Goal: Task Accomplishment & Management: Manage account settings

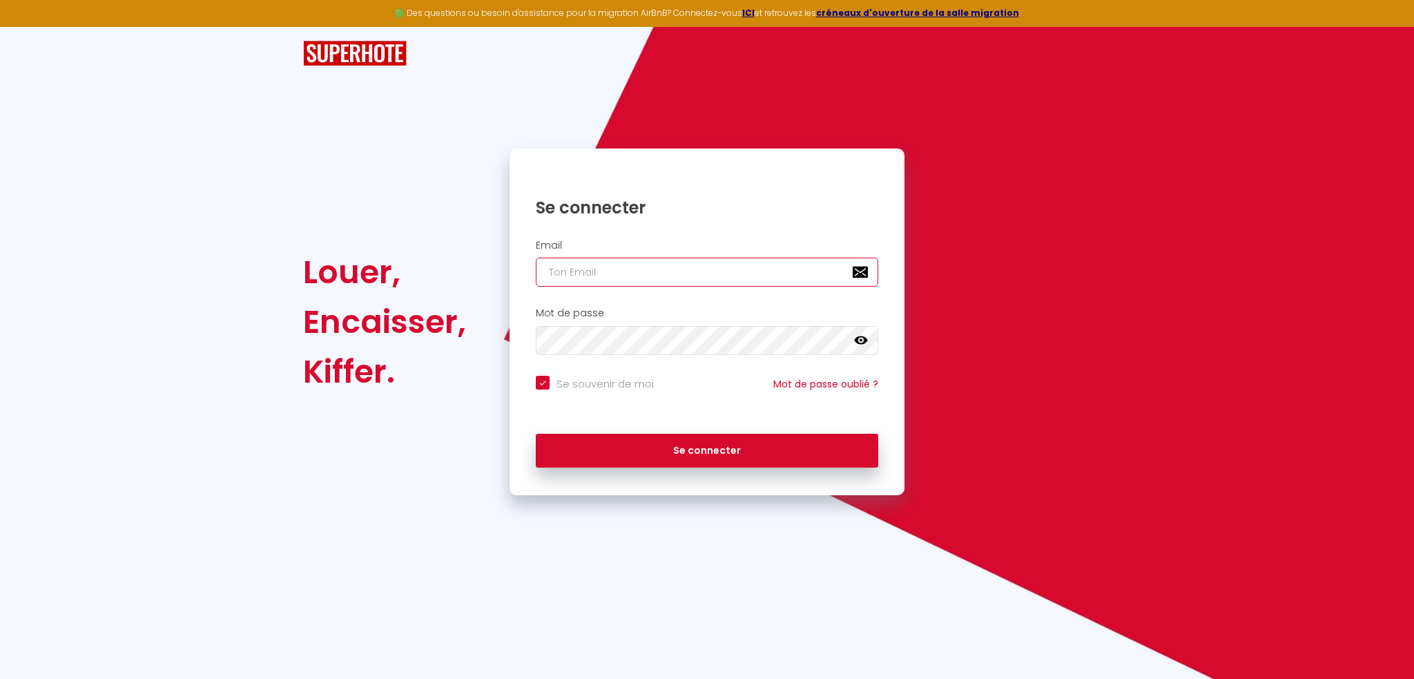
click at [820, 271] on input "email" at bounding box center [707, 272] width 343 height 29
click at [867, 270] on icon at bounding box center [867, 272] width 4 height 8
click at [599, 386] on b "SUPERHOTE" at bounding box center [564, 380] width 68 height 12
type input "conciergerie@imnovia.com"
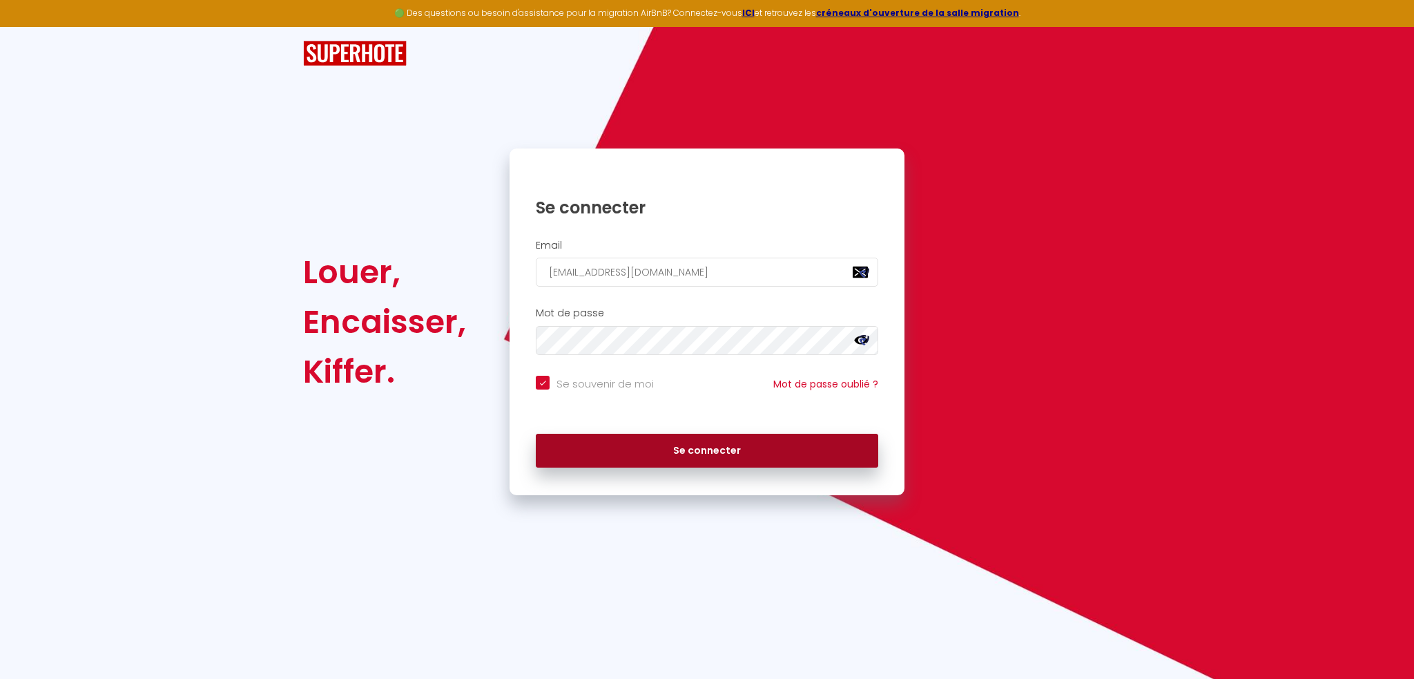
click at [722, 455] on button "Se connecter" at bounding box center [707, 451] width 343 height 35
checkbox input "true"
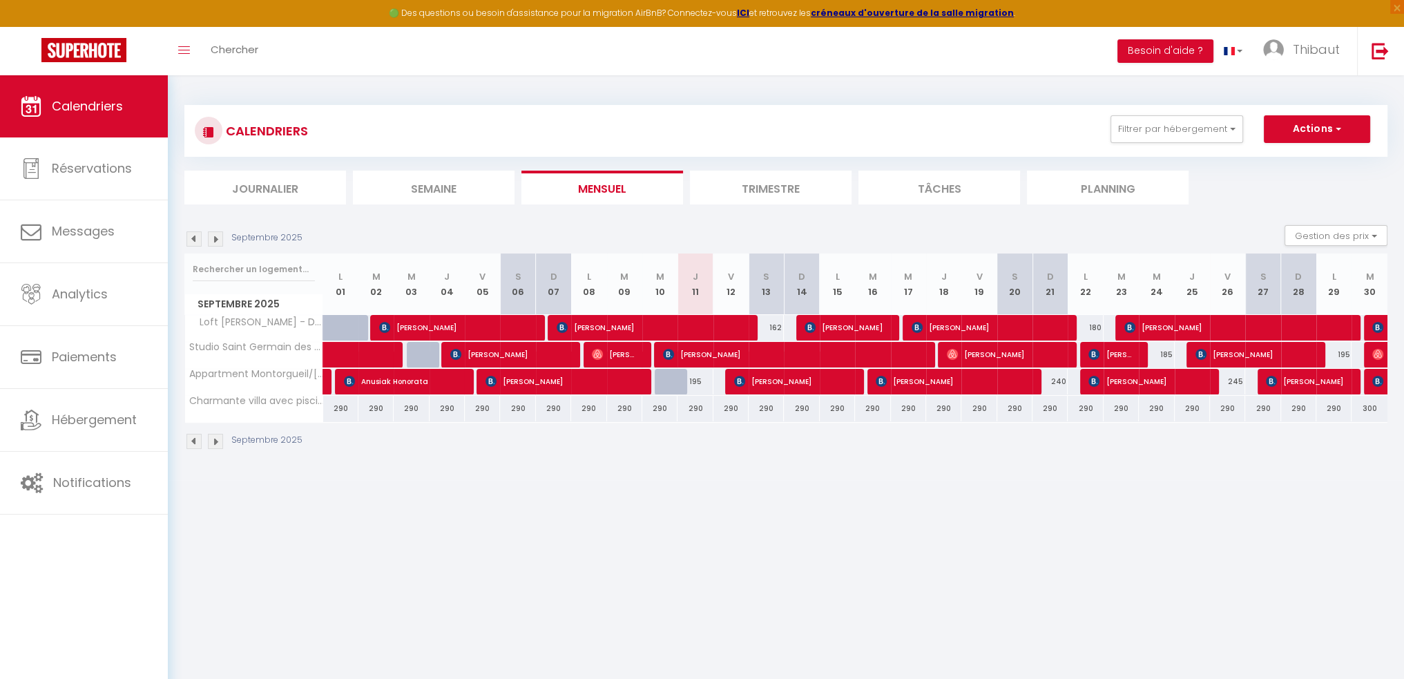
click at [191, 233] on img at bounding box center [193, 238] width 15 height 15
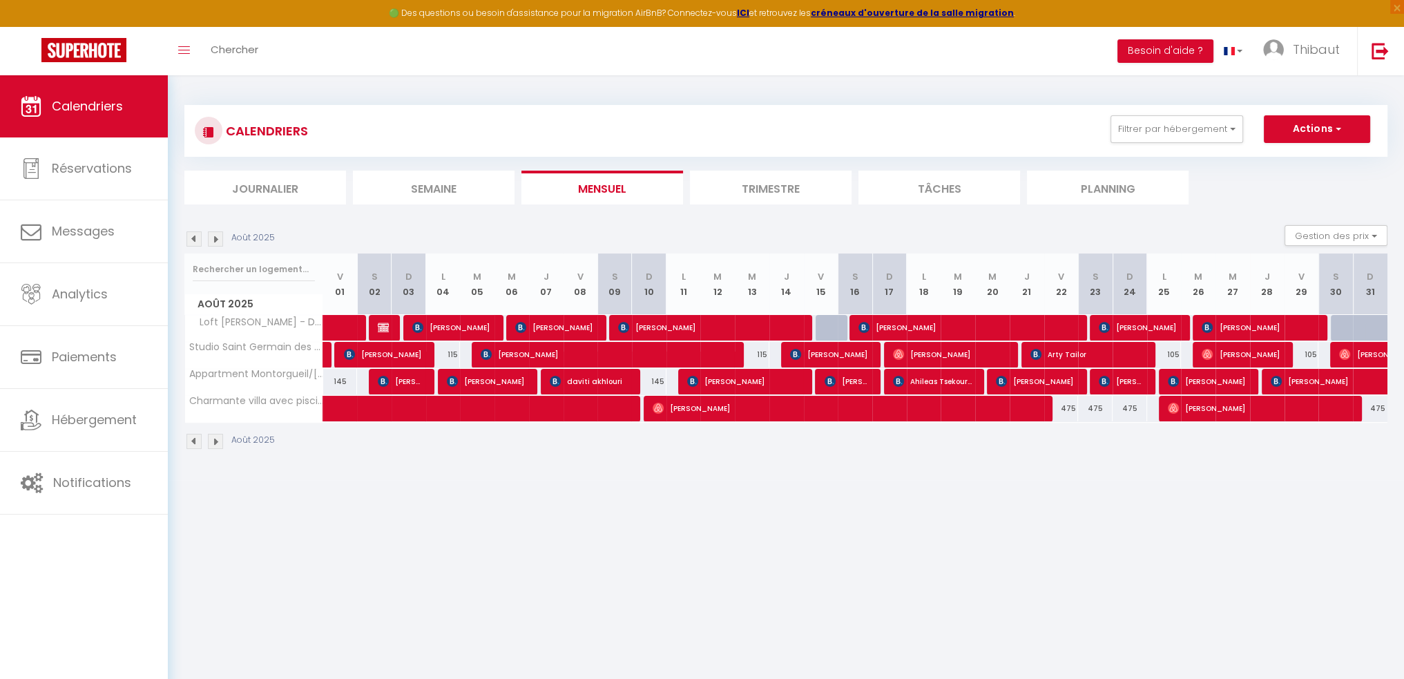
click at [582, 533] on body "🟢 Des questions ou besoin d'assistance pour la migration AirBnB? Connectez-vous…" at bounding box center [702, 414] width 1404 height 679
click at [913, 331] on span "CINDY GABORY" at bounding box center [967, 327] width 219 height 26
select select "OK"
select select "KO"
select select "0"
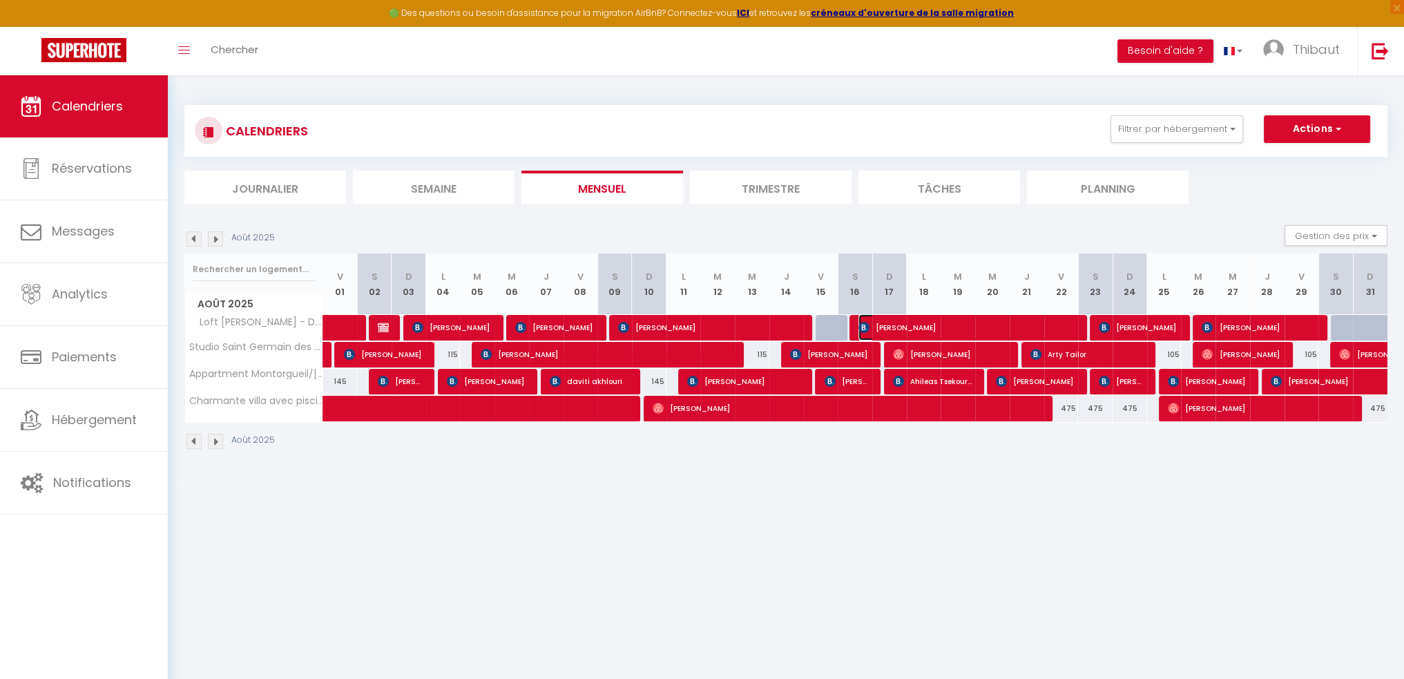
select select "0"
select select "1"
select select
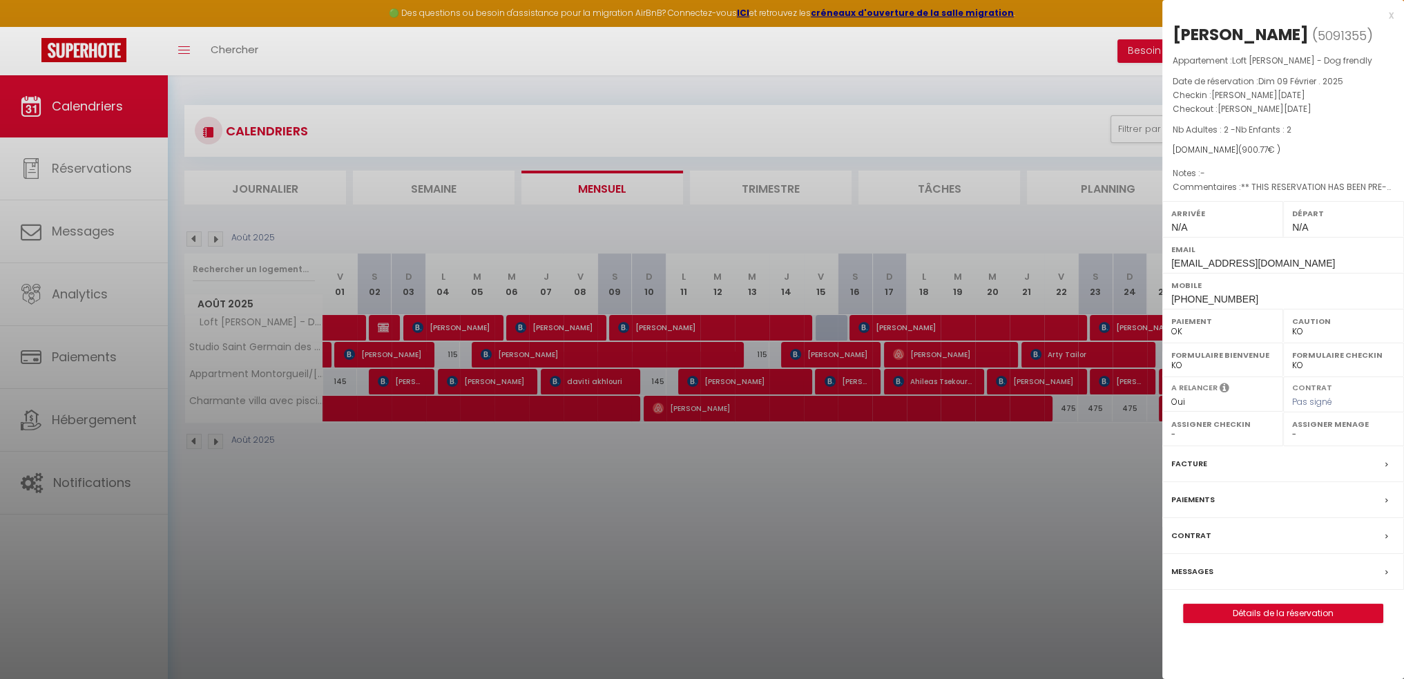
click at [1390, 458] on span at bounding box center [1390, 464] width 10 height 15
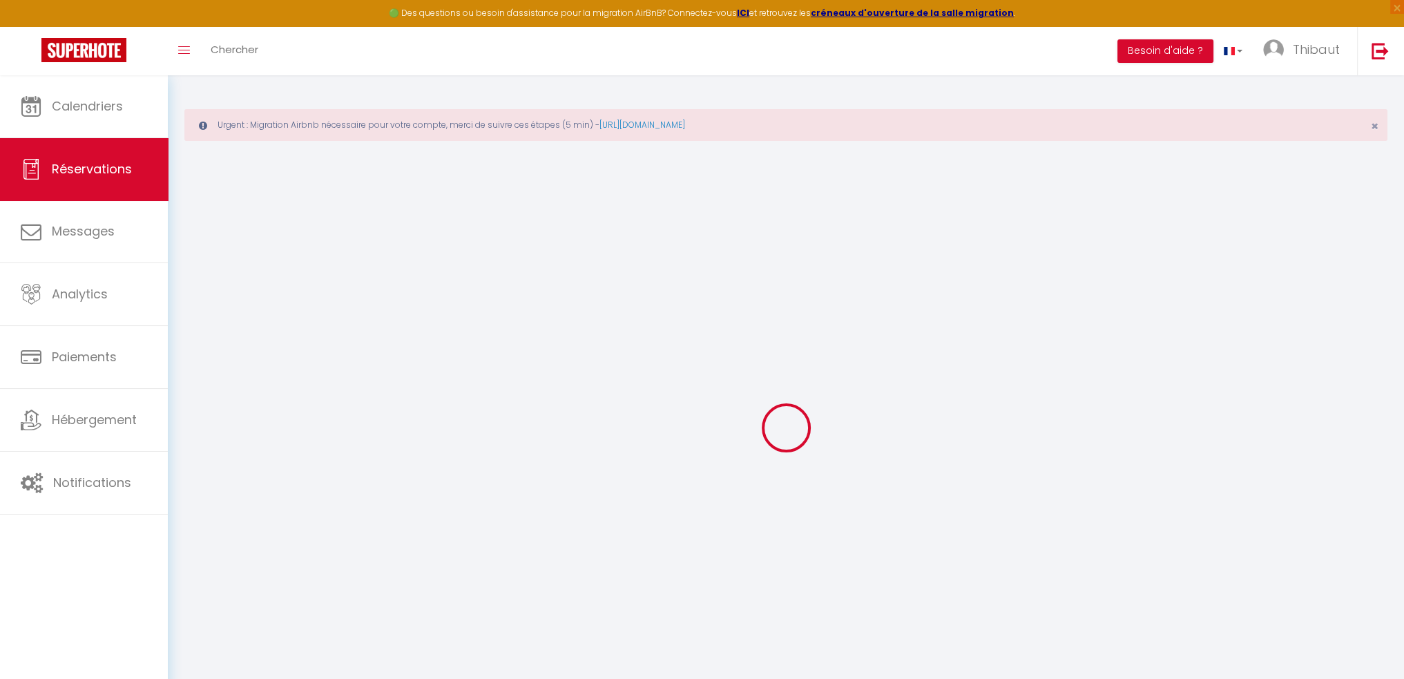
select select "cleaning"
select select "taxes"
select select
checkbox input "false"
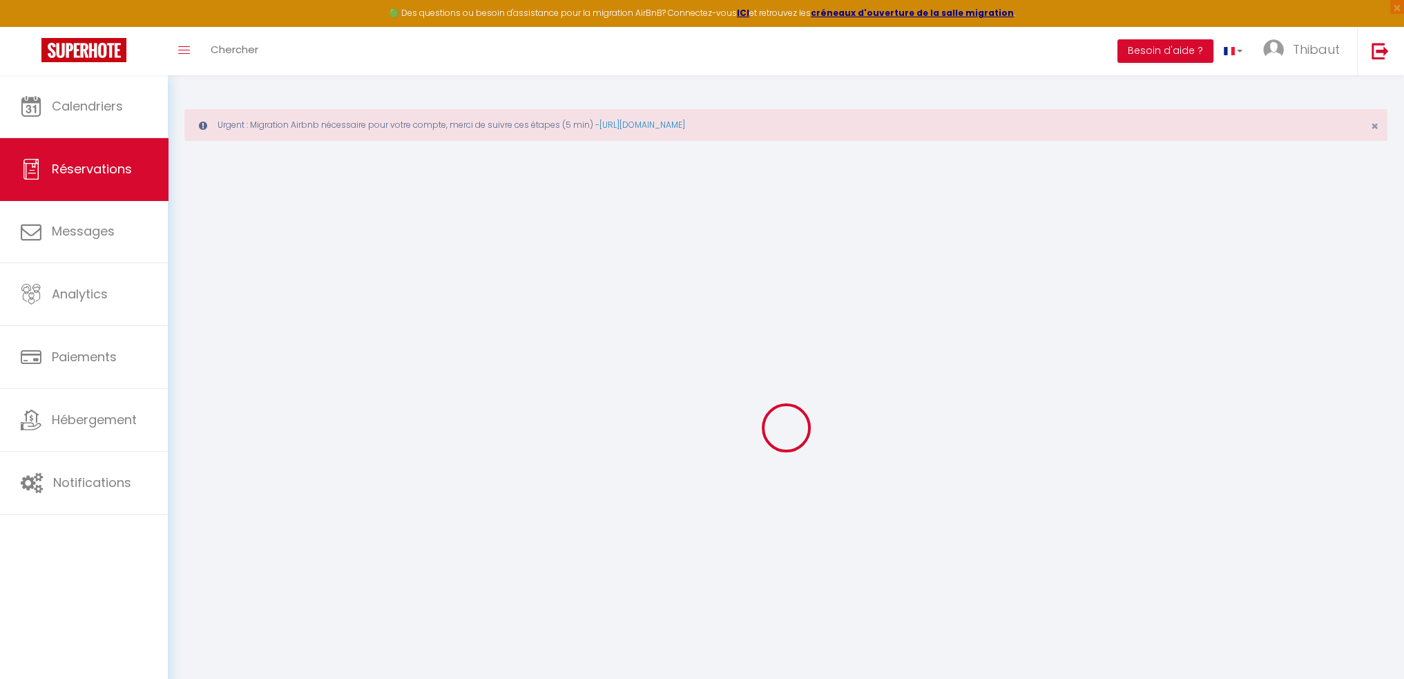
select select
checkbox input "false"
select select
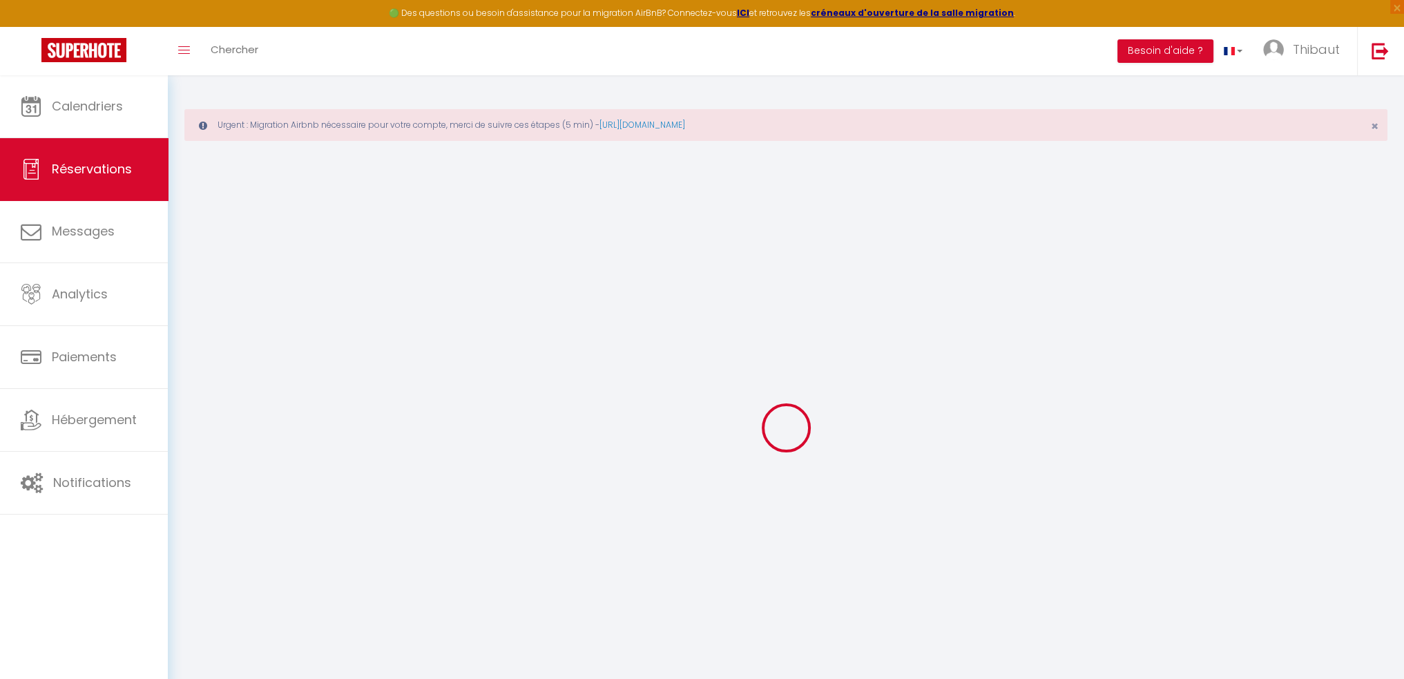
checkbox input "false"
type textarea "** THIS RESERVATION HAS BEEN PRE-PAID ** BOOKING NOTE : Payment charge is EUR 1…"
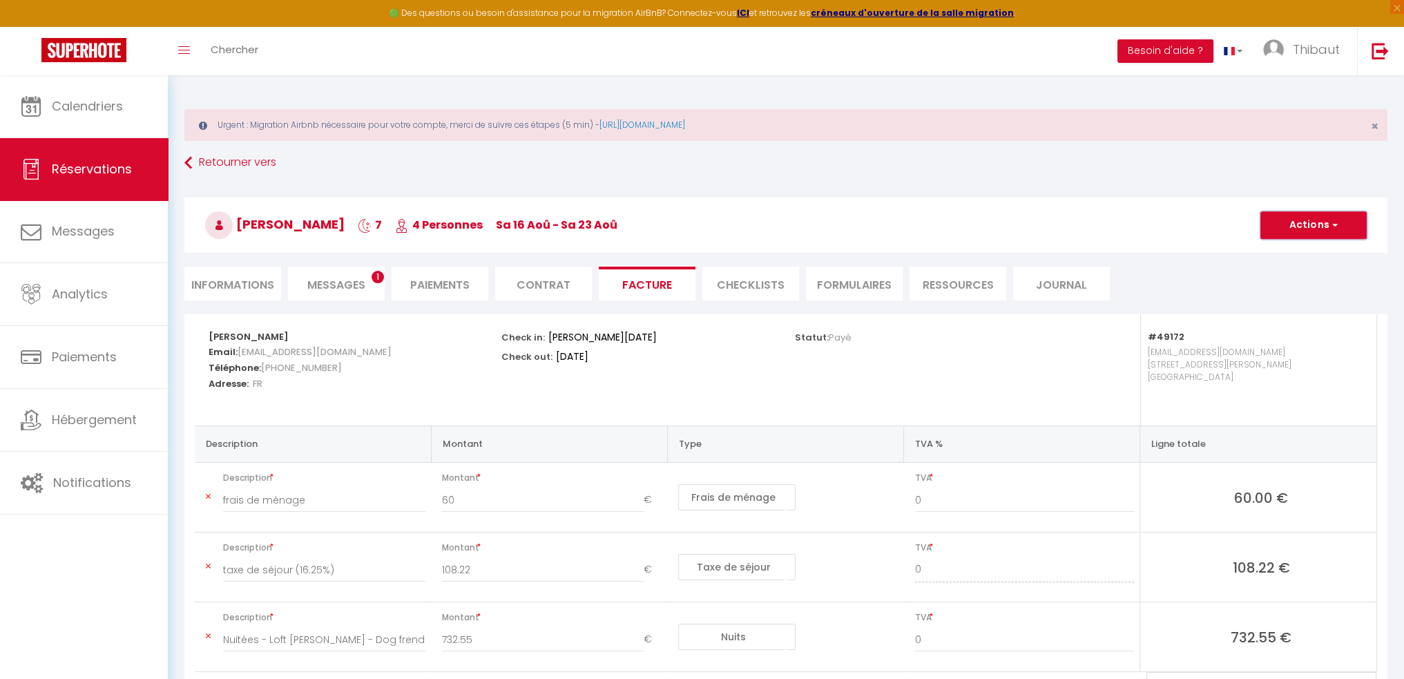
click at [1317, 215] on button "Actions" at bounding box center [1313, 225] width 106 height 28
click at [1279, 269] on link "Aperçu et éditer" at bounding box center [1303, 274] width 116 height 18
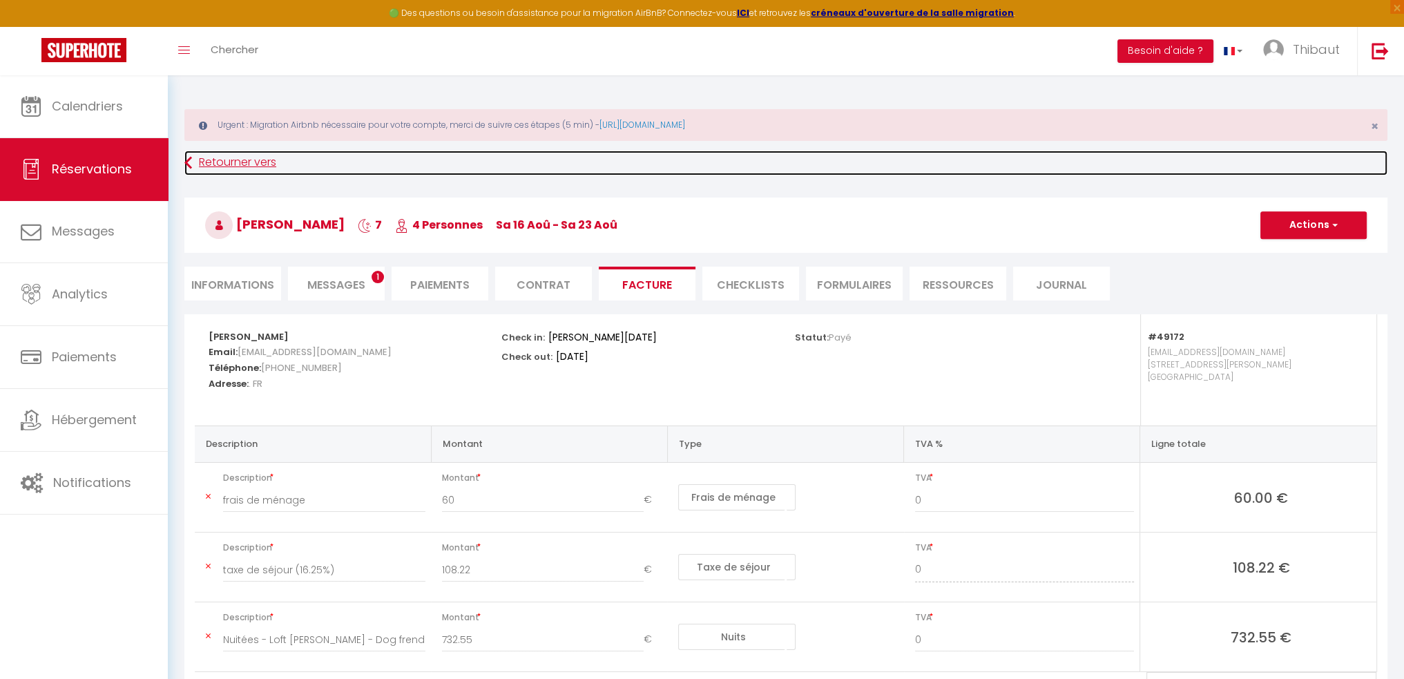
click at [227, 165] on link "Retourner vers" at bounding box center [785, 163] width 1203 height 25
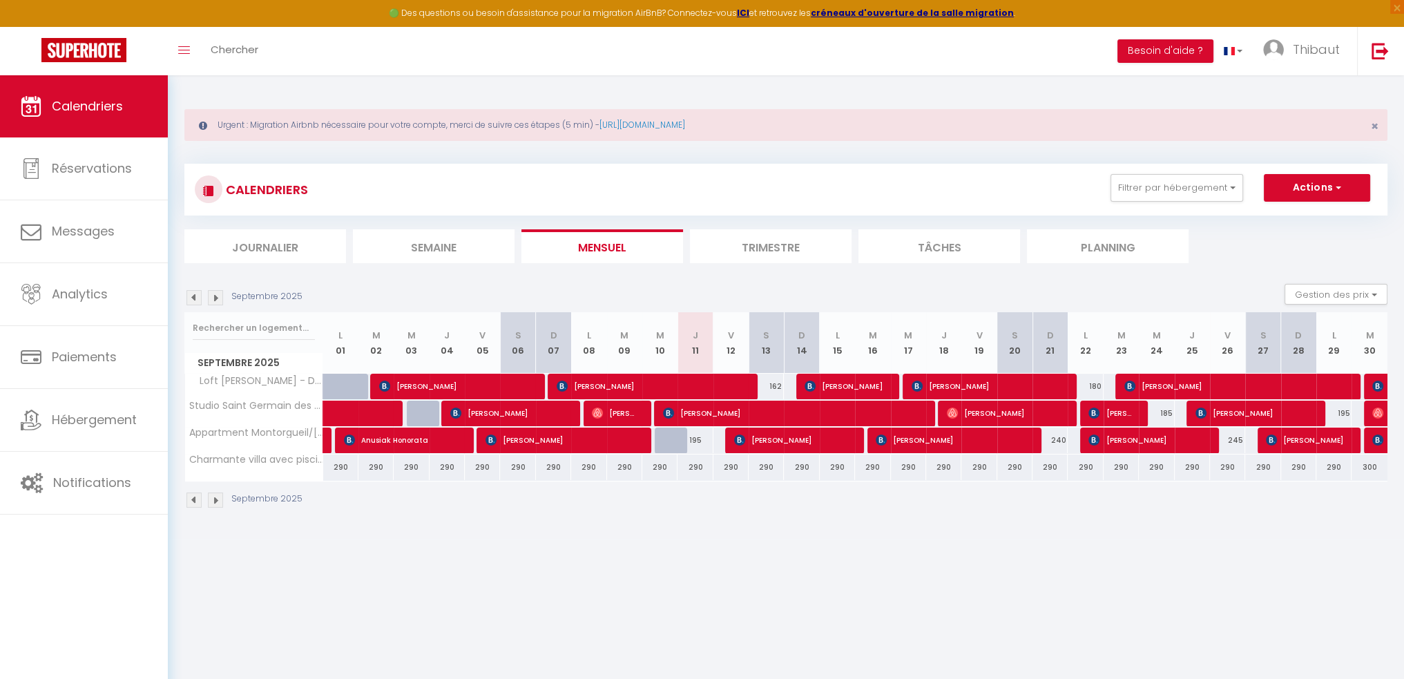
click at [189, 300] on img at bounding box center [193, 297] width 15 height 15
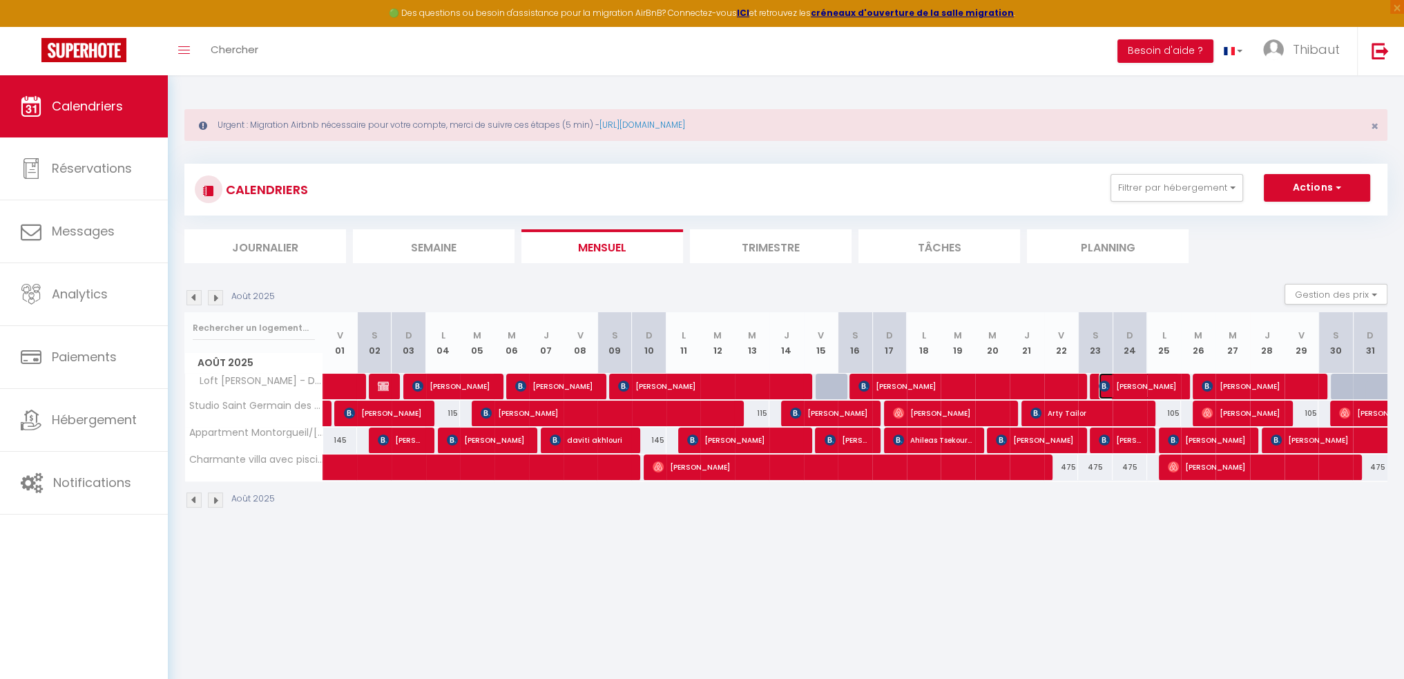
click at [1130, 381] on span "Romain Rineau" at bounding box center [1139, 386] width 81 height 26
select select "OK"
select select "KO"
select select "0"
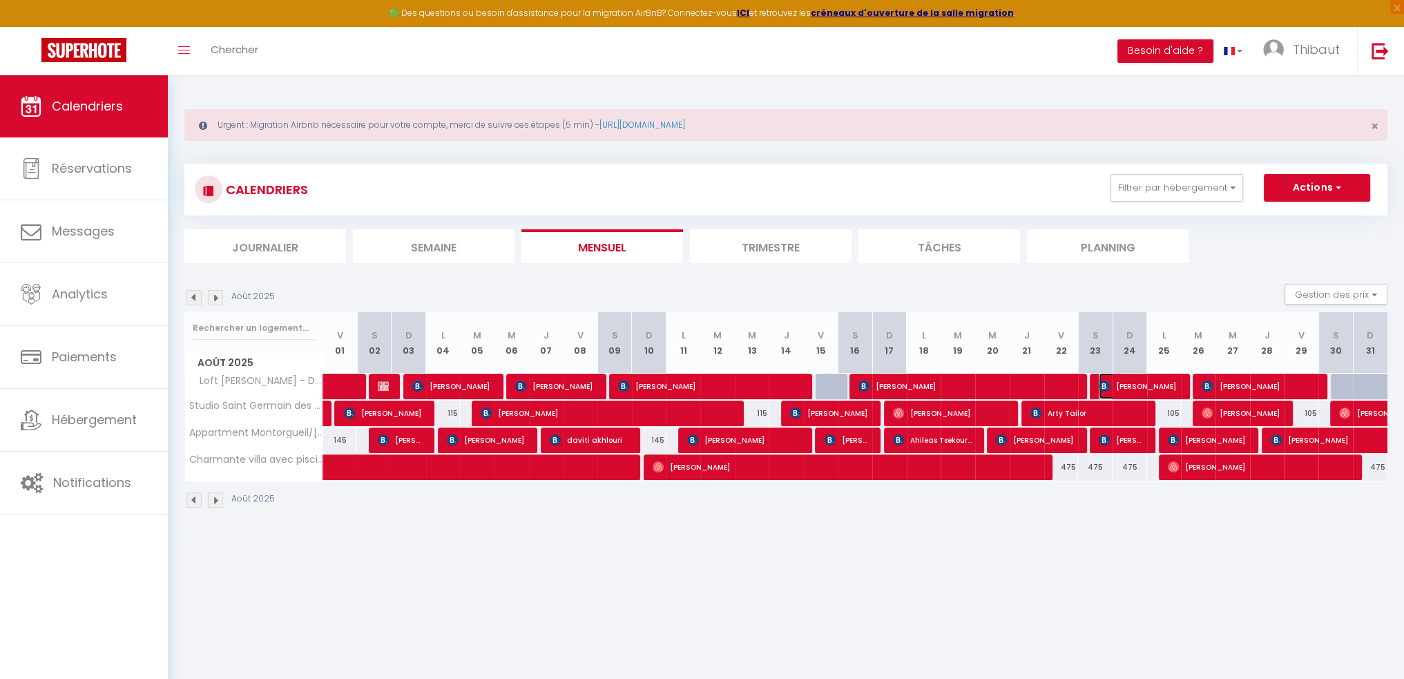
select select "1"
select select
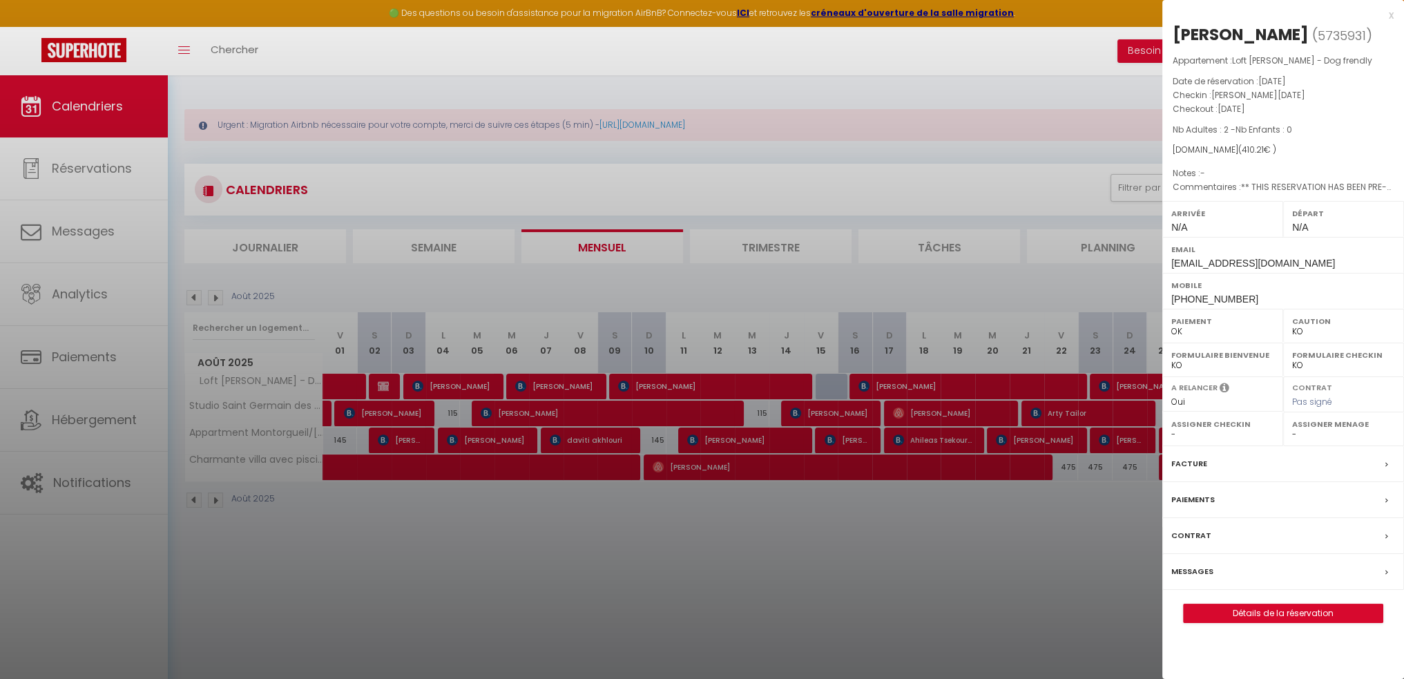
click at [1192, 461] on label "Facture" at bounding box center [1189, 464] width 36 height 15
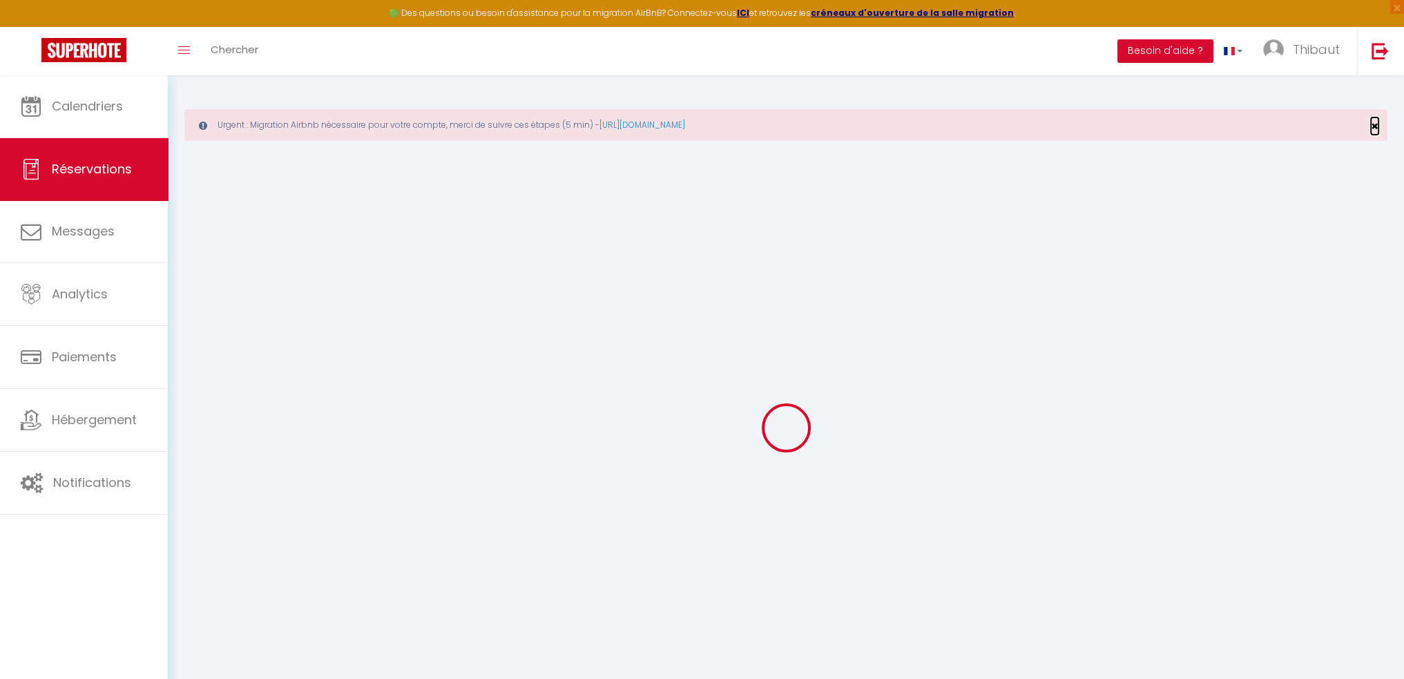
click at [1376, 124] on span "×" at bounding box center [1375, 125] width 8 height 17
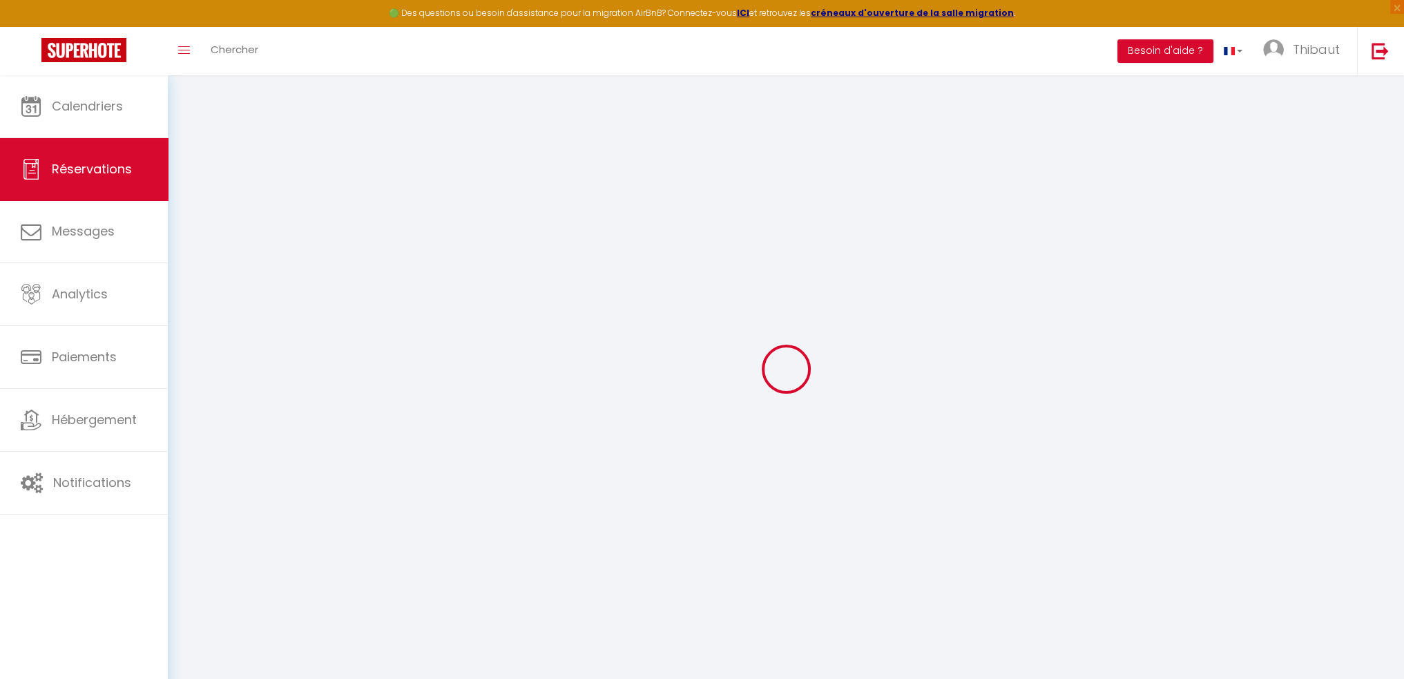
select select "cleaning"
select select "other"
select select "taxes"
select select
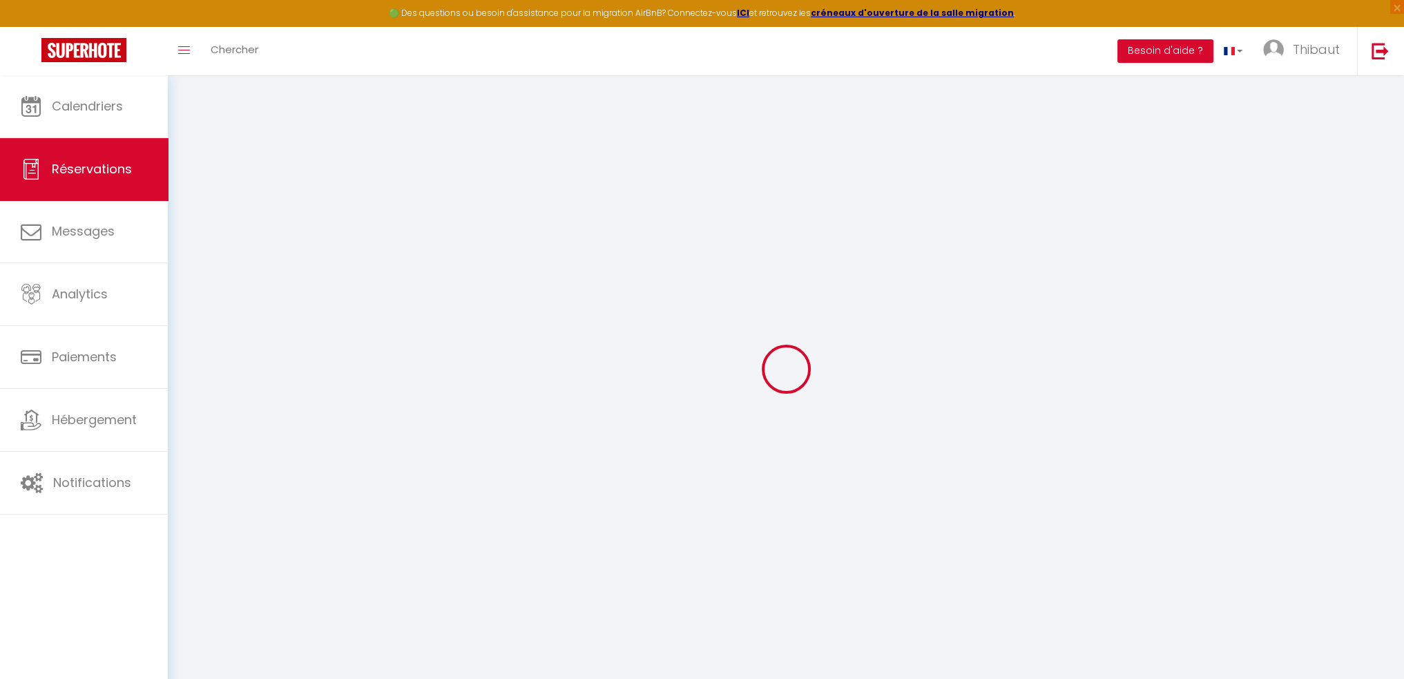
select select
checkbox input "false"
type textarea "** THIS RESERVATION HAS BEEN PRE-PAID ** Reservation has a cancellation grace p…"
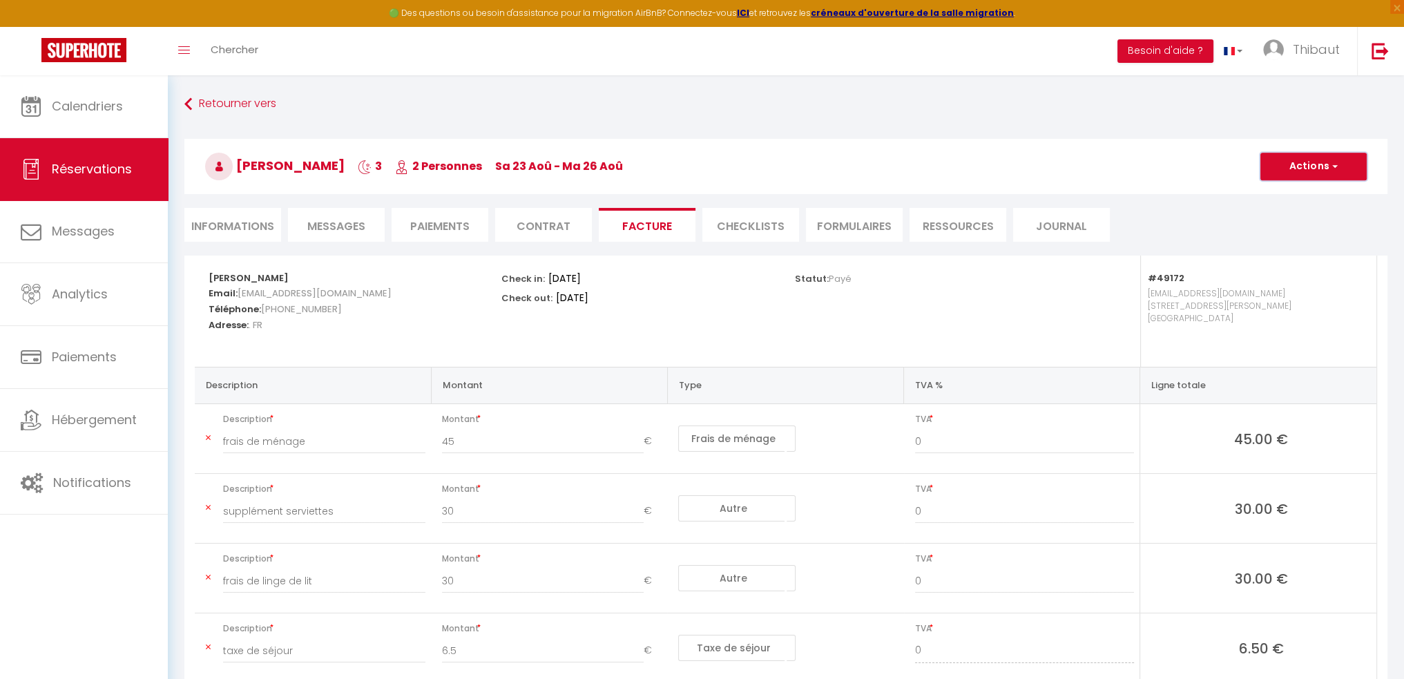
click at [1328, 166] on button "Actions" at bounding box center [1313, 167] width 106 height 28
click at [1272, 213] on link "Aperçu et éditer" at bounding box center [1303, 215] width 116 height 18
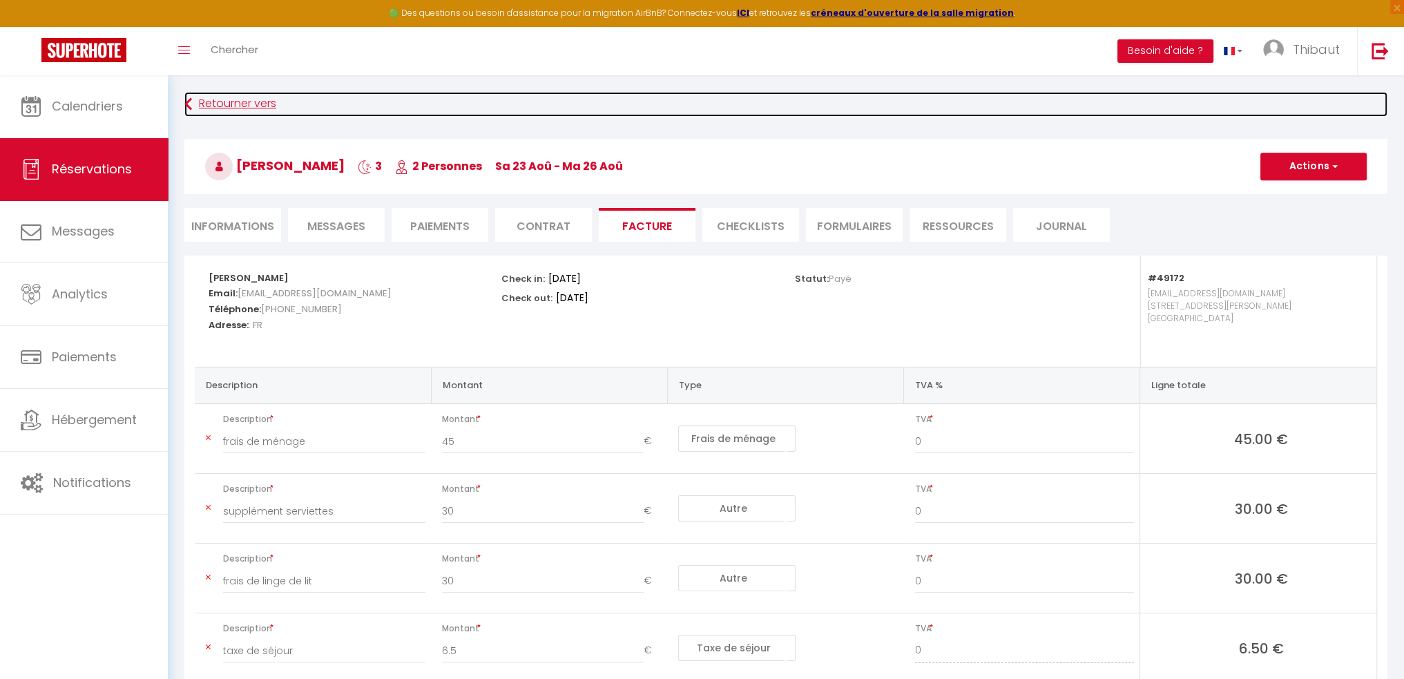
click at [213, 107] on link "Retourner vers" at bounding box center [785, 104] width 1203 height 25
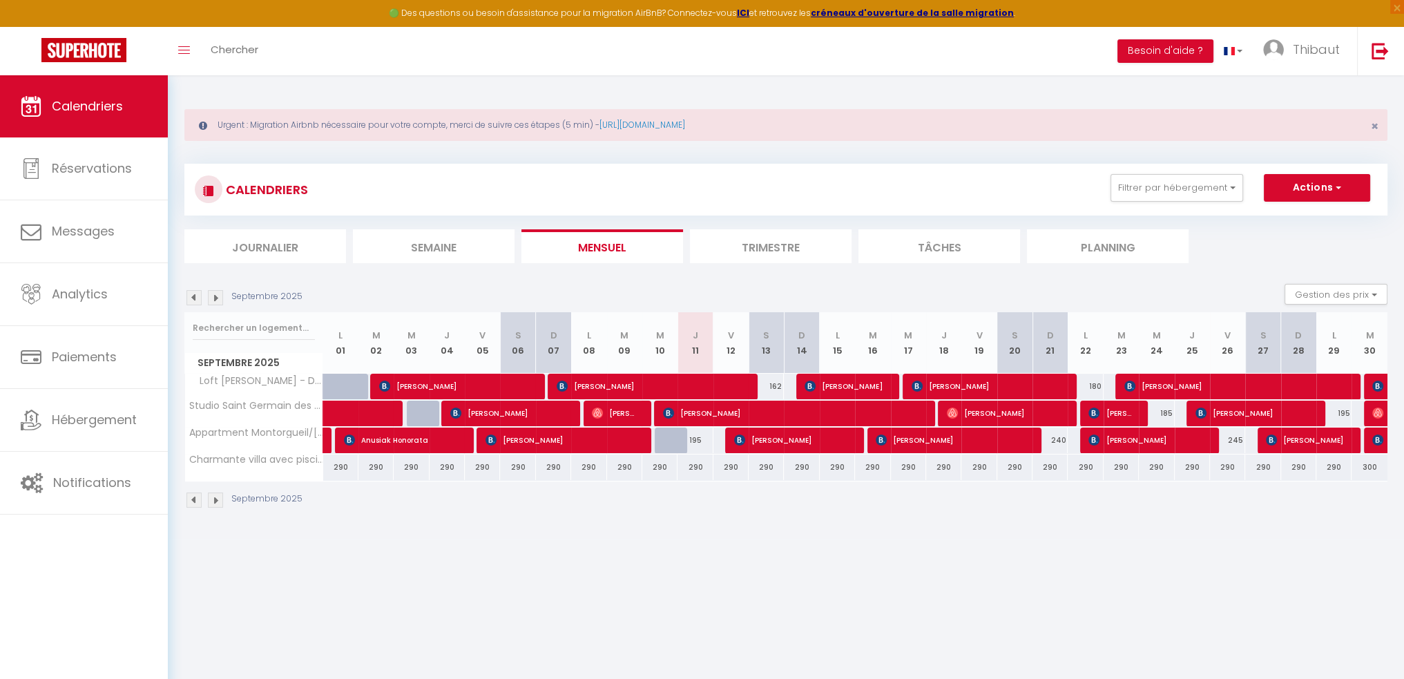
click at [192, 298] on img at bounding box center [193, 297] width 15 height 15
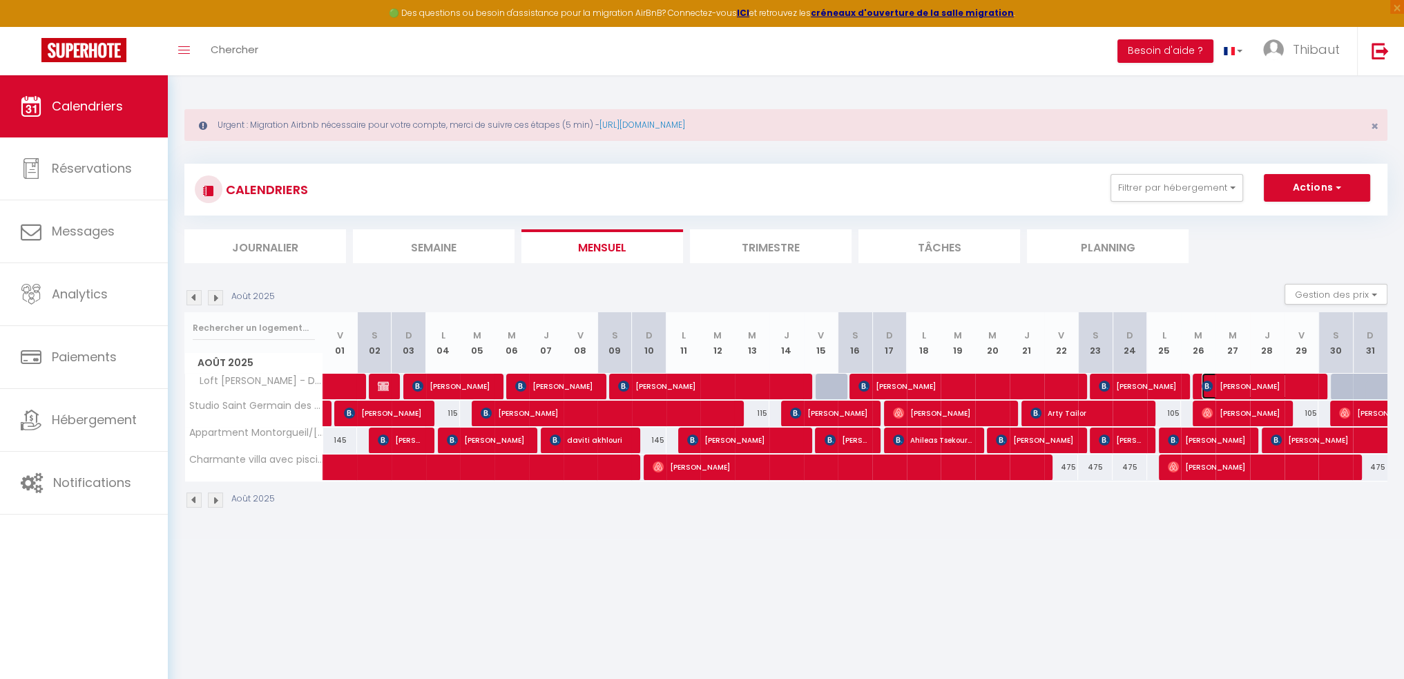
click at [1242, 387] on span "Ettore Devecchi" at bounding box center [1259, 386] width 115 height 26
select select "OK"
select select "KO"
select select "0"
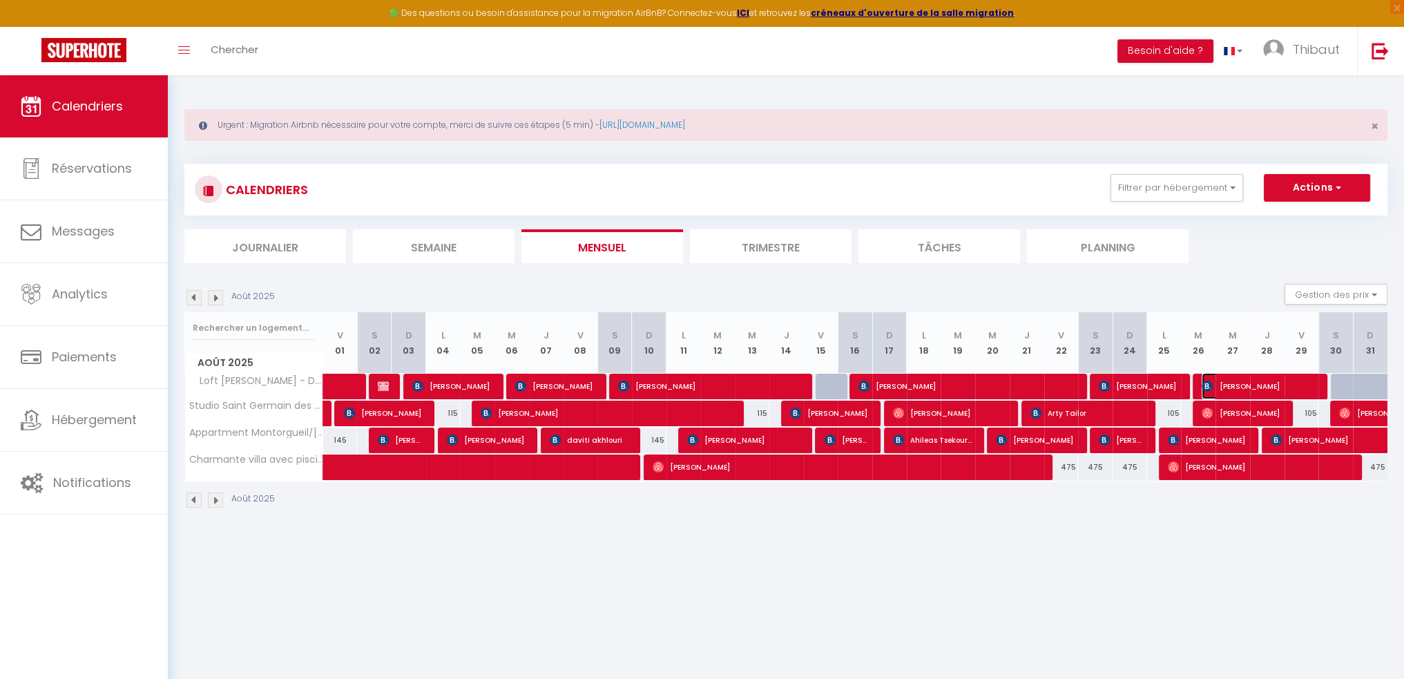
select select "1"
select select
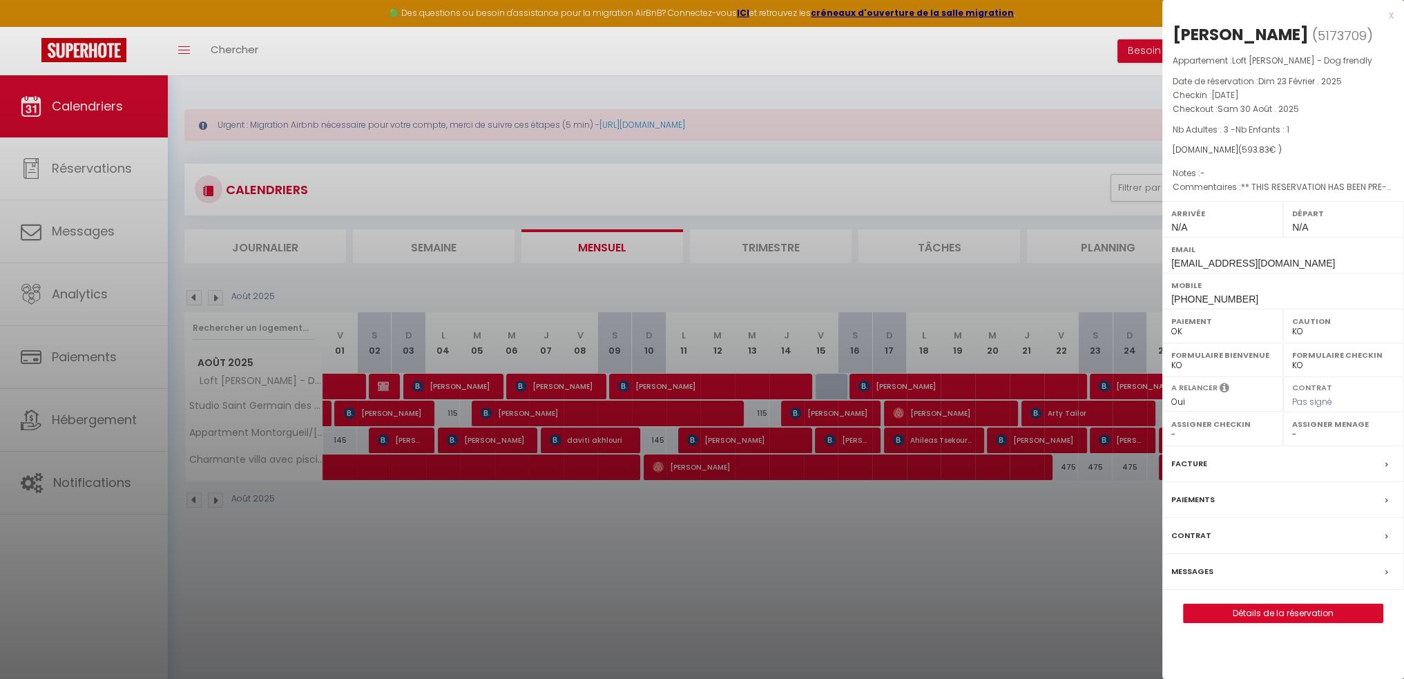
click at [1247, 458] on div "Facture" at bounding box center [1283, 464] width 242 height 36
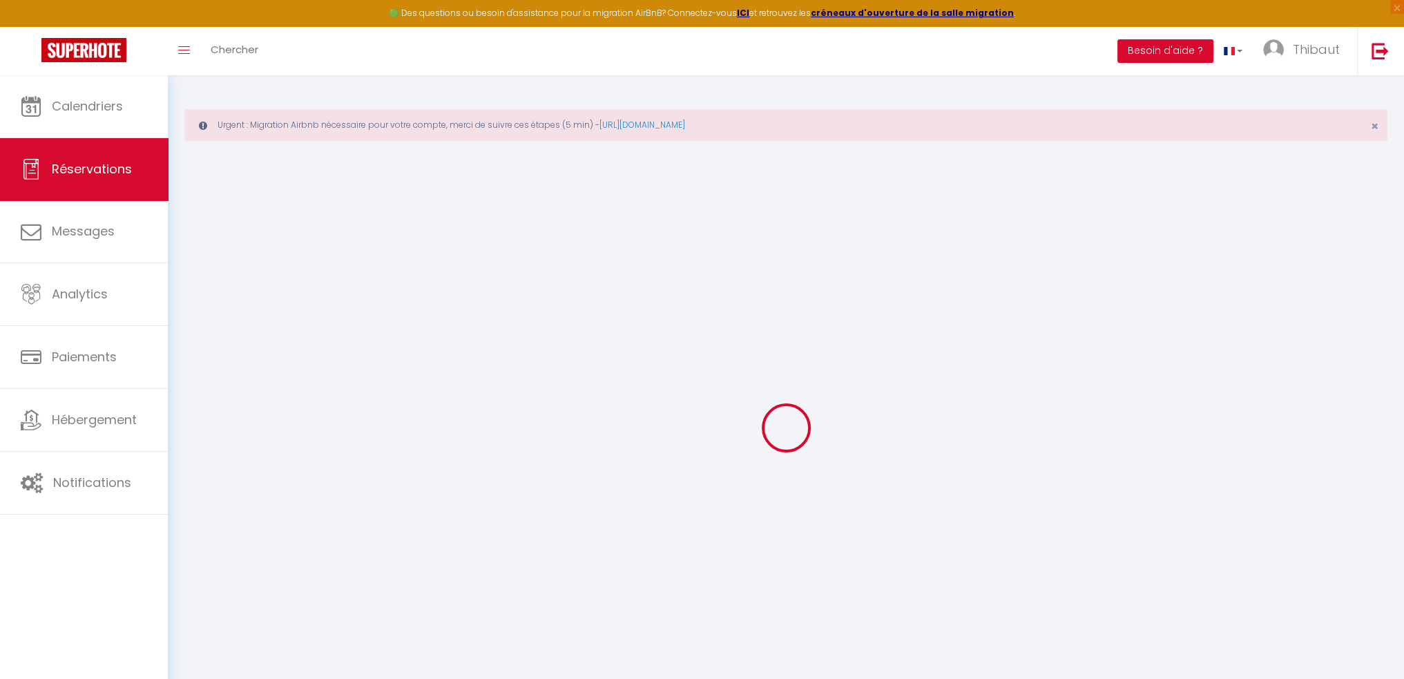
select select "cleaning"
select select "taxes"
select select
checkbox input "false"
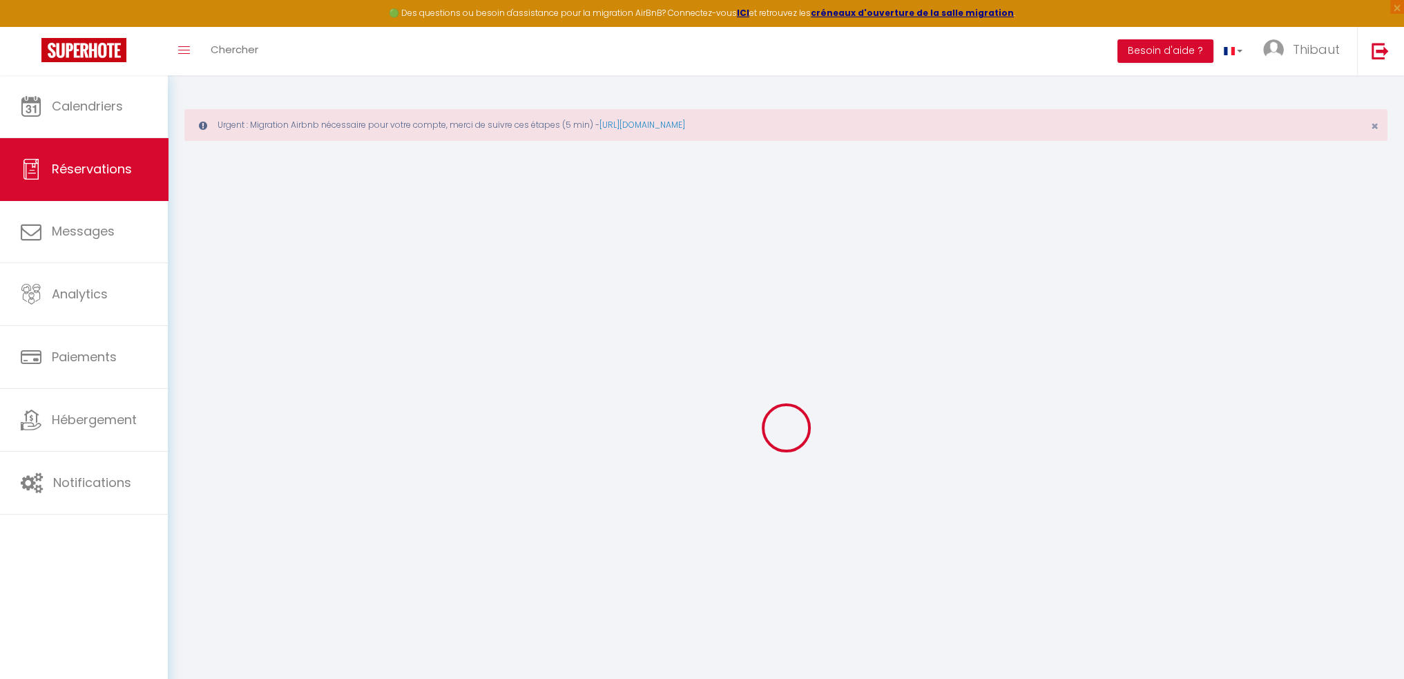
select select
checkbox input "false"
type textarea "** THIS RESERVATION HAS BEEN PRE-PAID ** Reservation has a cancellation grace p…"
select select
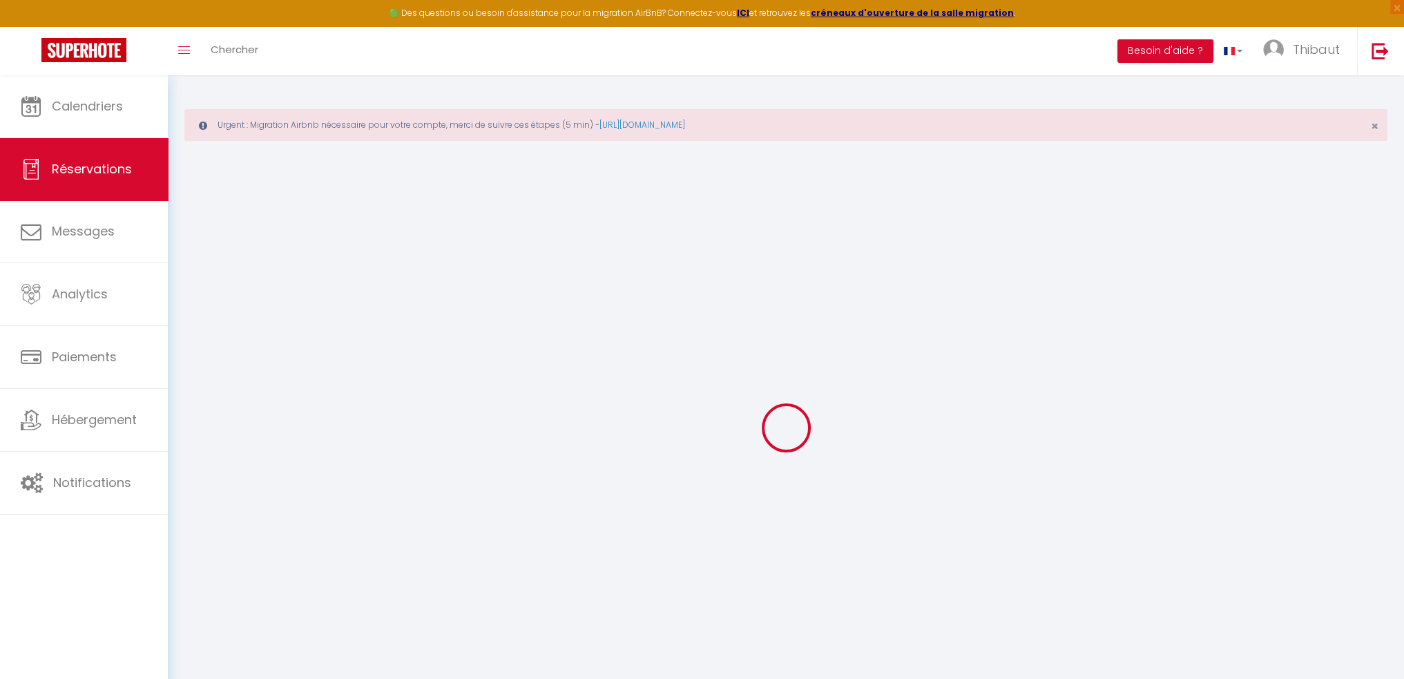
select select
checkbox input "false"
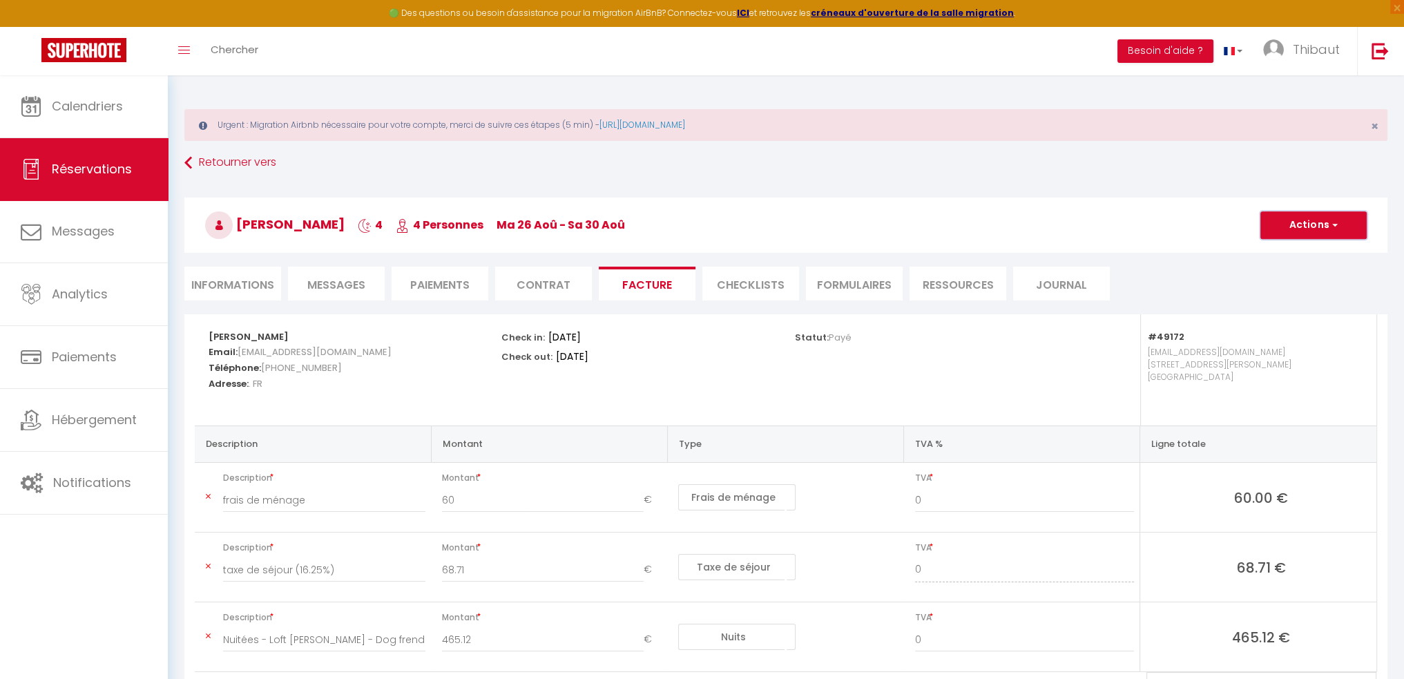
click at [1299, 224] on button "Actions" at bounding box center [1313, 225] width 106 height 28
click at [1267, 270] on link "Aperçu et éditer" at bounding box center [1303, 274] width 116 height 18
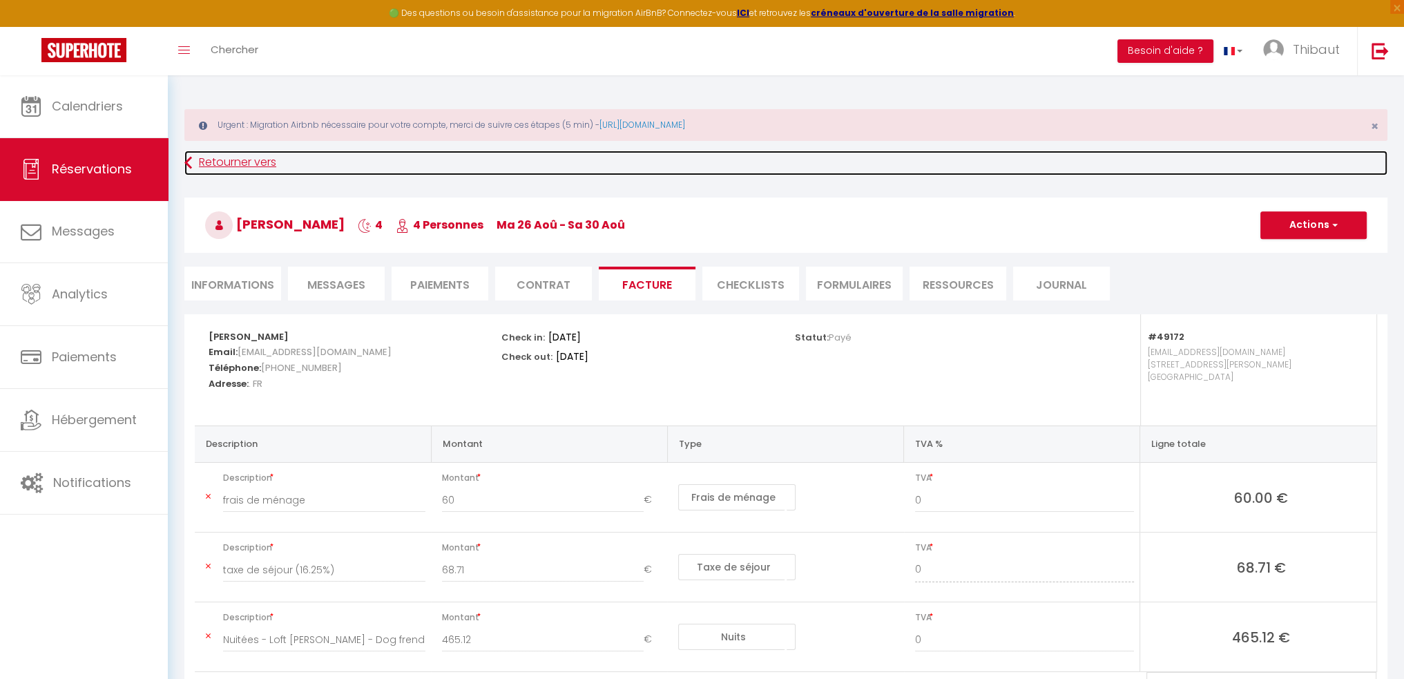
click at [218, 164] on link "Retourner vers" at bounding box center [785, 163] width 1203 height 25
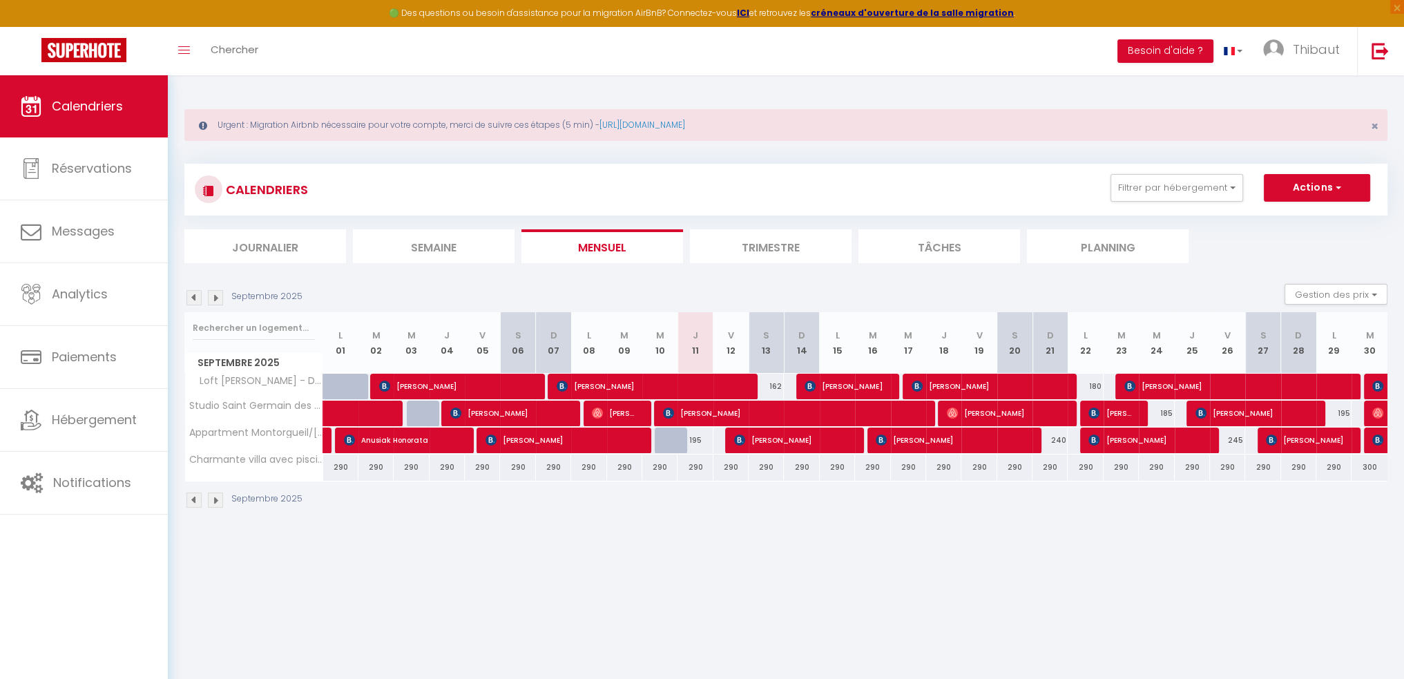
click at [193, 300] on img at bounding box center [193, 297] width 15 height 15
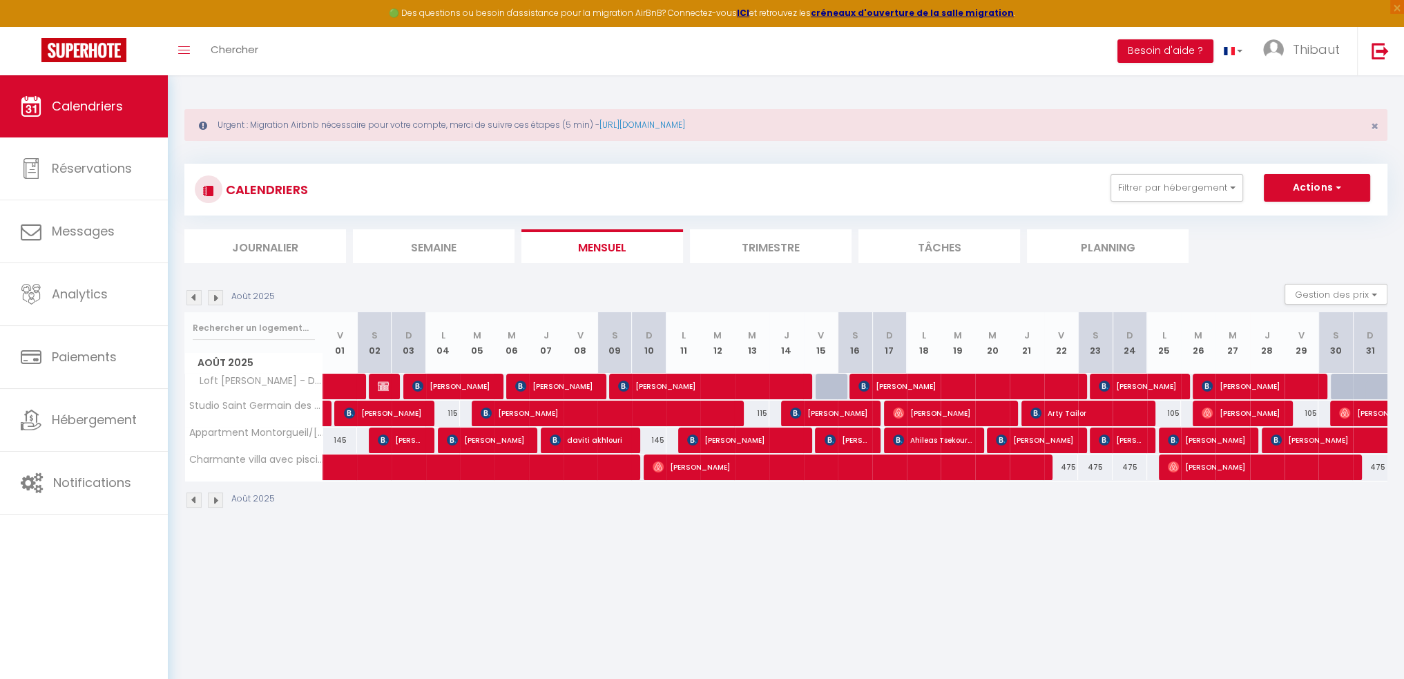
click at [222, 296] on img at bounding box center [215, 297] width 15 height 15
select select
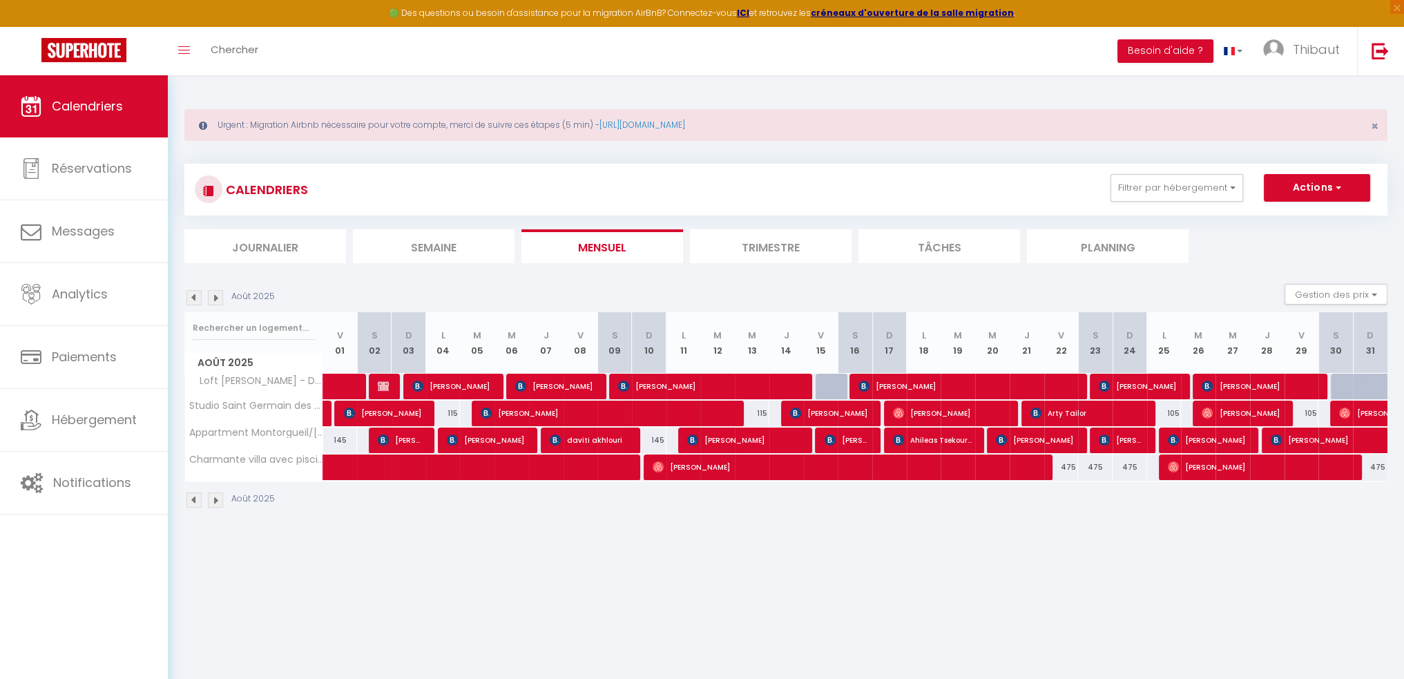
select select
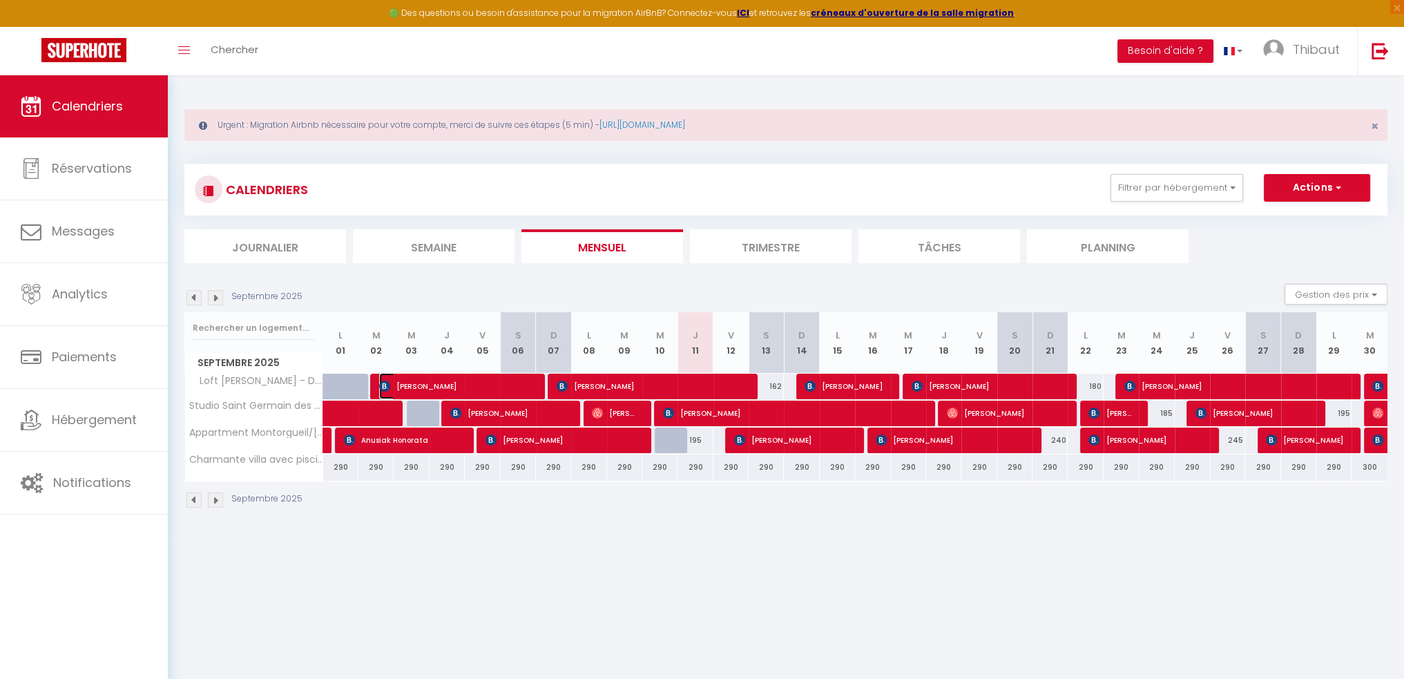
click at [449, 389] on span "Sigrid Deller" at bounding box center [455, 386] width 153 height 26
select select "OK"
select select "KO"
select select "0"
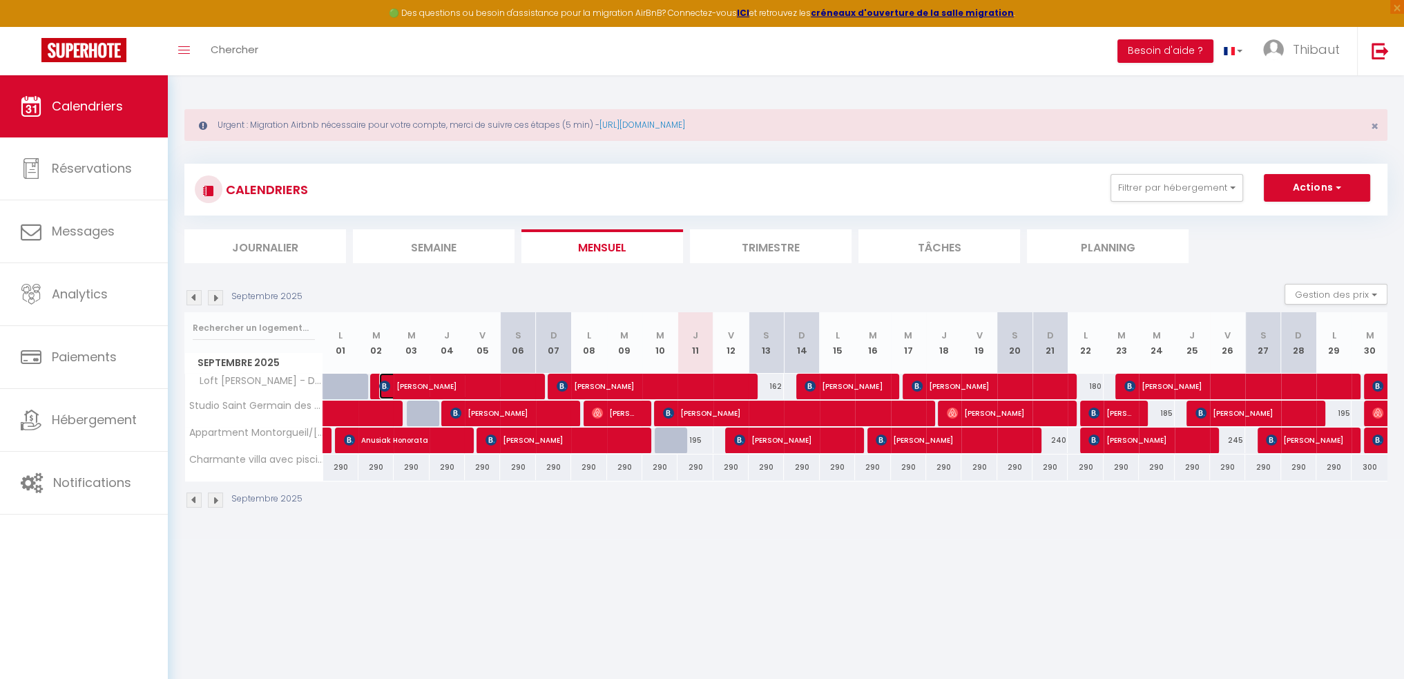
select select "1"
select select
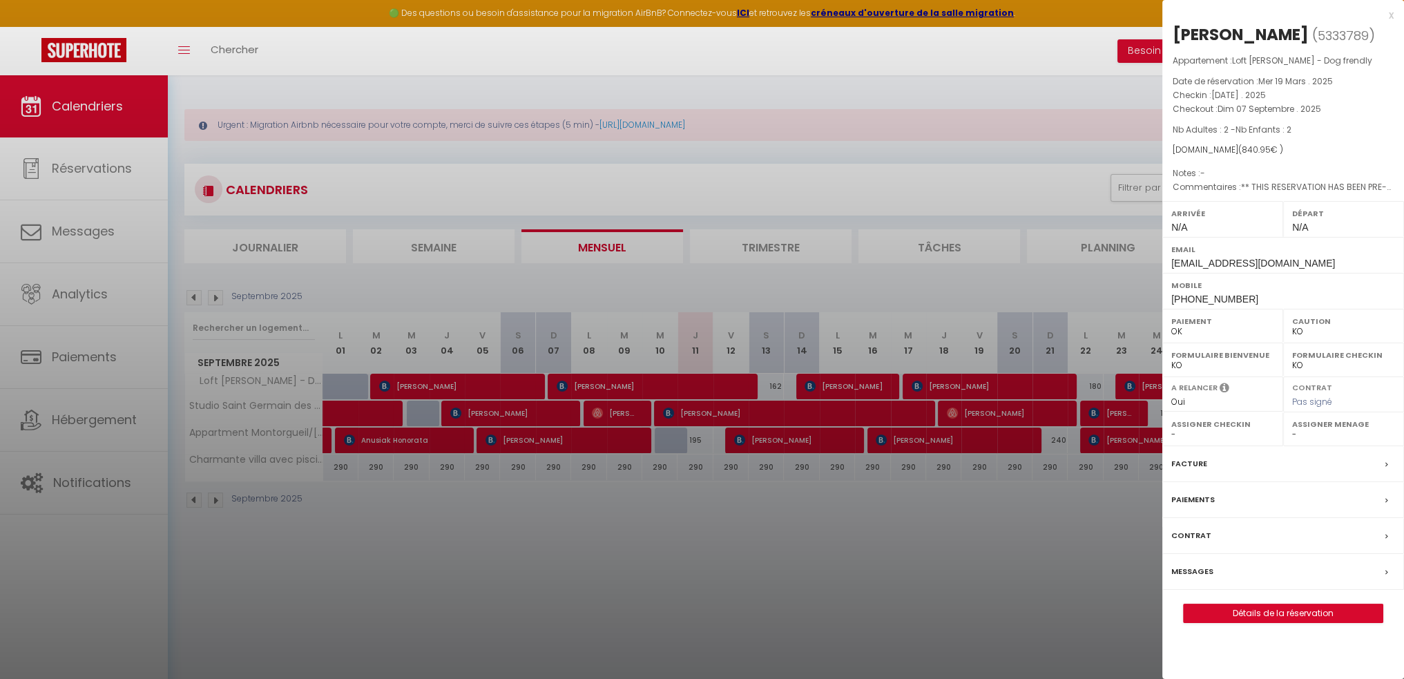
click at [1201, 461] on label "Facture" at bounding box center [1189, 464] width 36 height 15
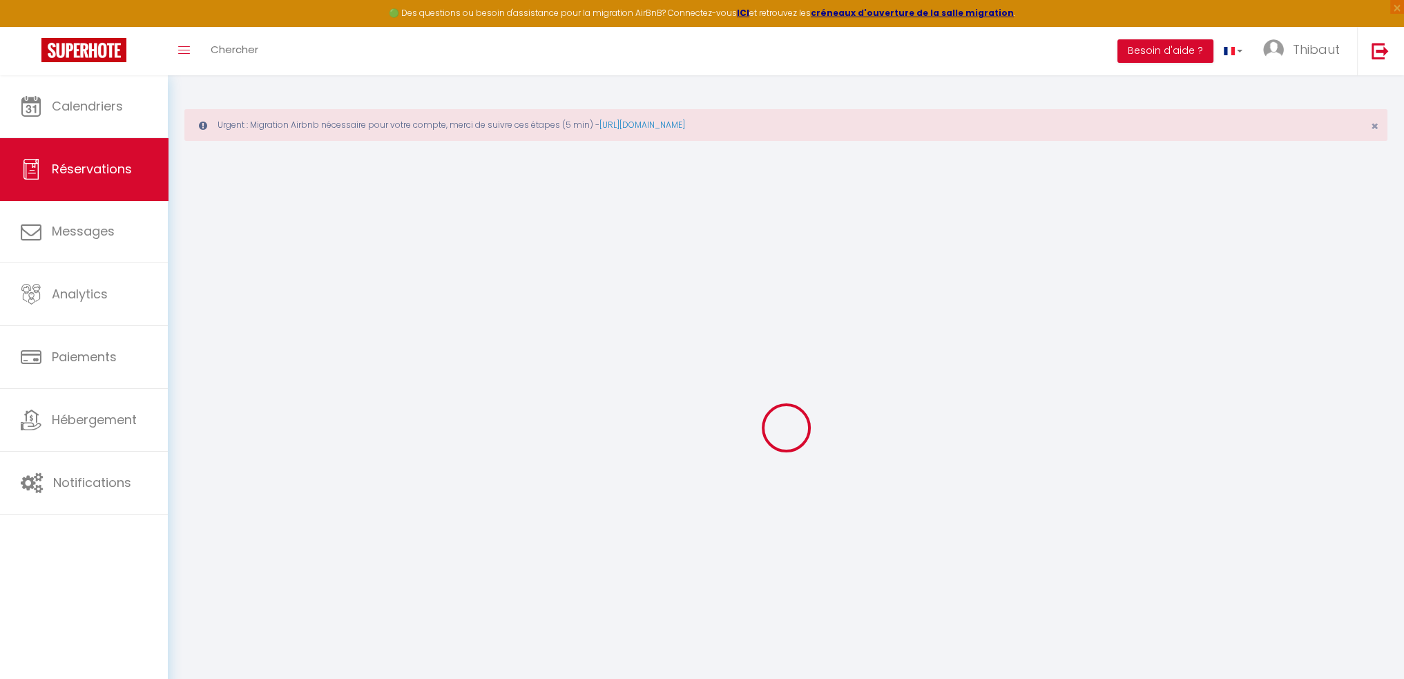
select select "cleaning"
select select "other"
select select "taxes"
select select
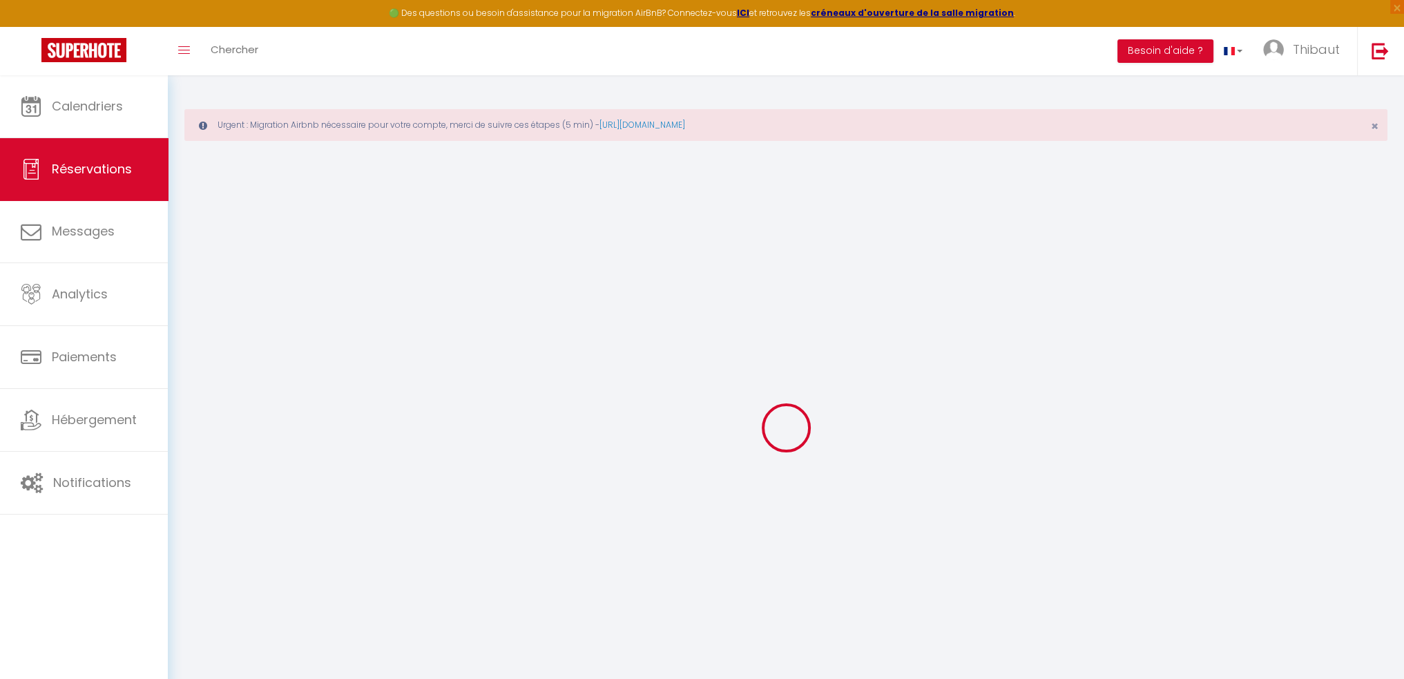
select select
checkbox input "false"
select select
checkbox input "false"
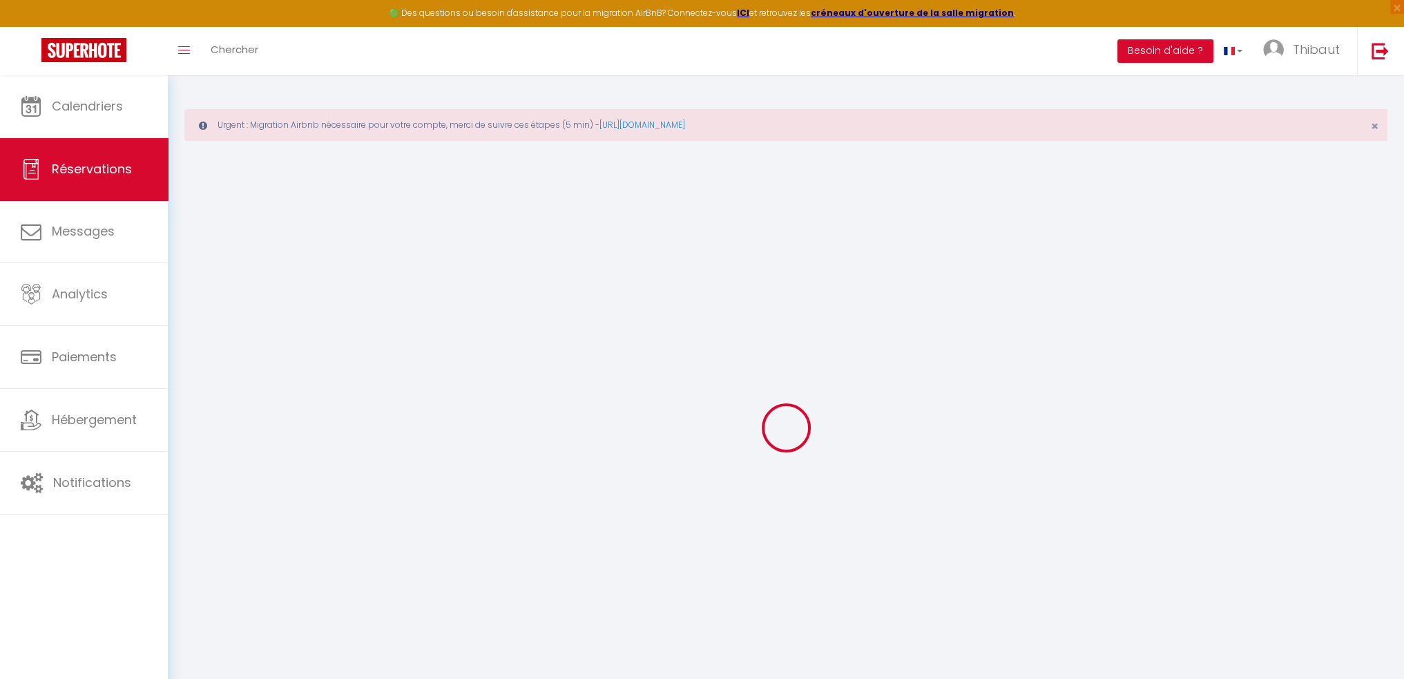
select select
checkbox input "false"
type textarea "** THIS RESERVATION HAS BEEN PRE-PAID ** Reservation has a cancellation grace p…"
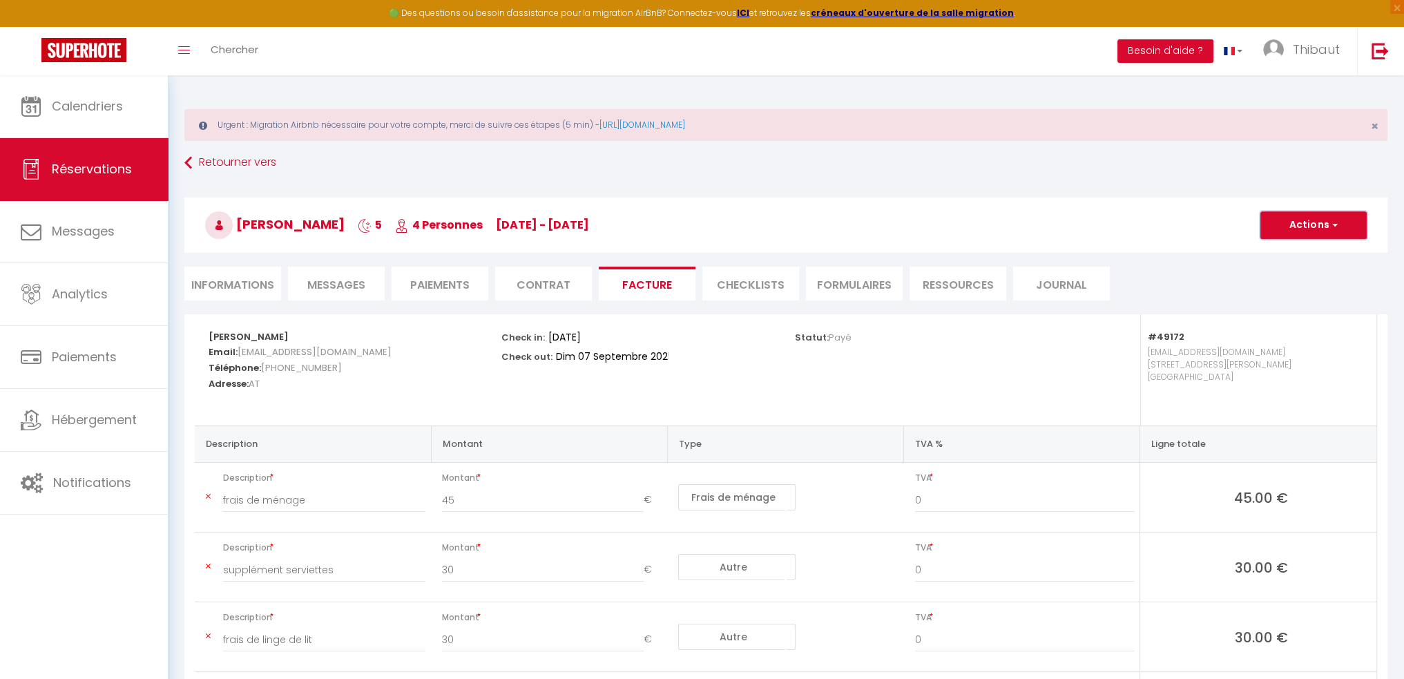
click at [1292, 224] on button "Actions" at bounding box center [1313, 225] width 106 height 28
click at [1288, 276] on link "Aperçu et éditer" at bounding box center [1303, 274] width 116 height 18
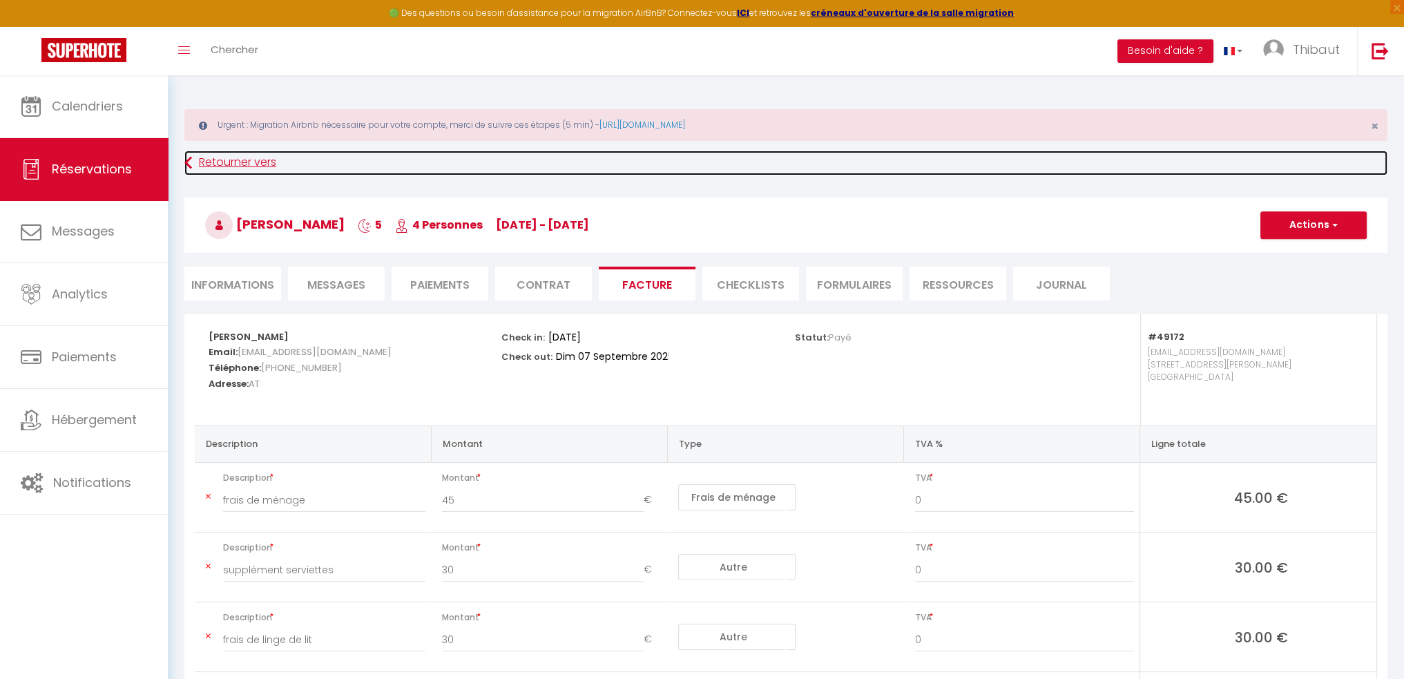
click at [238, 172] on link "Retourner vers" at bounding box center [785, 163] width 1203 height 25
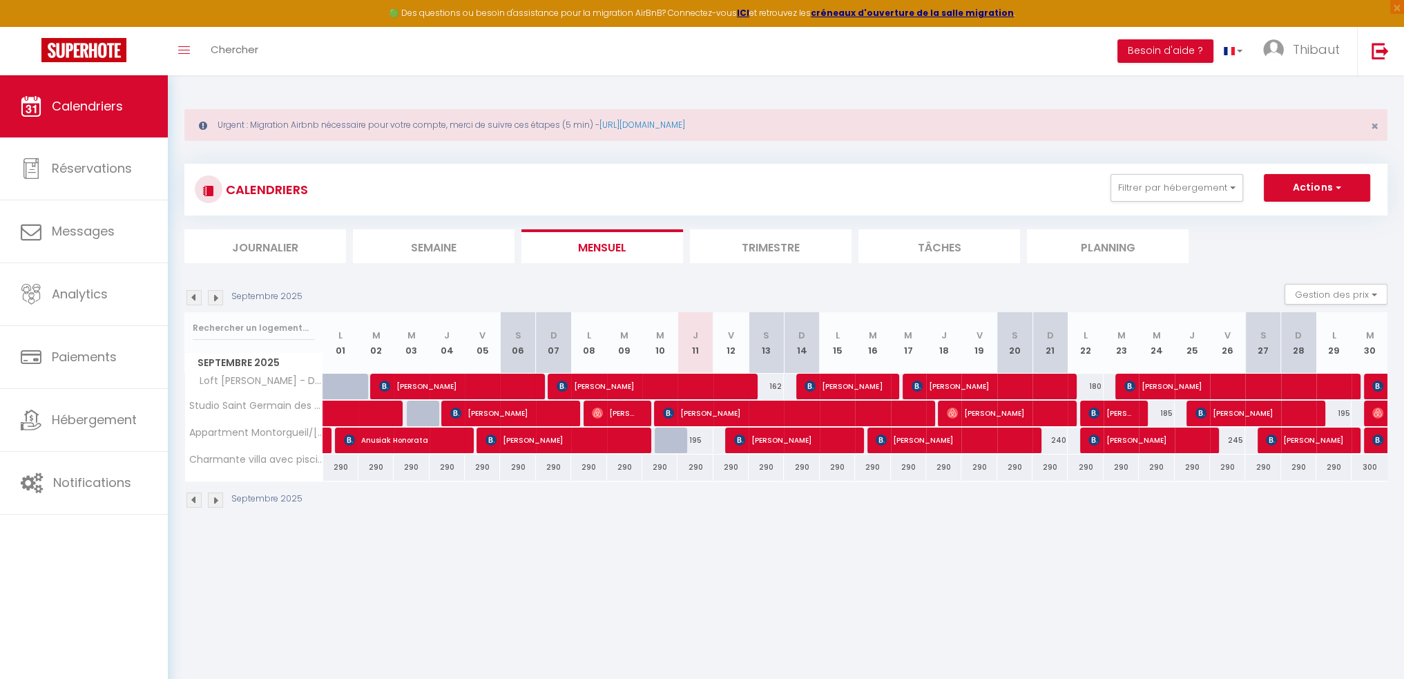
click at [191, 300] on img at bounding box center [193, 297] width 15 height 15
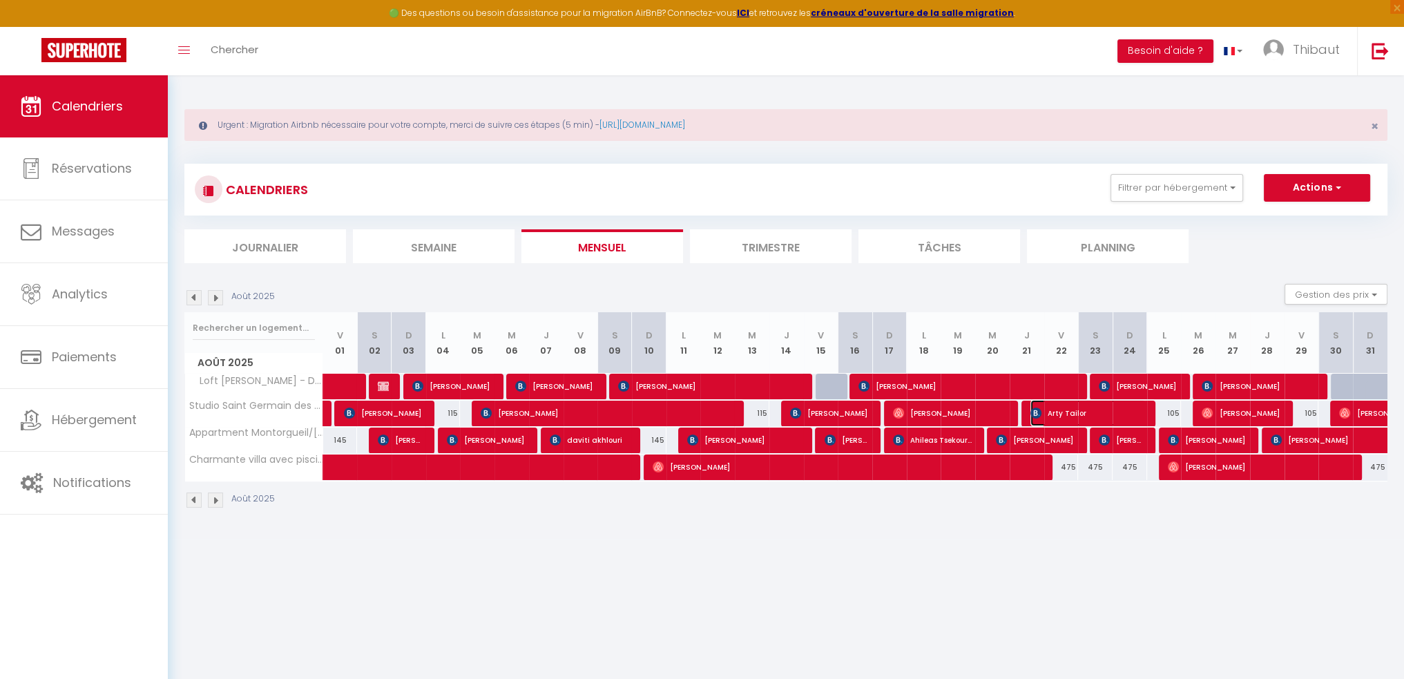
click at [1115, 405] on span "Arty Tailor" at bounding box center [1087, 413] width 115 height 26
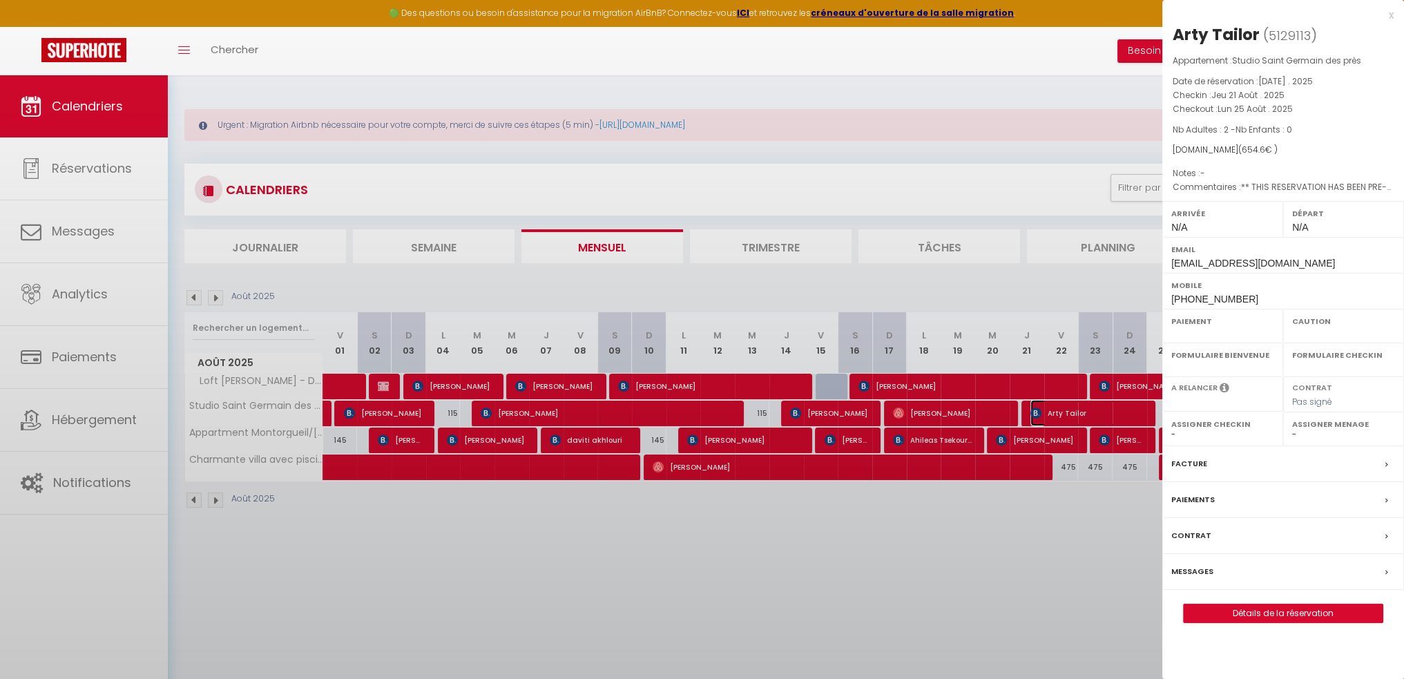
select select "OK"
select select "KO"
select select "0"
select select "1"
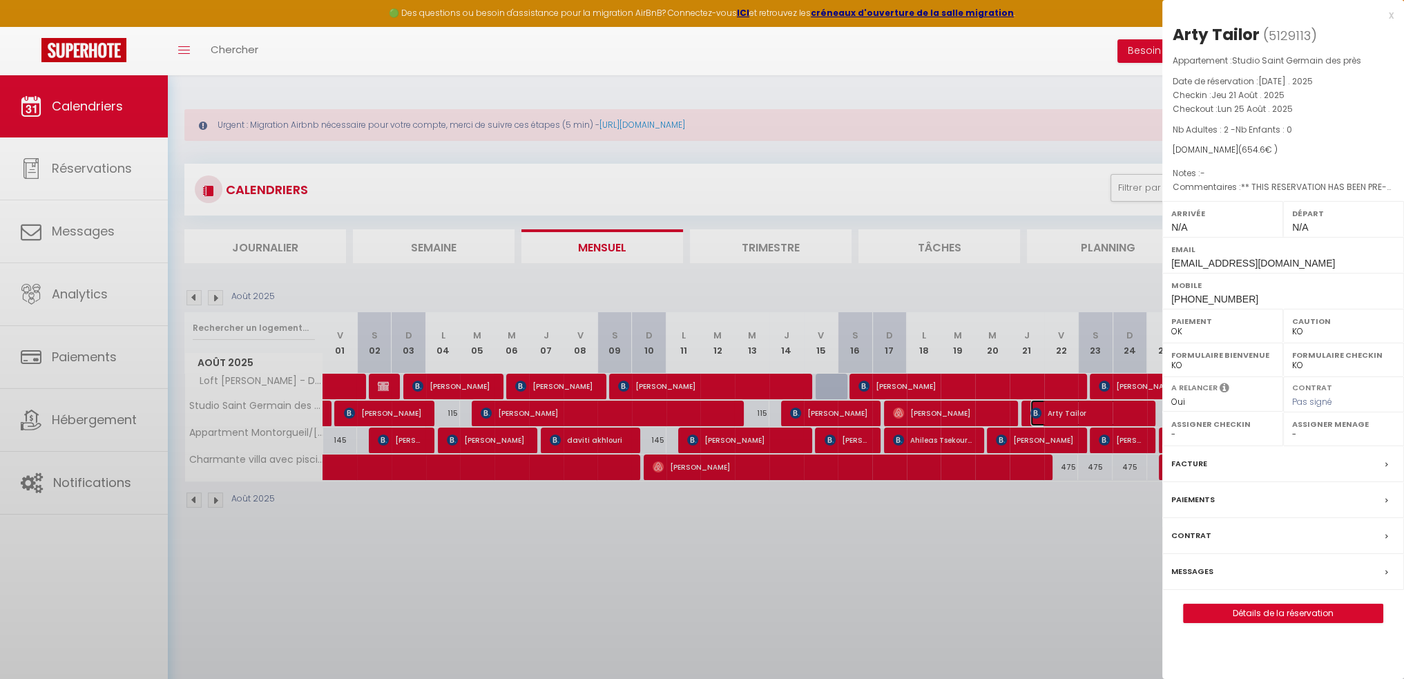
select select
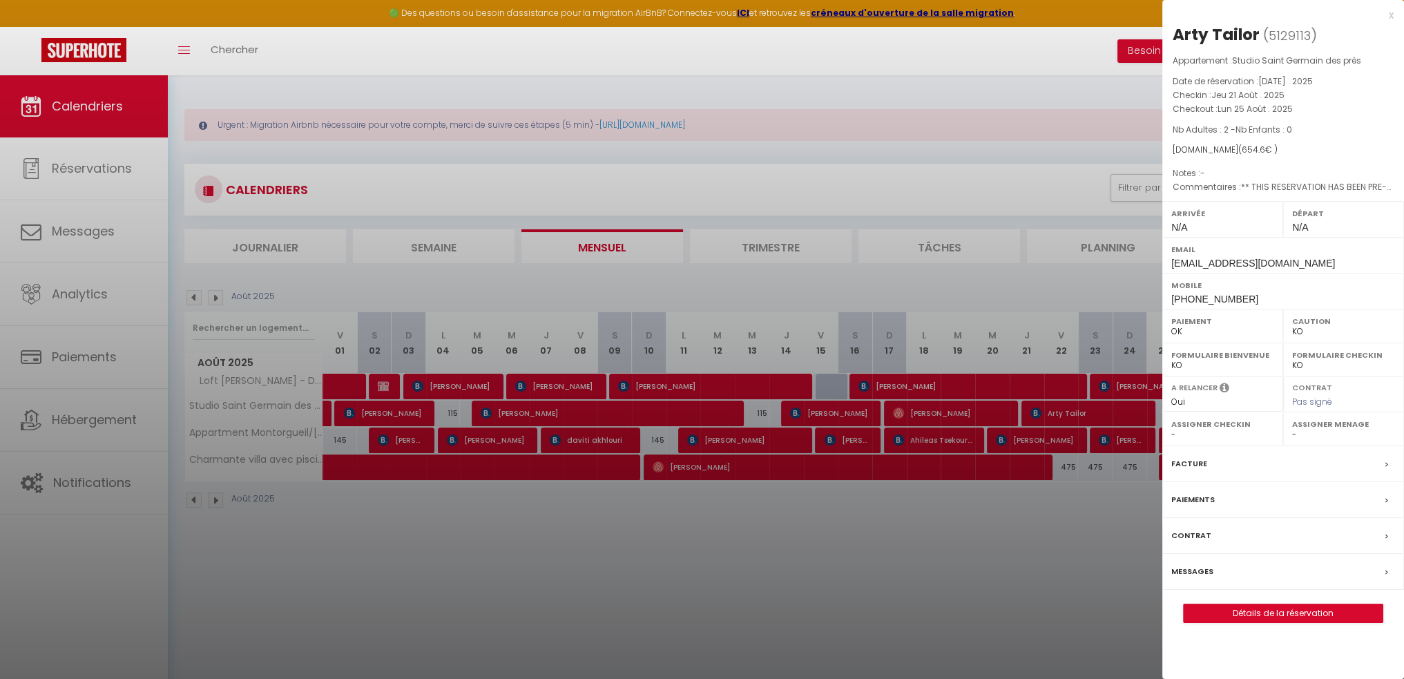
click at [1198, 463] on label "Facture" at bounding box center [1189, 464] width 36 height 15
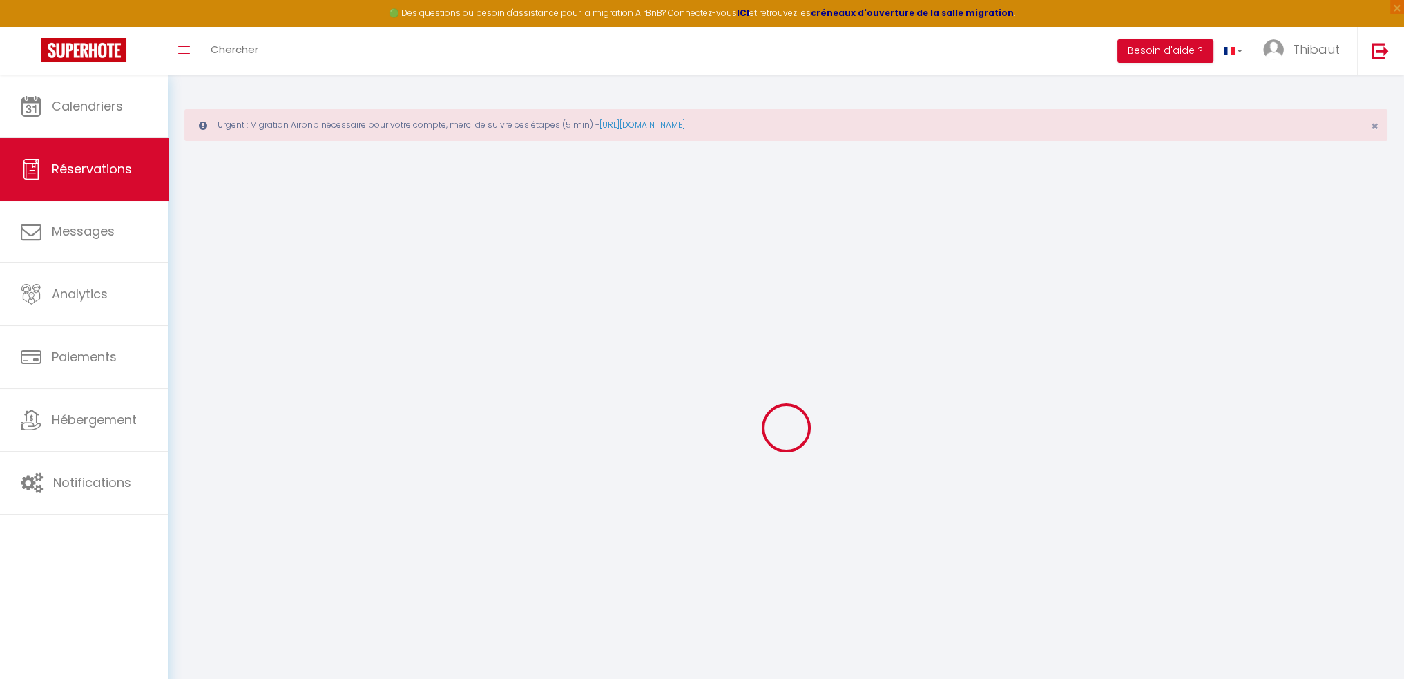
select select "cleaning"
select select "taxes"
select select
checkbox input "false"
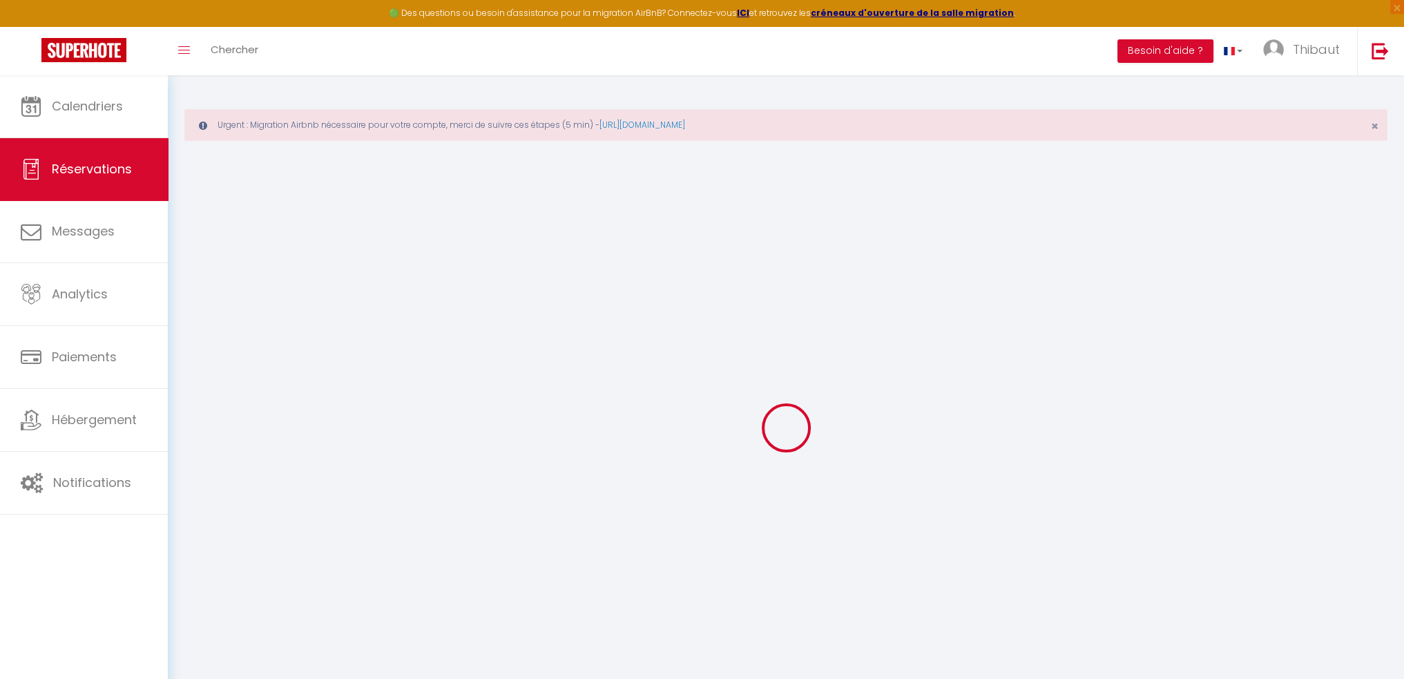
select select
checkbox input "false"
type textarea "** THIS RESERVATION HAS BEEN PRE-PAID ** Reservation has a cancellation grace p…"
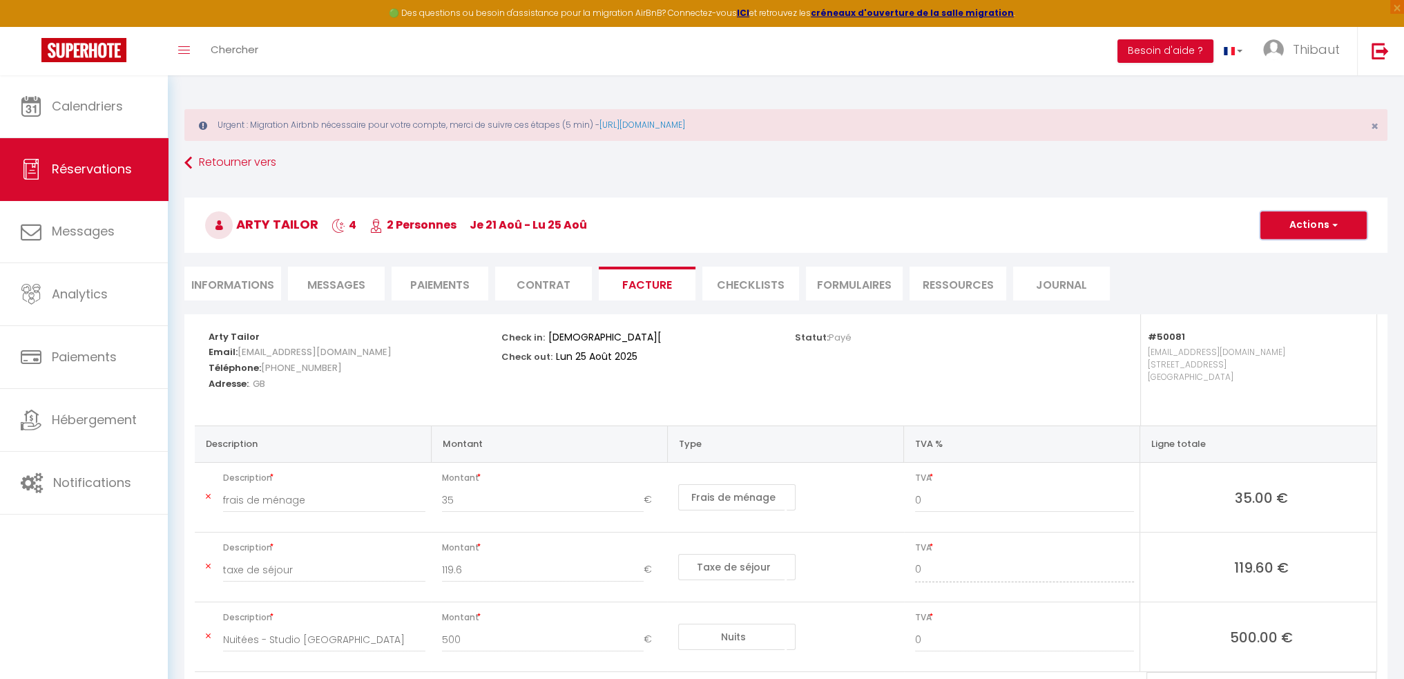
click at [1316, 228] on button "Actions" at bounding box center [1313, 225] width 106 height 28
click at [1298, 273] on link "Aperçu et éditer" at bounding box center [1303, 274] width 116 height 18
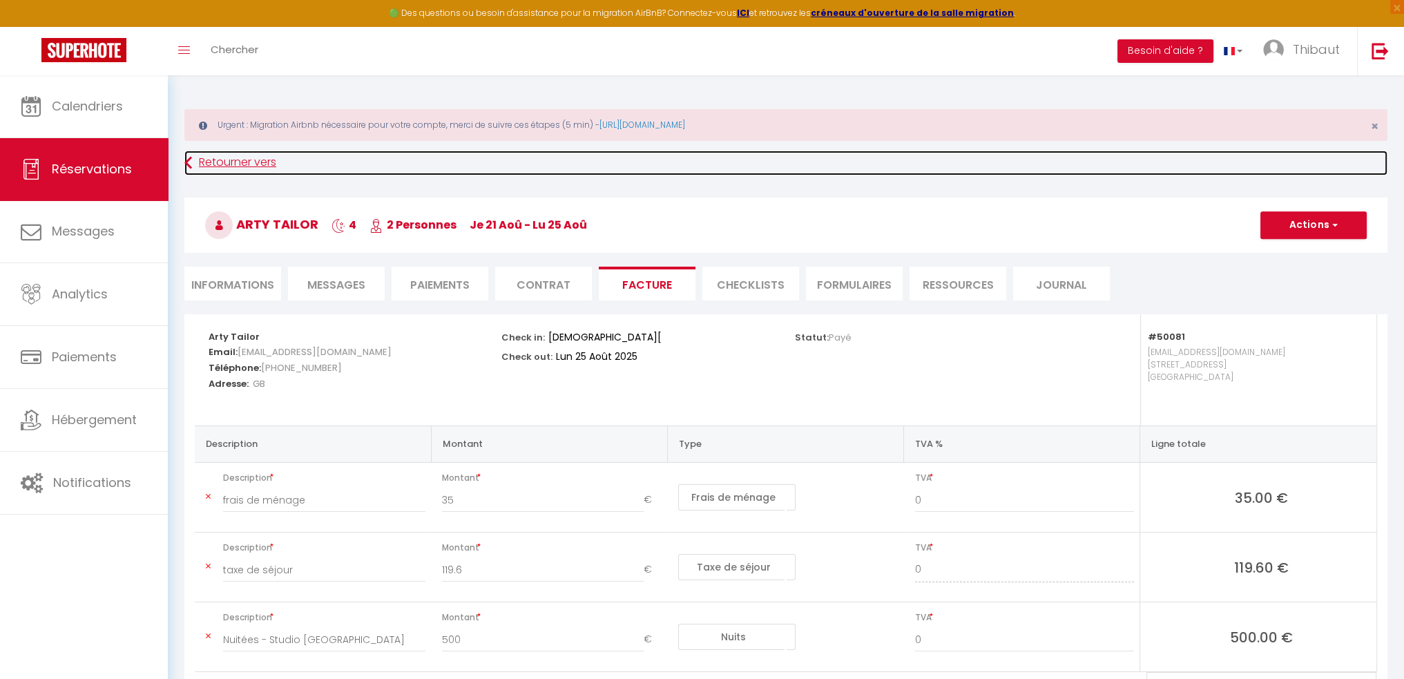
click at [253, 165] on link "Retourner vers" at bounding box center [785, 163] width 1203 height 25
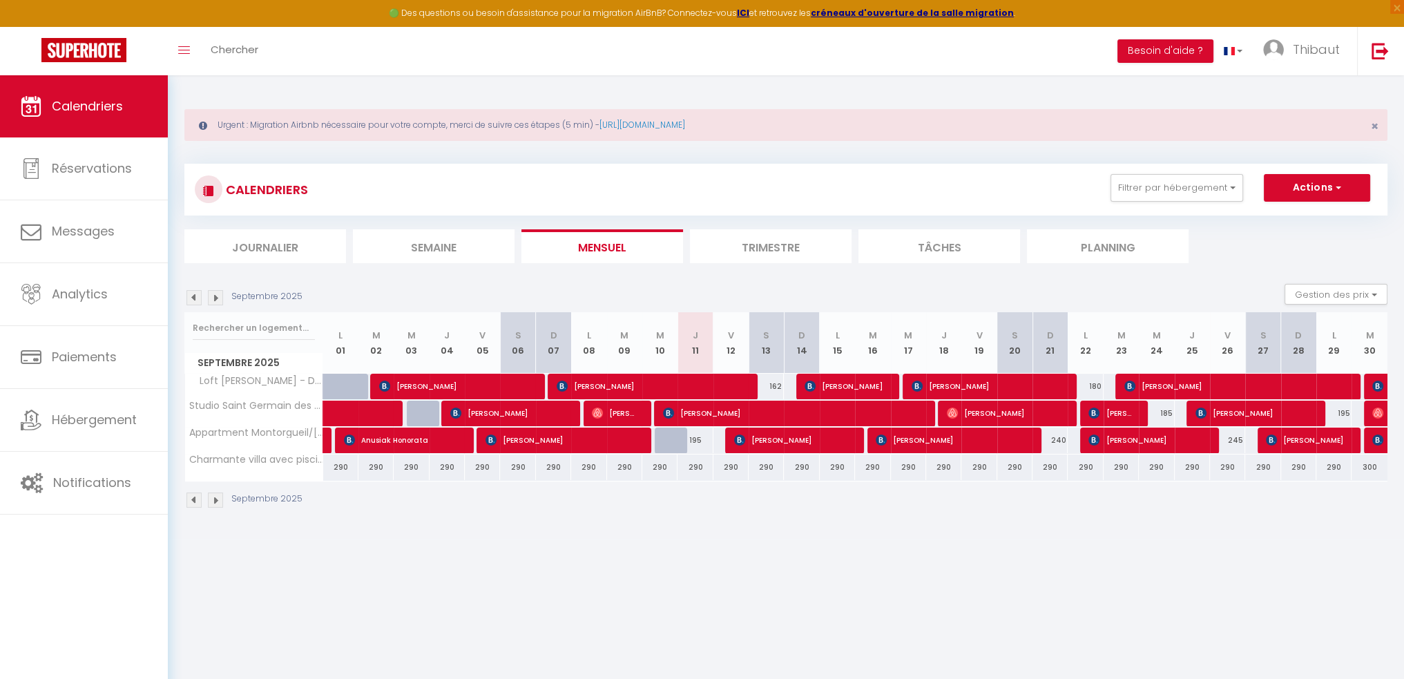
click at [191, 301] on img at bounding box center [193, 297] width 15 height 15
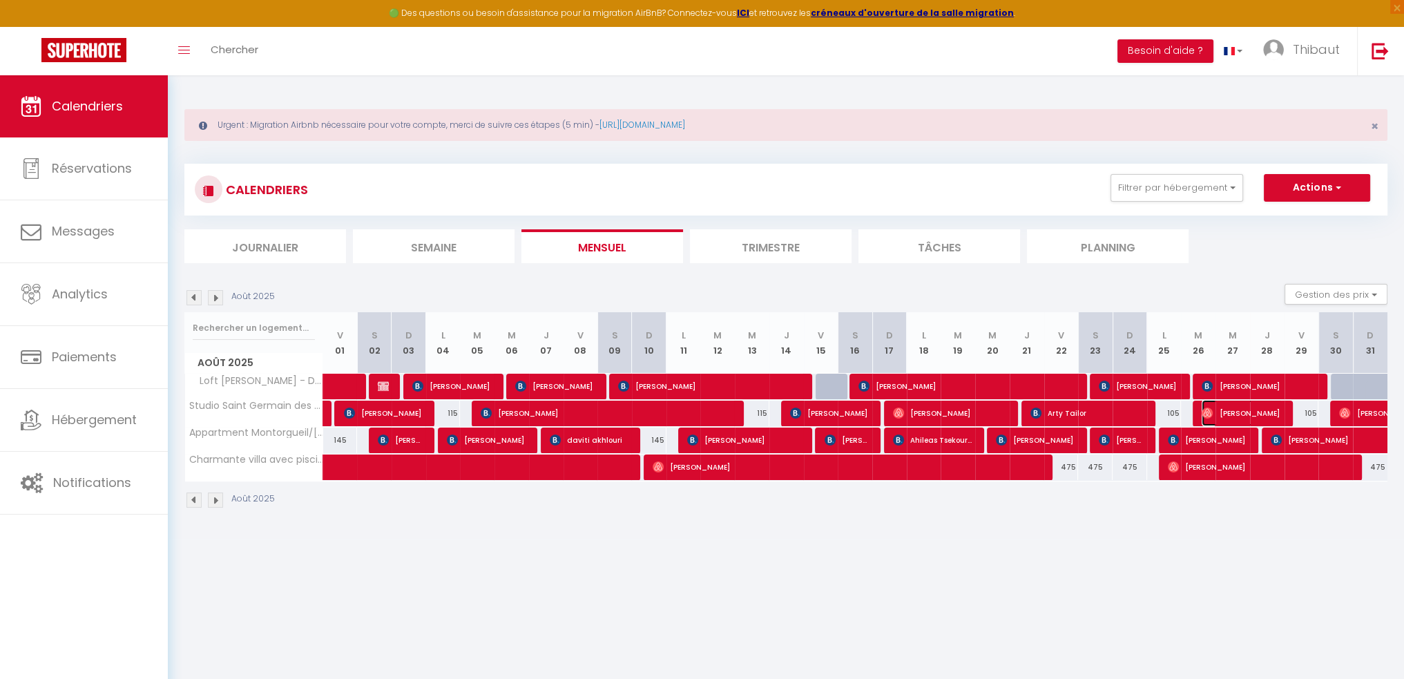
click at [1229, 412] on span "Kevin May" at bounding box center [1242, 413] width 81 height 26
select select "OK"
select select "0"
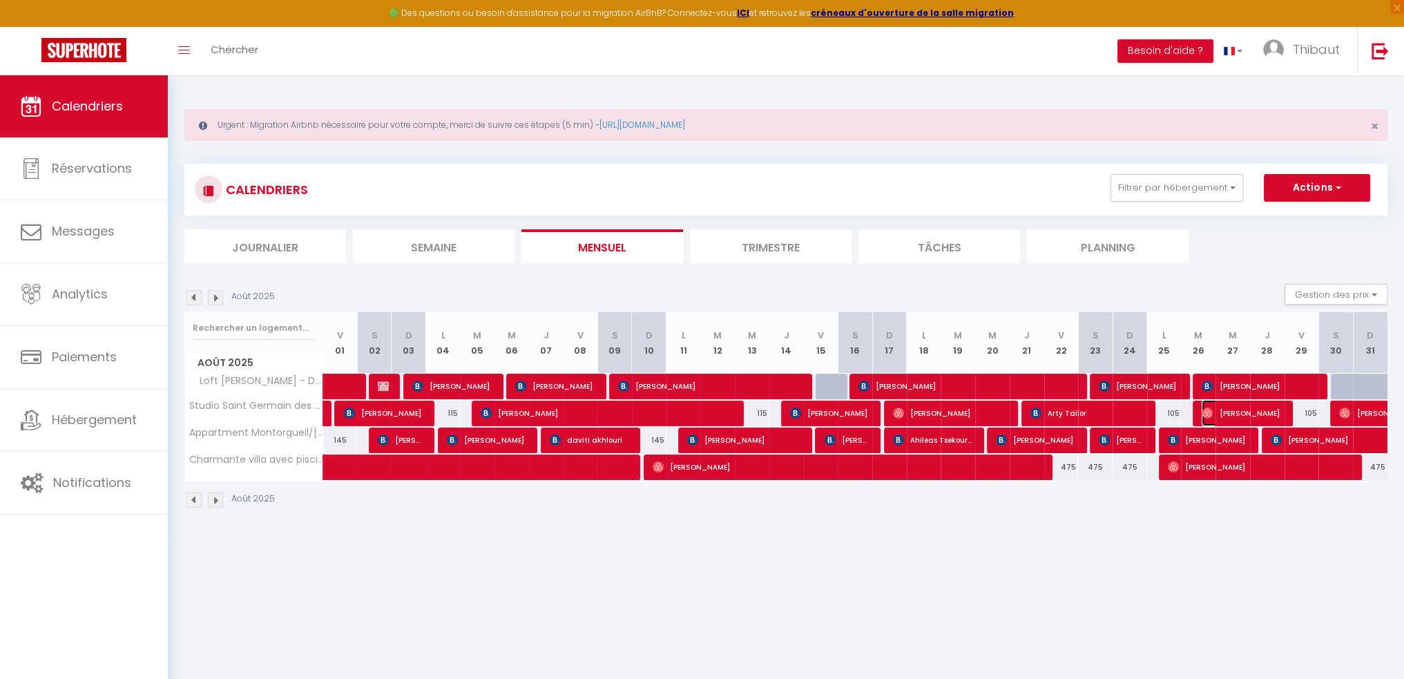
select select "1"
select select
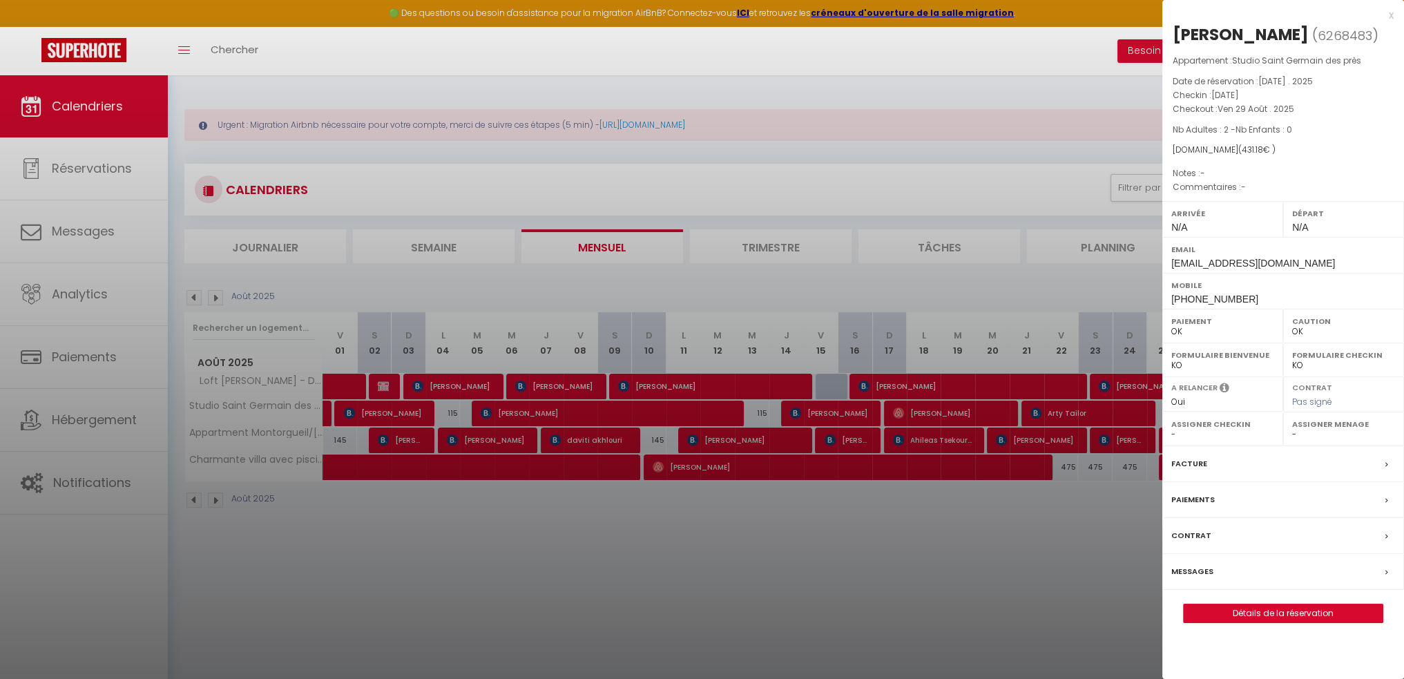
click at [1195, 457] on label "Facture" at bounding box center [1189, 464] width 36 height 15
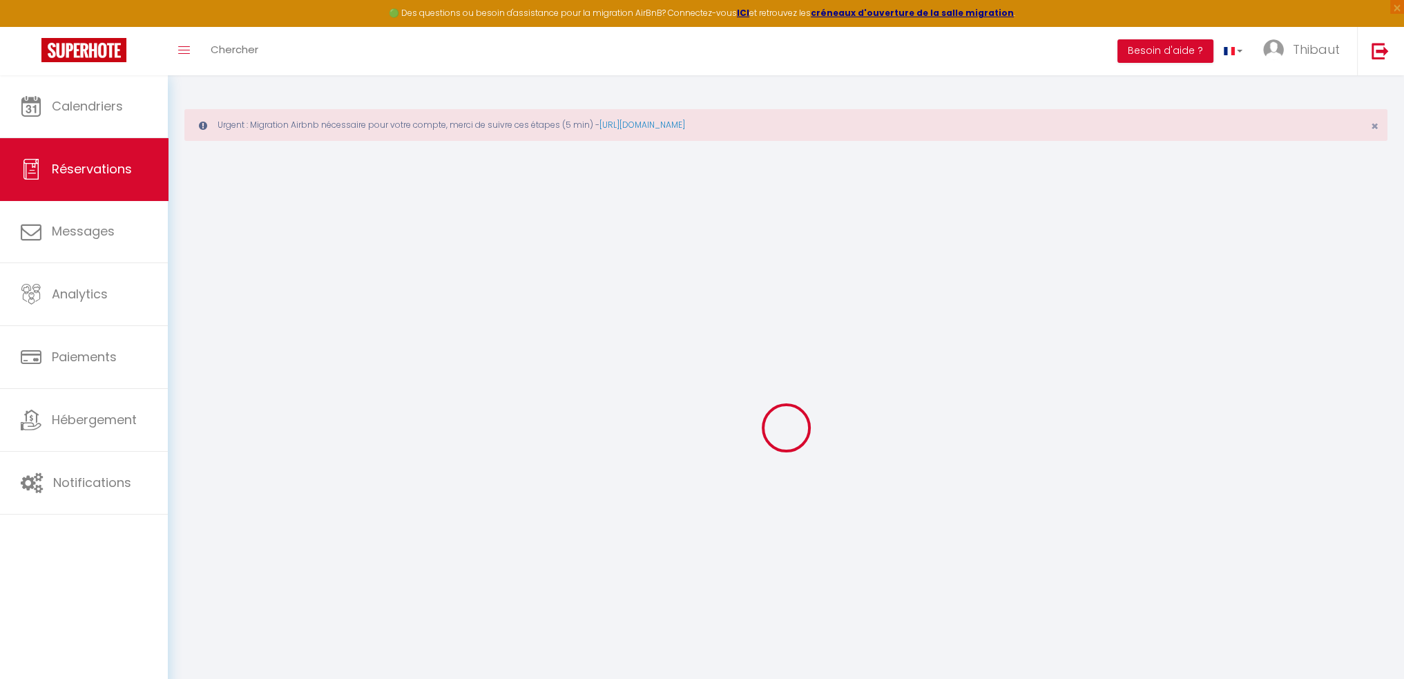
select select "cleaning"
select select "taxes"
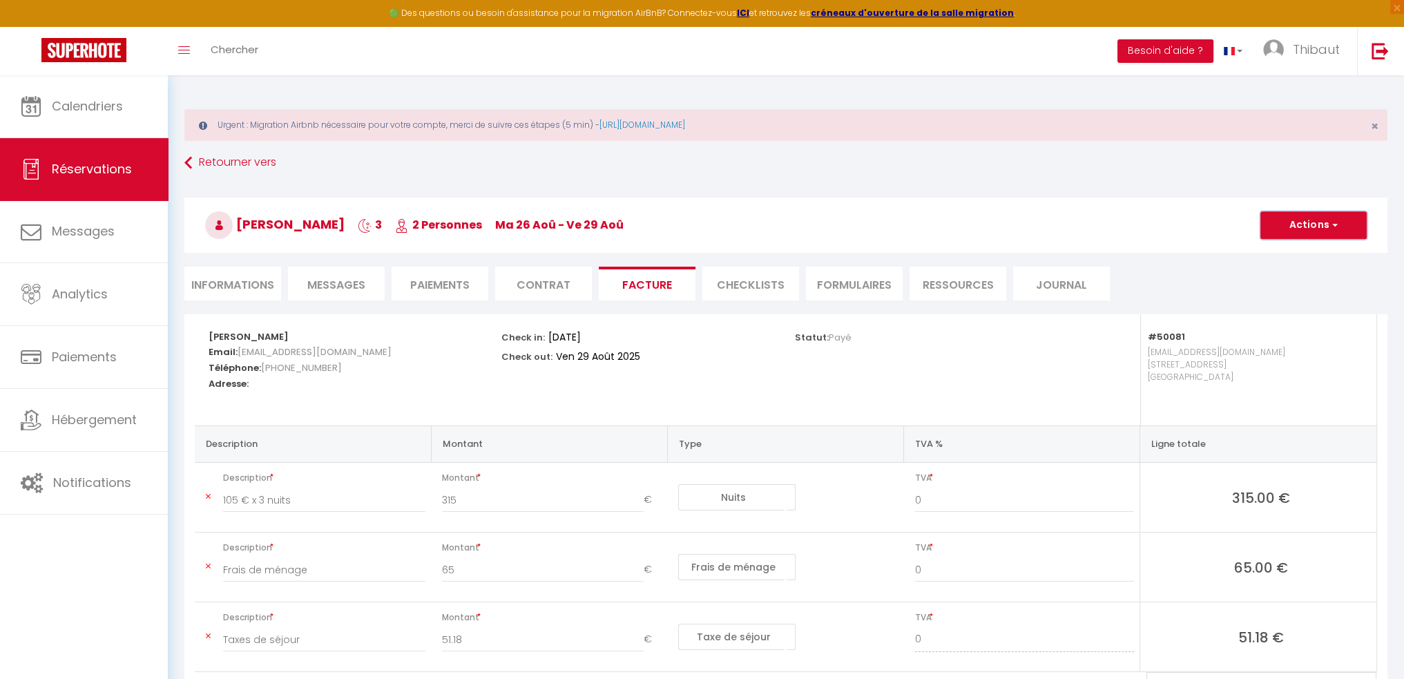
click at [1290, 219] on button "Actions" at bounding box center [1313, 225] width 106 height 28
click at [1282, 273] on link "Aperçu et éditer" at bounding box center [1303, 274] width 116 height 18
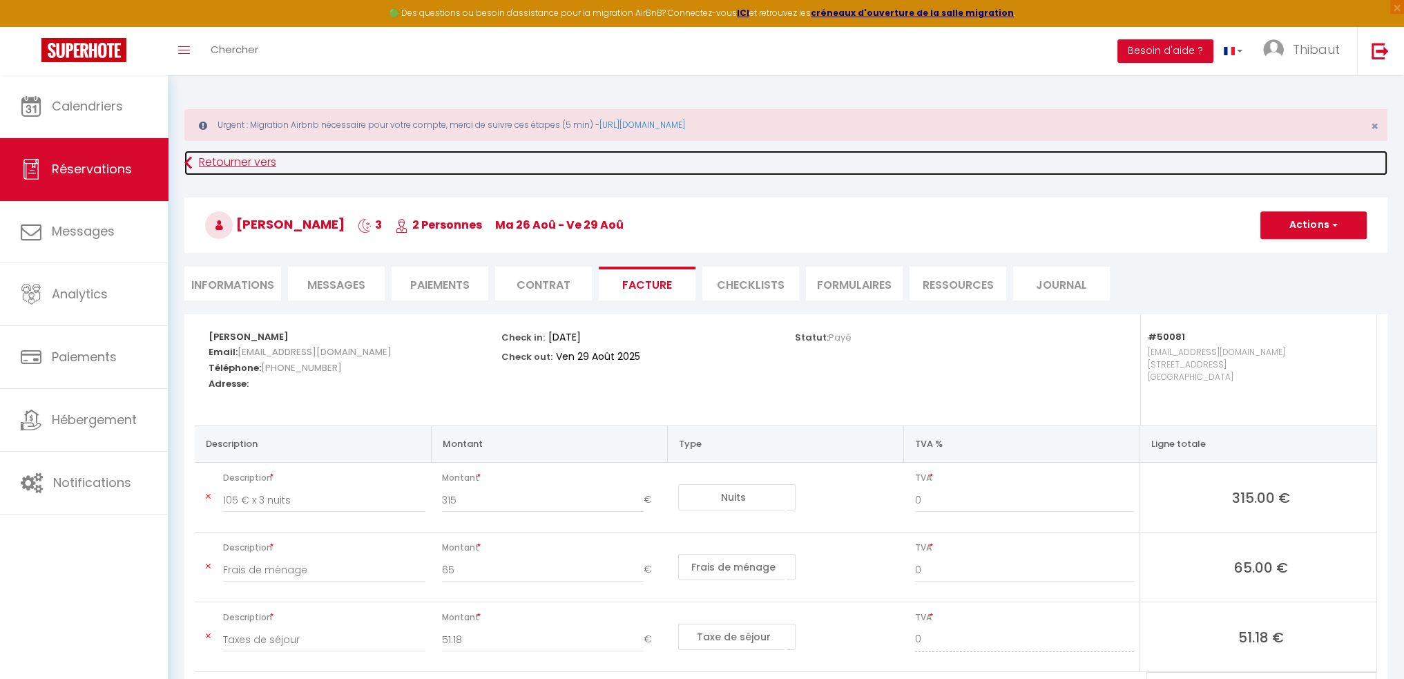
click at [213, 166] on link "Retourner vers" at bounding box center [785, 163] width 1203 height 25
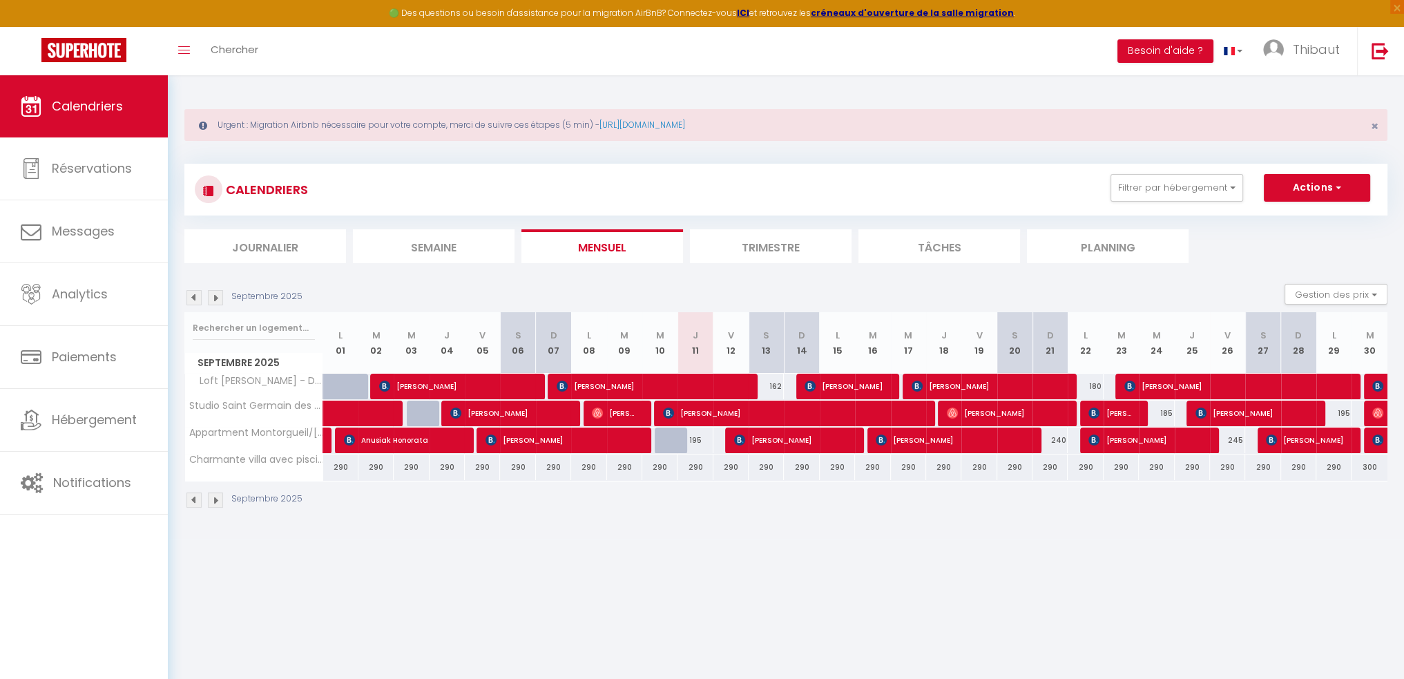
click at [192, 299] on img at bounding box center [193, 297] width 15 height 15
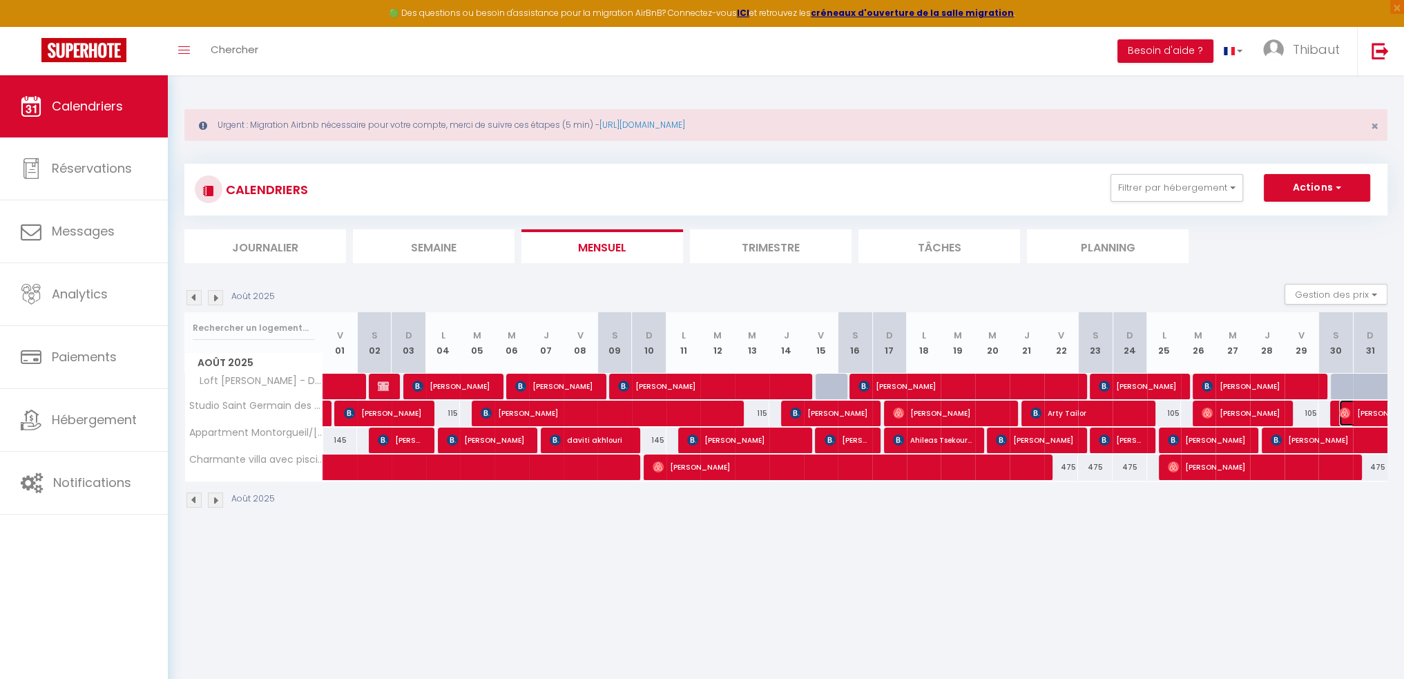
click at [1350, 405] on span "Gustavo Areco" at bounding box center [1402, 413] width 127 height 26
select select "OK"
select select "0"
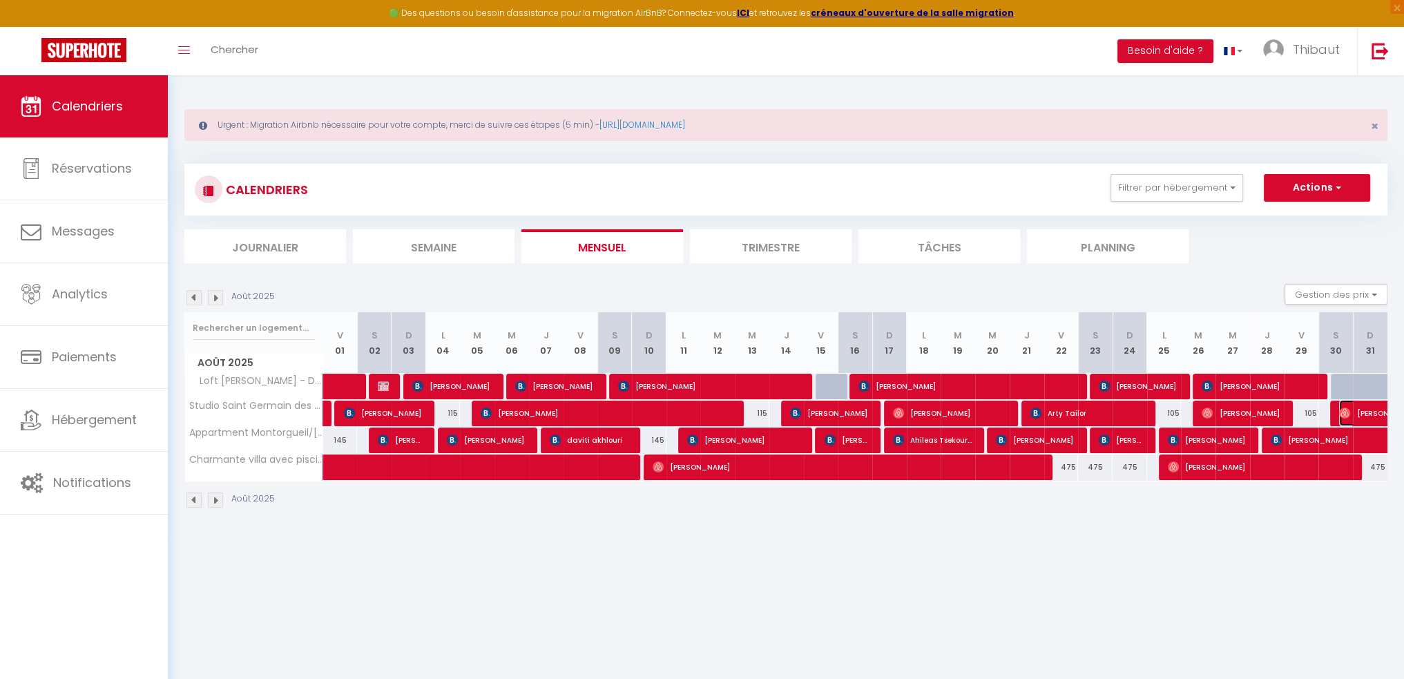
select select "1"
select select
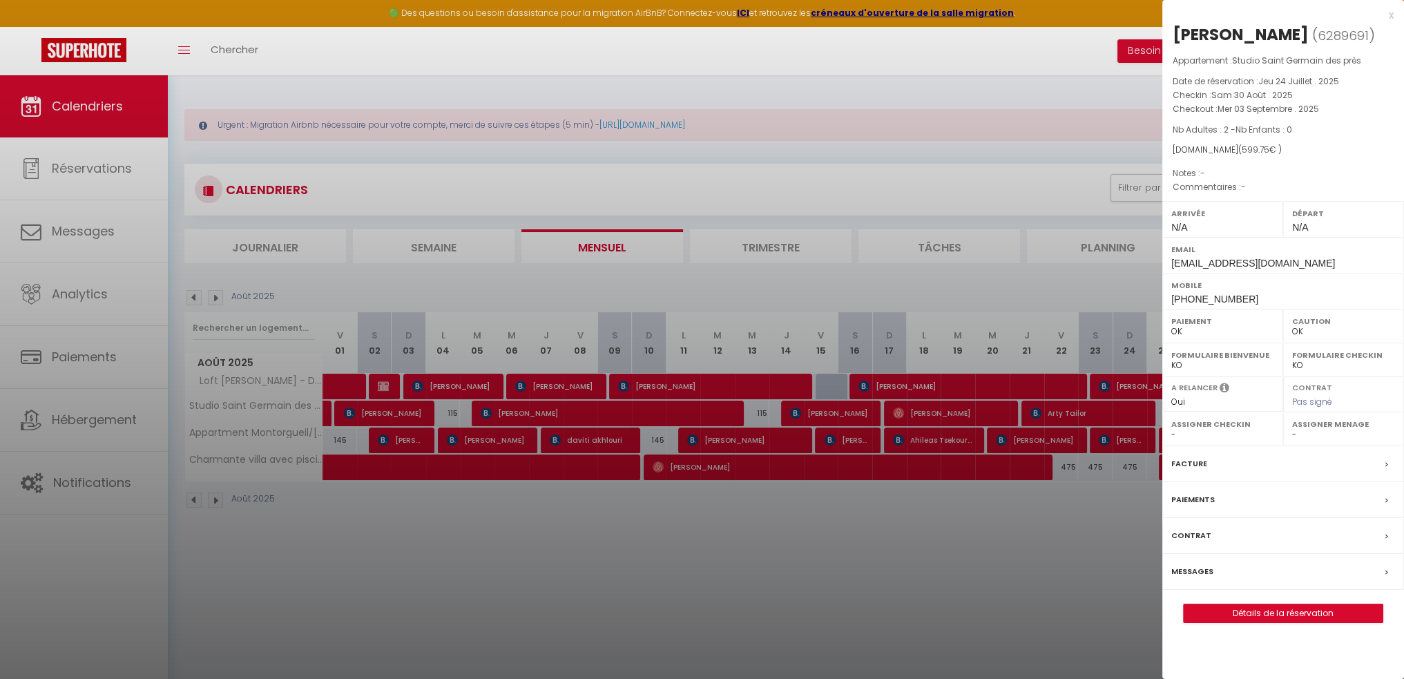
click at [1293, 459] on div "Facture" at bounding box center [1283, 464] width 242 height 36
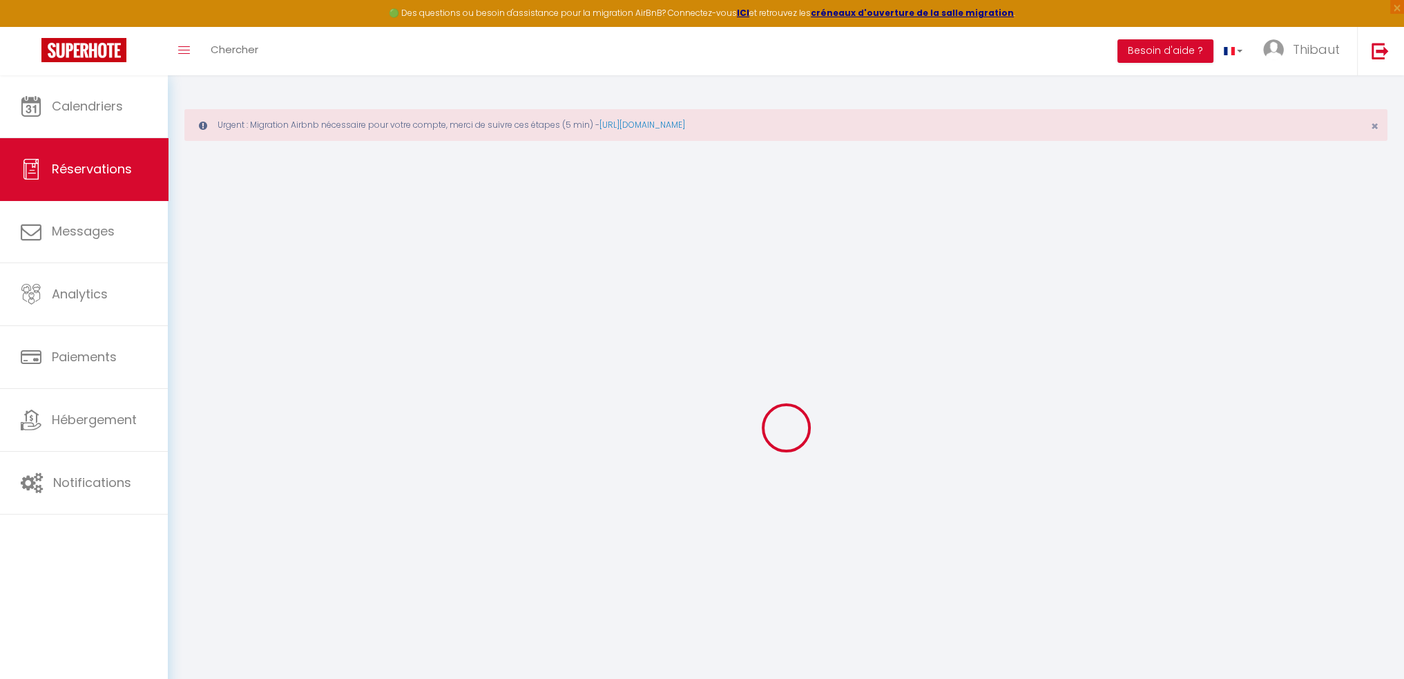
select select "cleaning"
select select "taxes"
select select
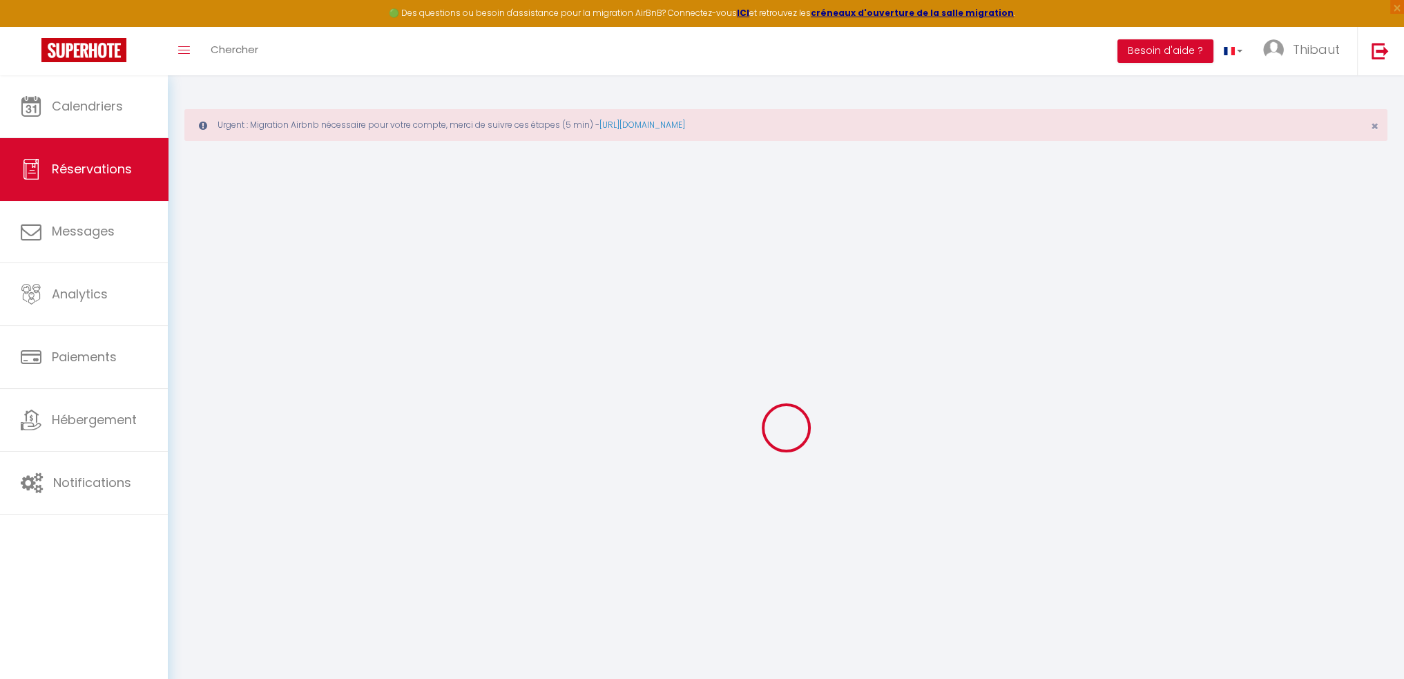
checkbox input "false"
select select
checkbox input "false"
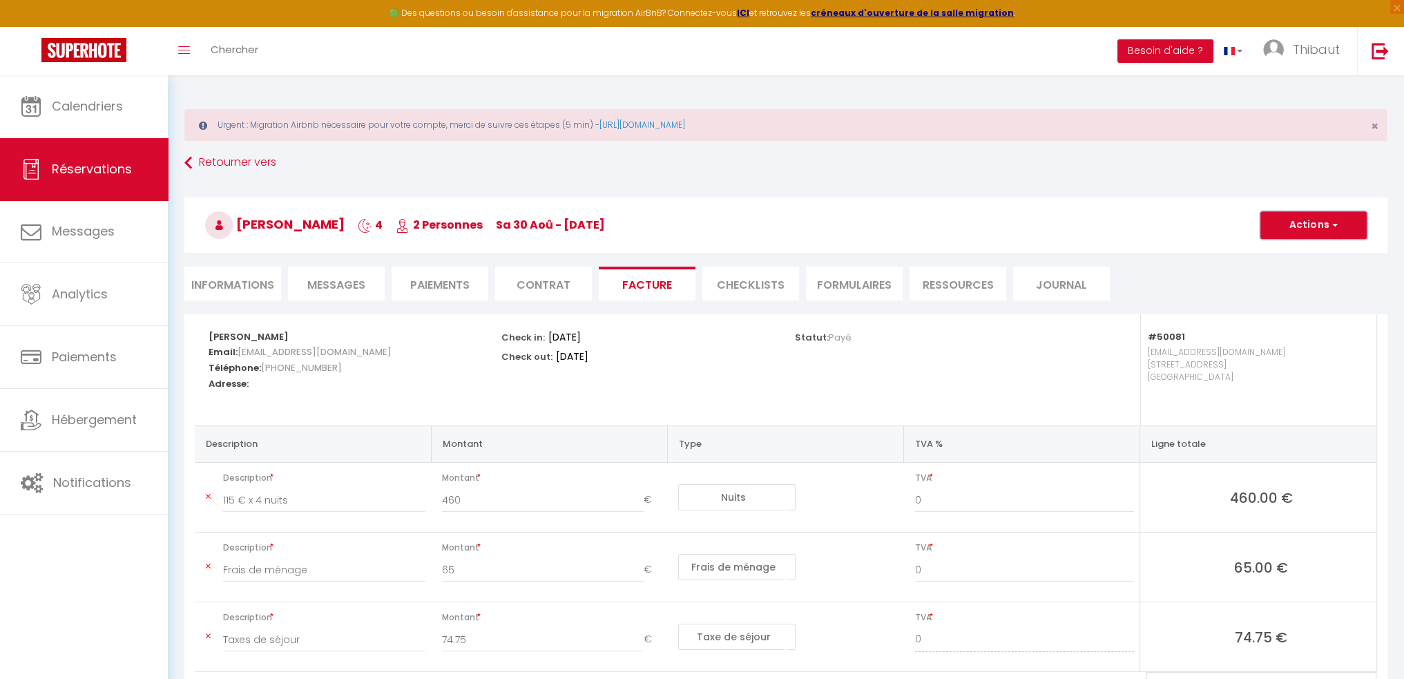
click at [1334, 220] on span "button" at bounding box center [1333, 225] width 8 height 12
click at [1268, 265] on link "Aperçu et éditer" at bounding box center [1303, 274] width 116 height 18
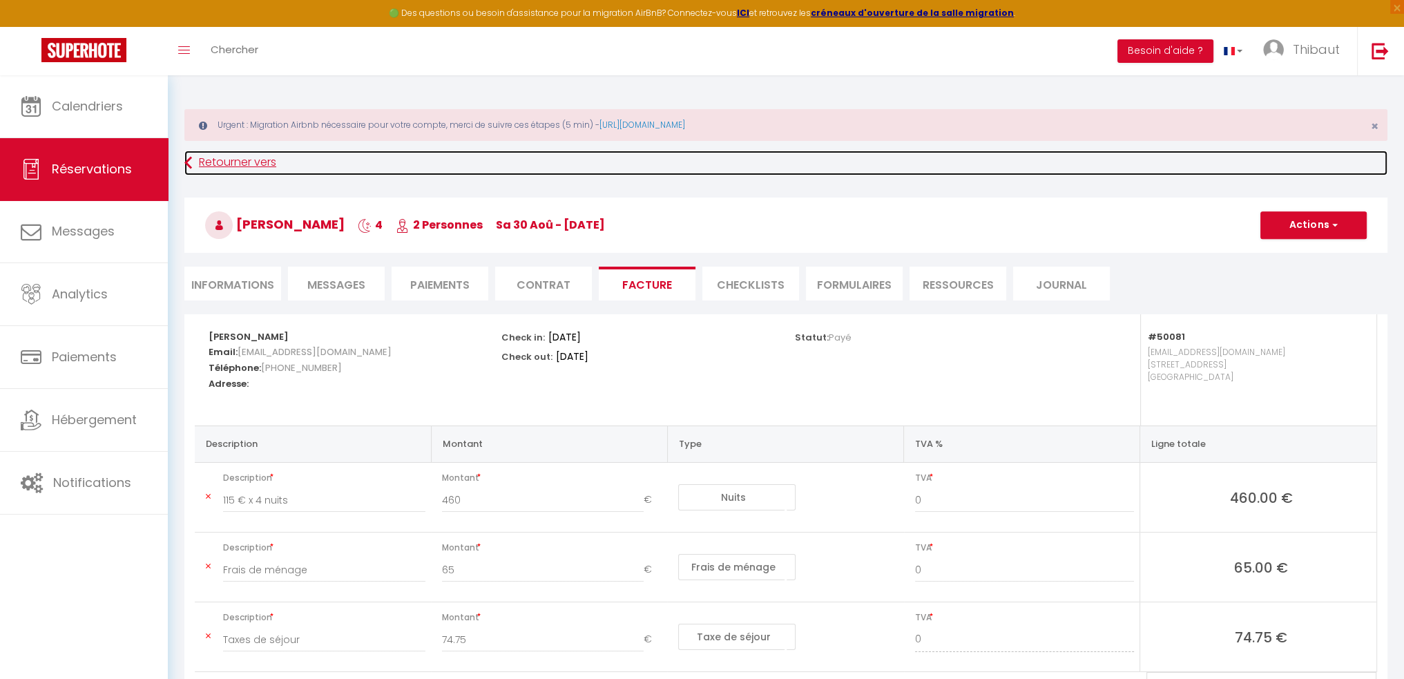
click at [265, 153] on link "Retourner vers" at bounding box center [785, 163] width 1203 height 25
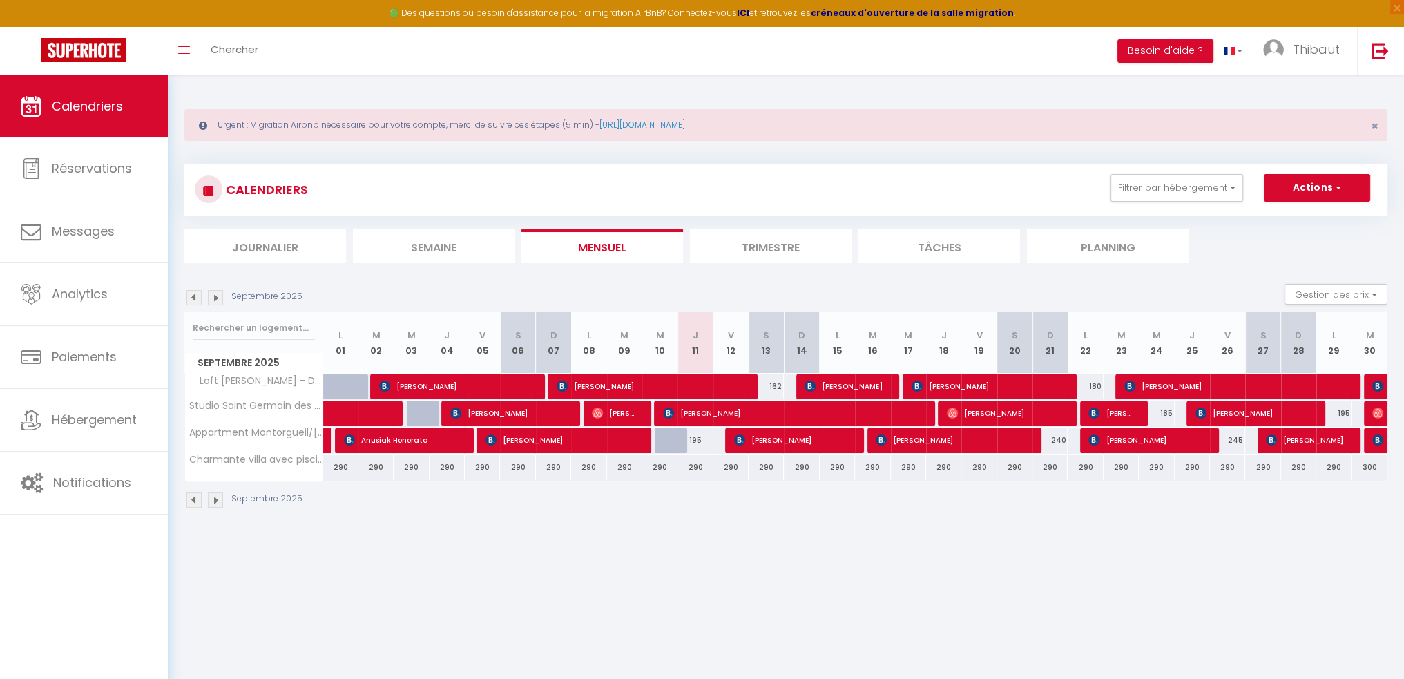
click at [193, 302] on img at bounding box center [193, 297] width 15 height 15
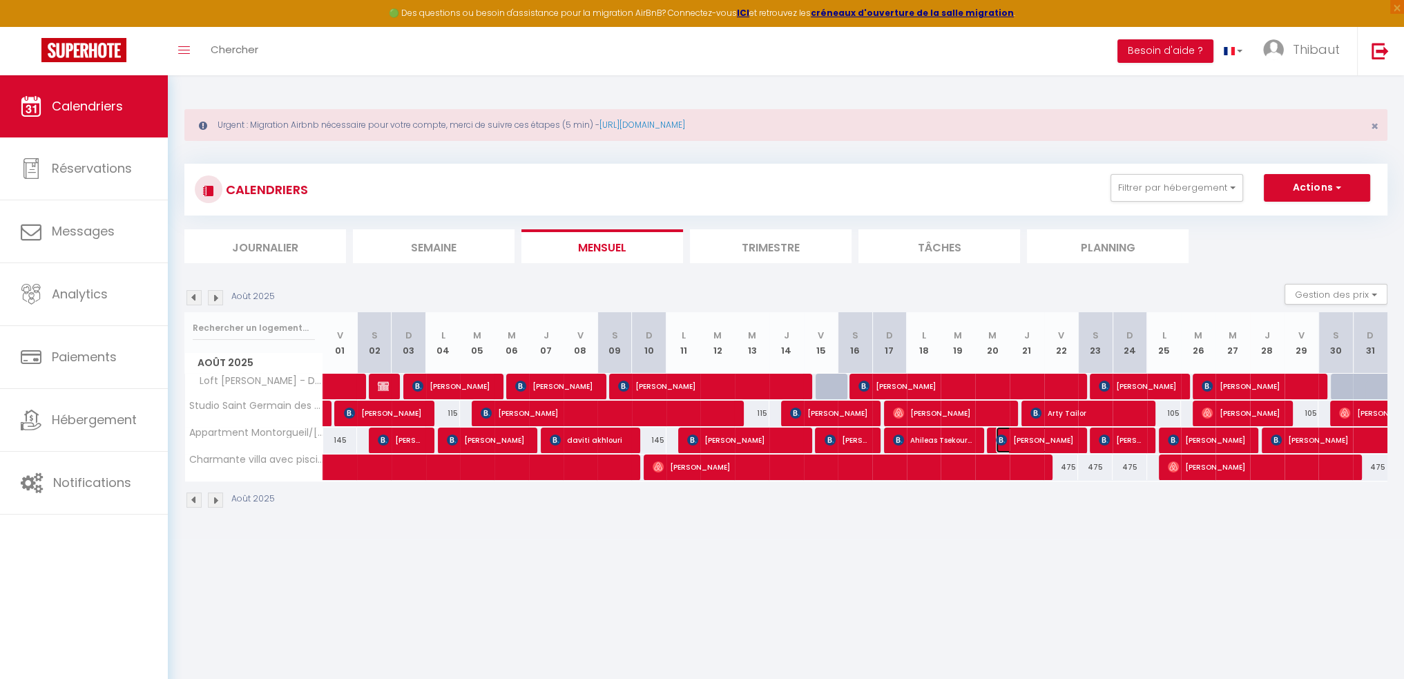
click at [1019, 441] on span "Shuang Liu" at bounding box center [1036, 440] width 81 height 26
select select "OK"
select select "KO"
select select "0"
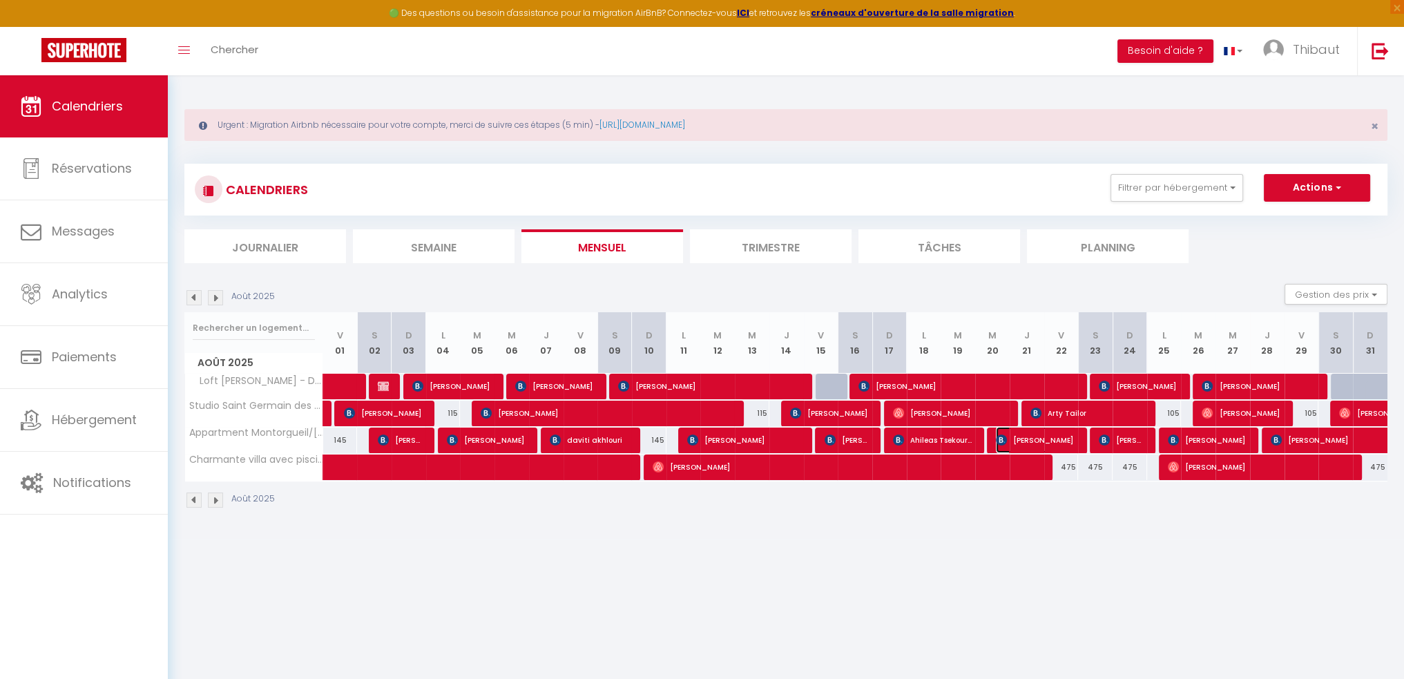
select select "1"
select select
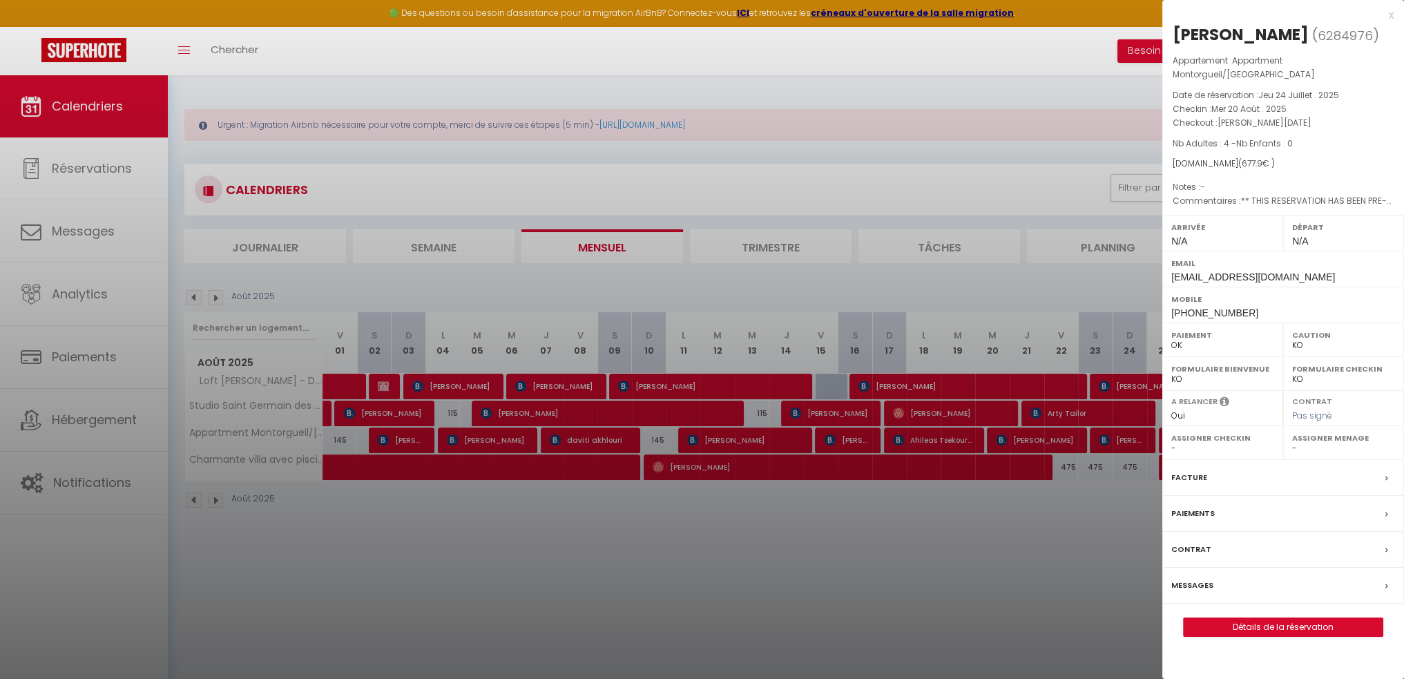
click at [1199, 470] on label "Facture" at bounding box center [1189, 477] width 36 height 15
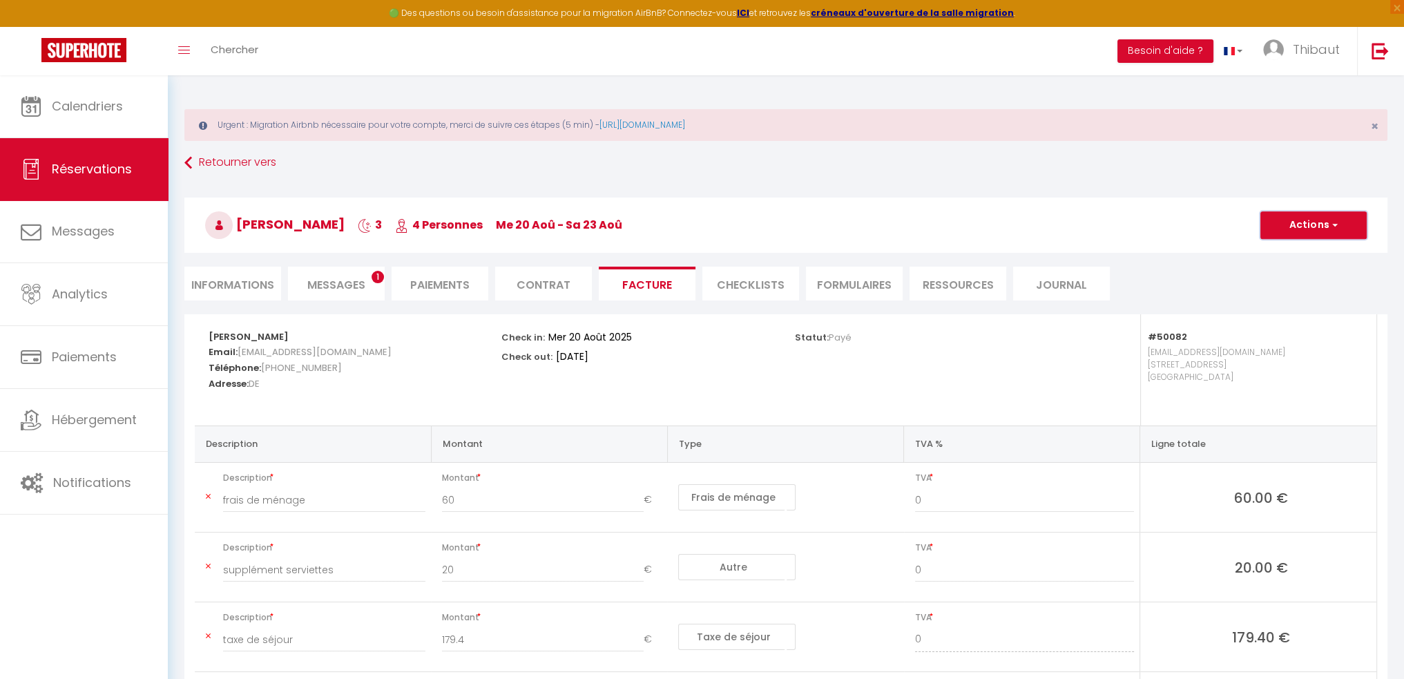
click at [1301, 223] on button "Actions" at bounding box center [1313, 225] width 106 height 28
click at [1275, 269] on link "Aperçu et éditer" at bounding box center [1303, 274] width 116 height 18
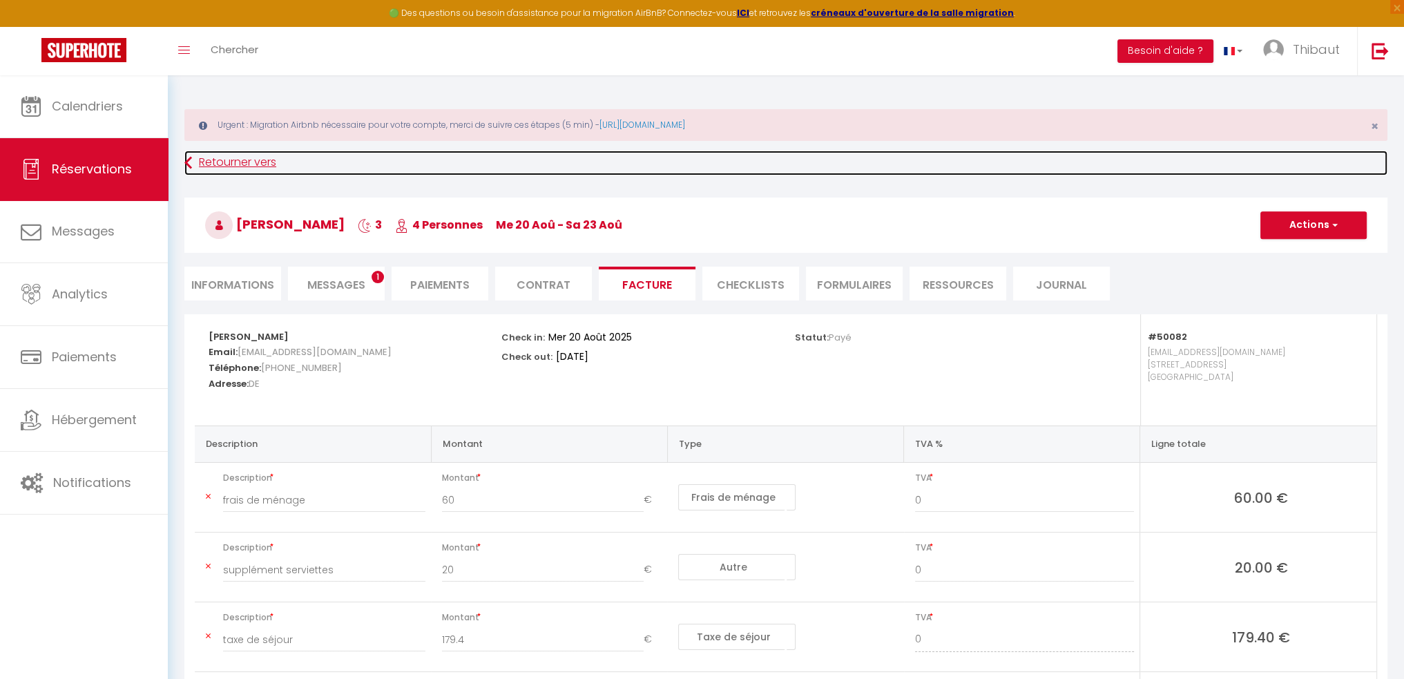
click at [229, 161] on link "Retourner vers" at bounding box center [785, 163] width 1203 height 25
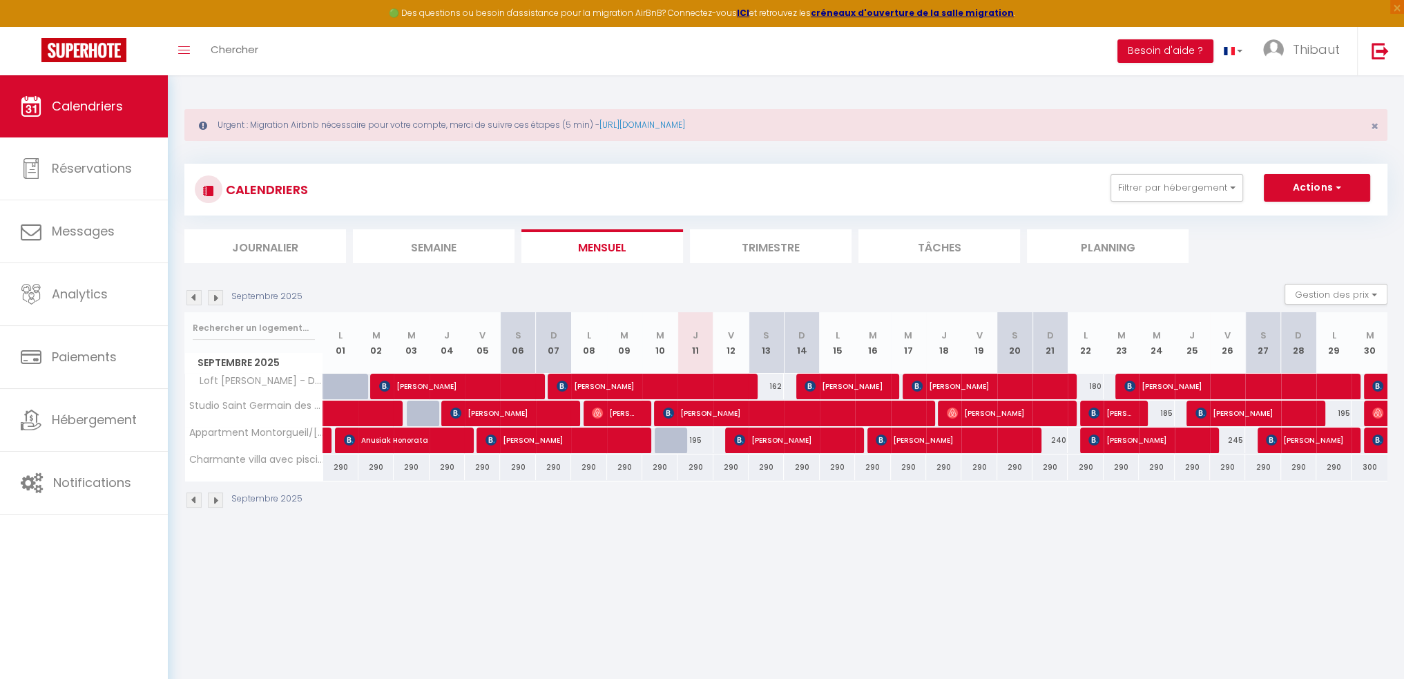
click at [198, 303] on img at bounding box center [193, 297] width 15 height 15
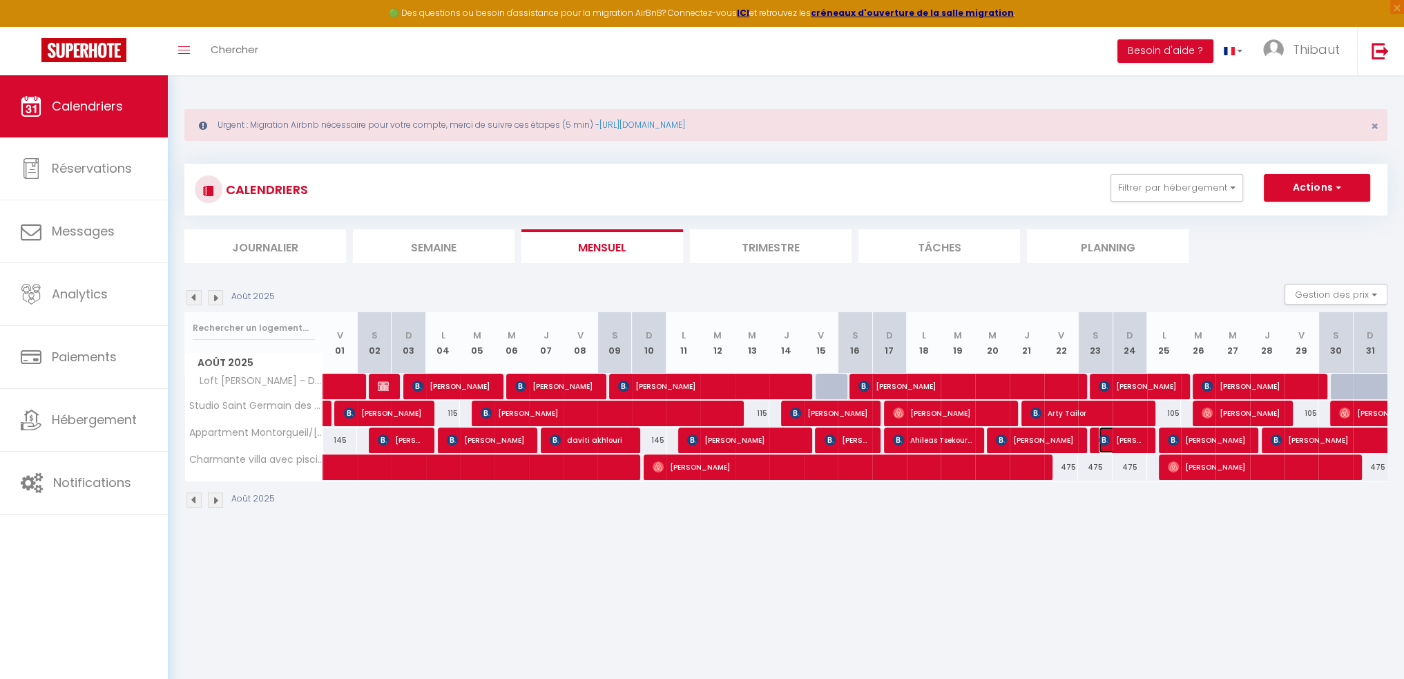
click at [1124, 439] on span "Marina Nazarova" at bounding box center [1122, 440] width 46 height 26
select select "OK"
select select "KO"
select select "0"
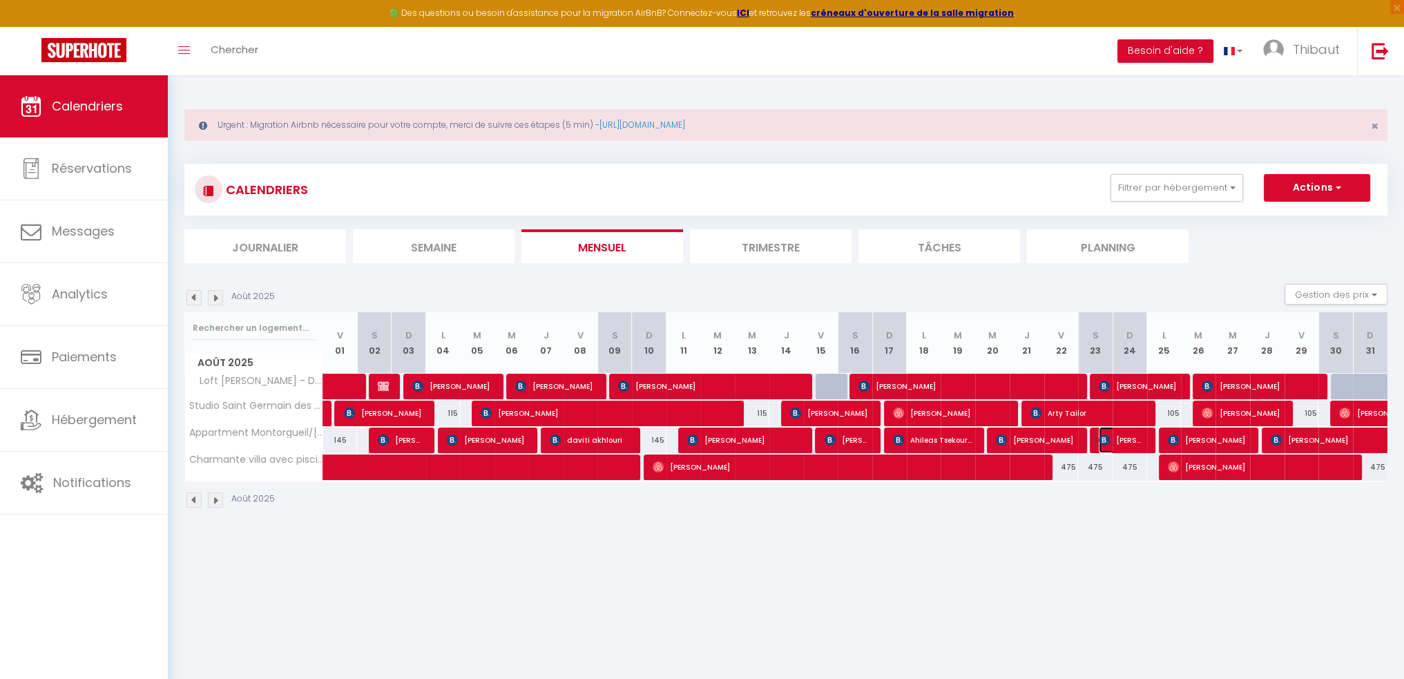
select select "1"
select select
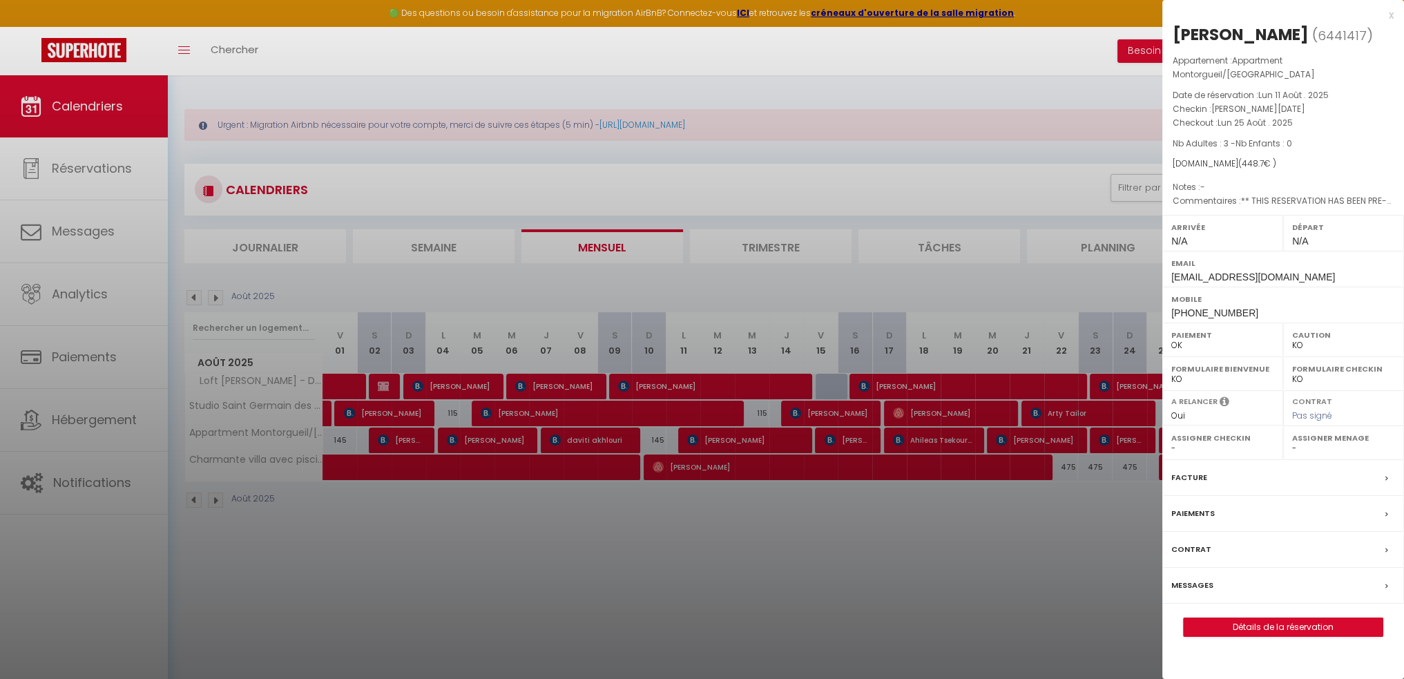
click at [1188, 470] on label "Facture" at bounding box center [1189, 477] width 36 height 15
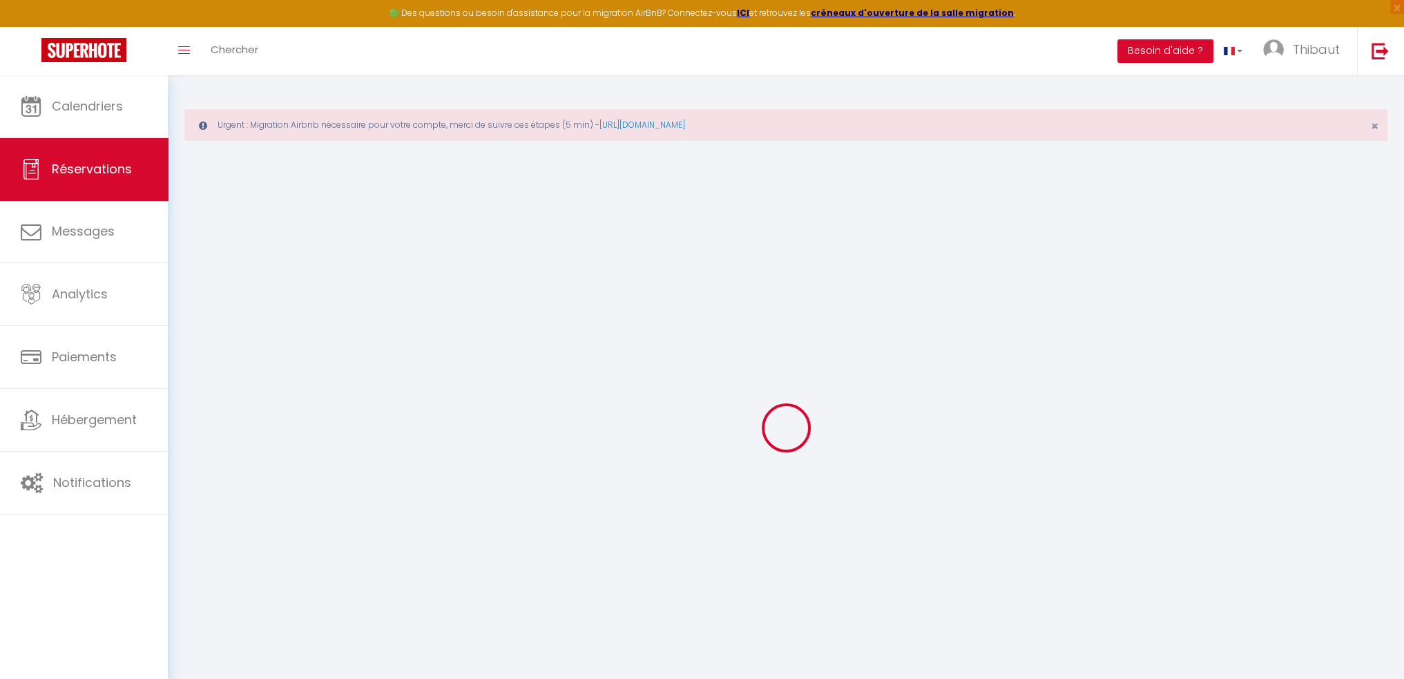
select select "cleaning"
select select "other"
select select "taxes"
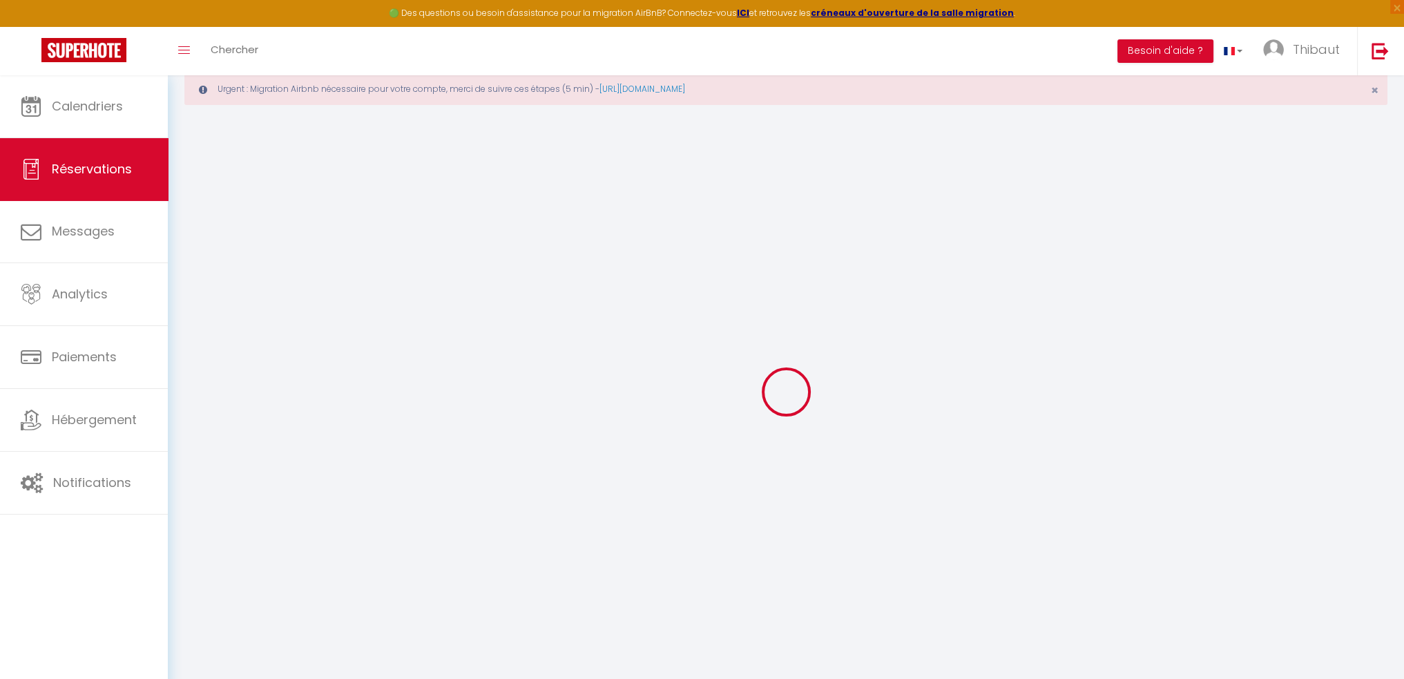
select select
checkbox input "false"
select select
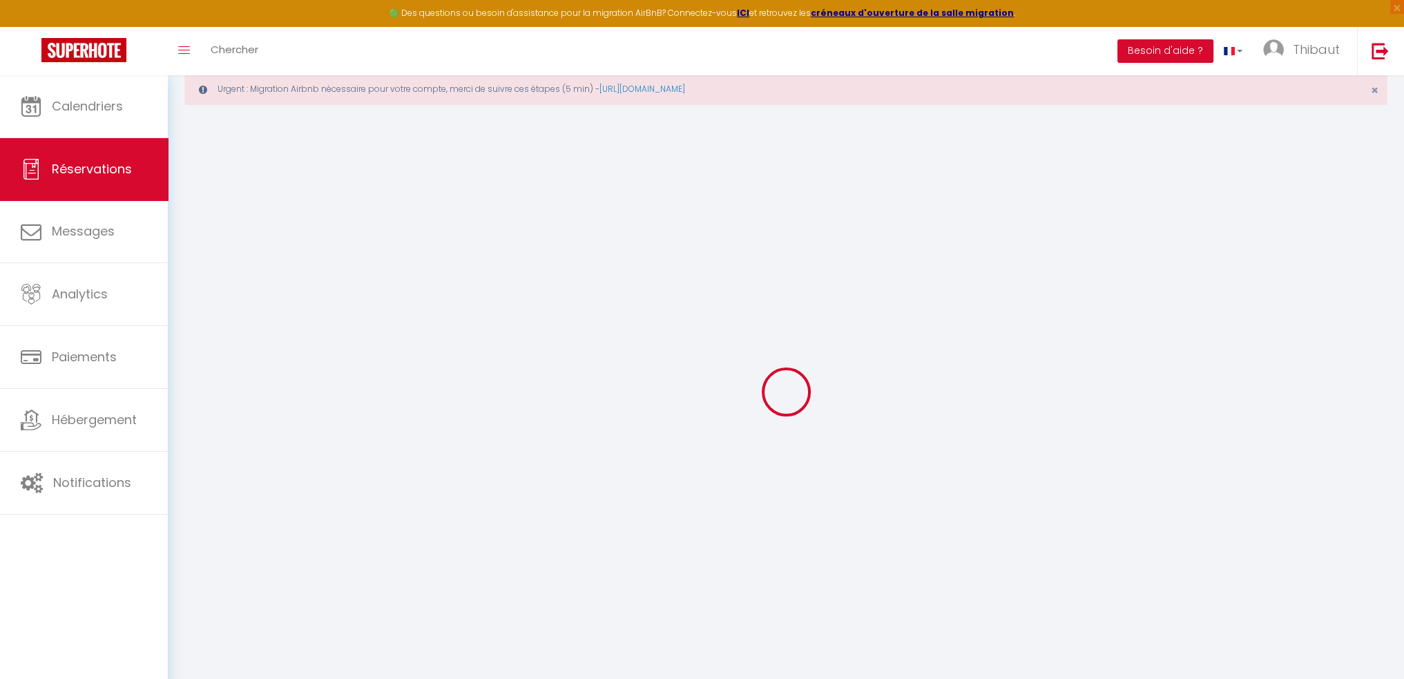
checkbox input "false"
type textarea "** THIS RESERVATION HAS BEEN PRE-PAID ** Reservation has a cancellation grace p…"
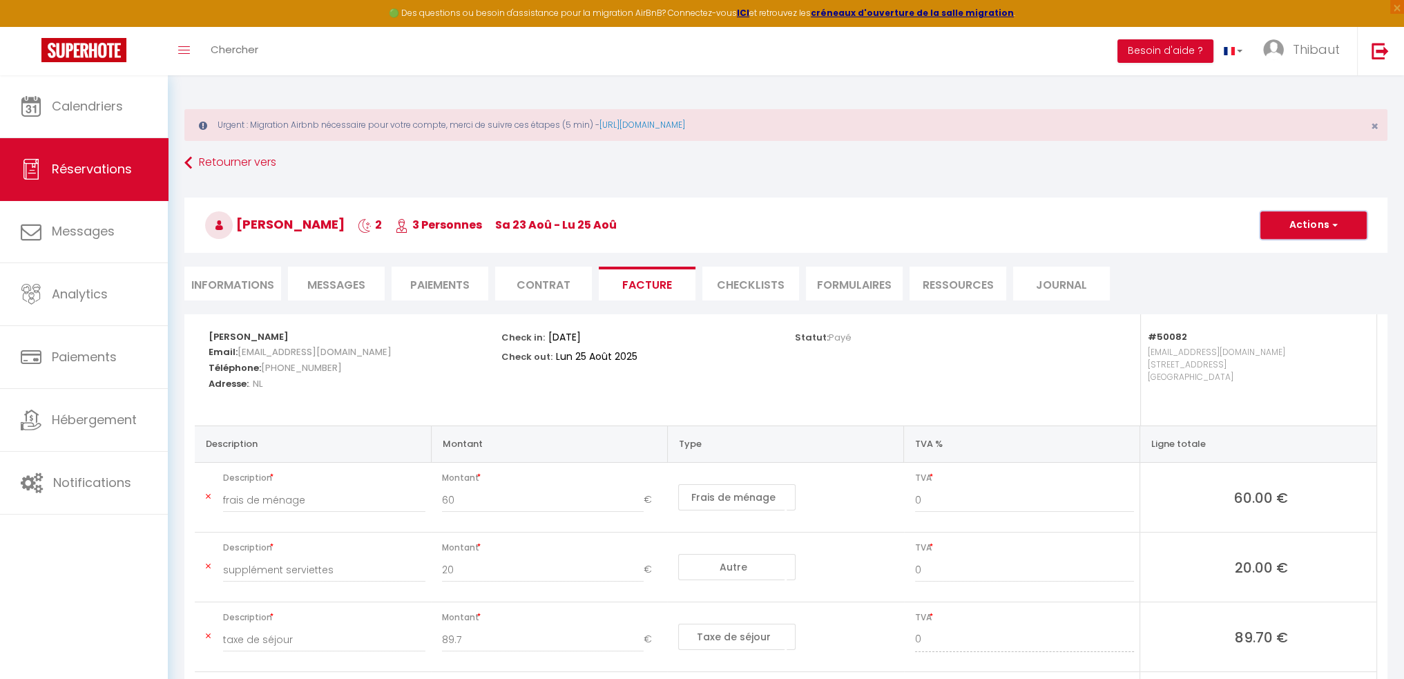
click at [1310, 224] on button "Actions" at bounding box center [1313, 225] width 106 height 28
click at [1300, 269] on link "Aperçu et éditer" at bounding box center [1303, 274] width 116 height 18
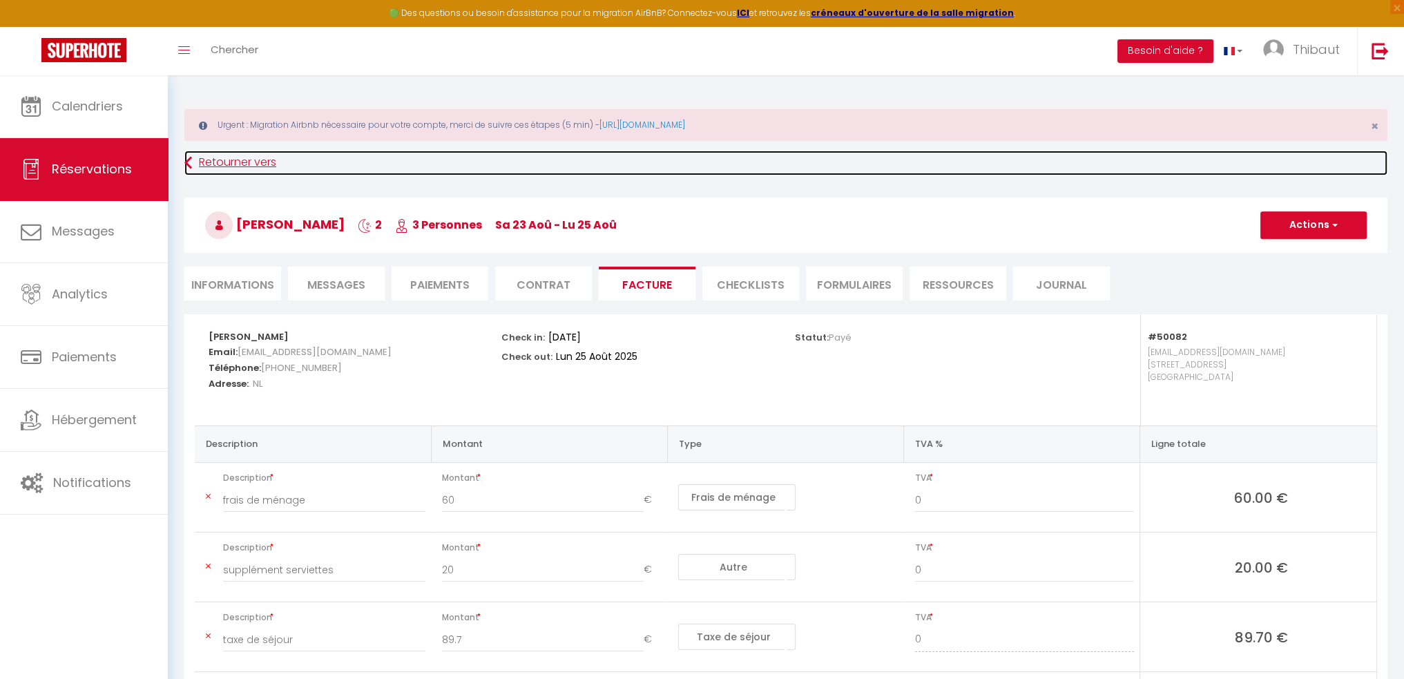
click at [236, 171] on link "Retourner vers" at bounding box center [785, 163] width 1203 height 25
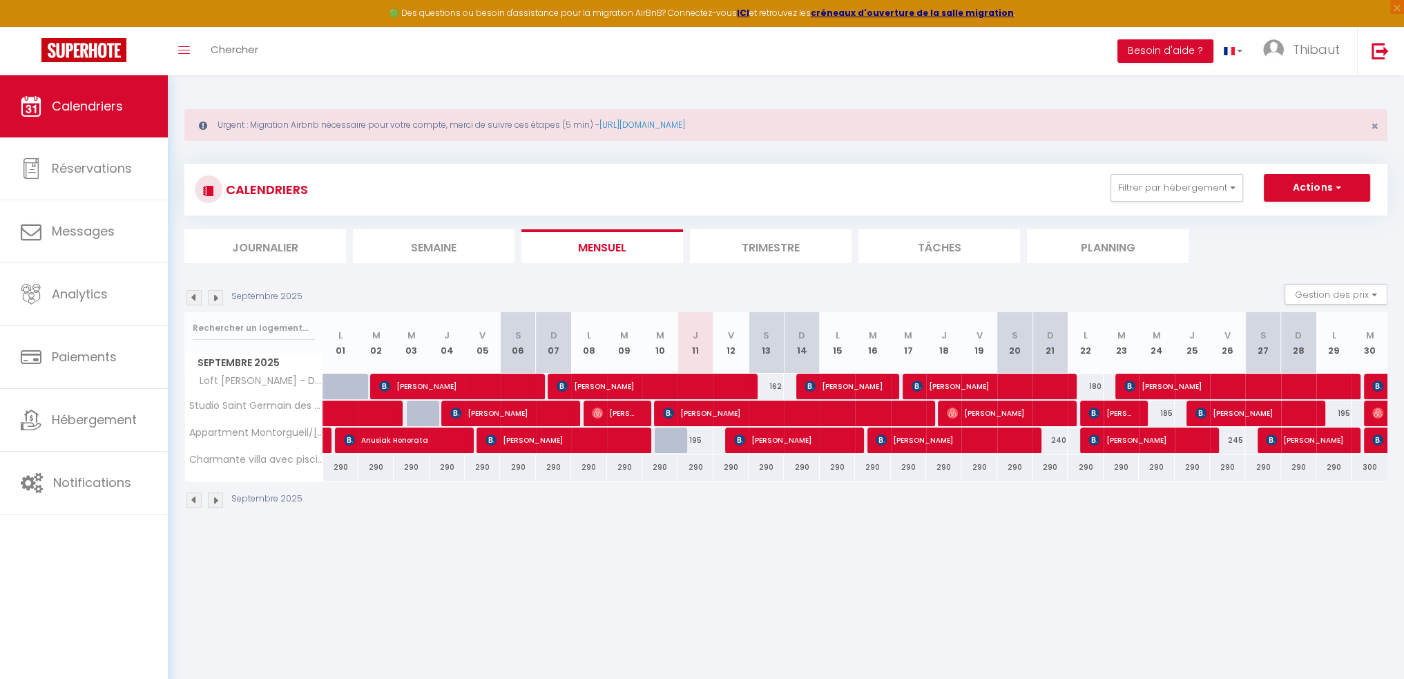
click at [199, 299] on img at bounding box center [193, 297] width 15 height 15
select select
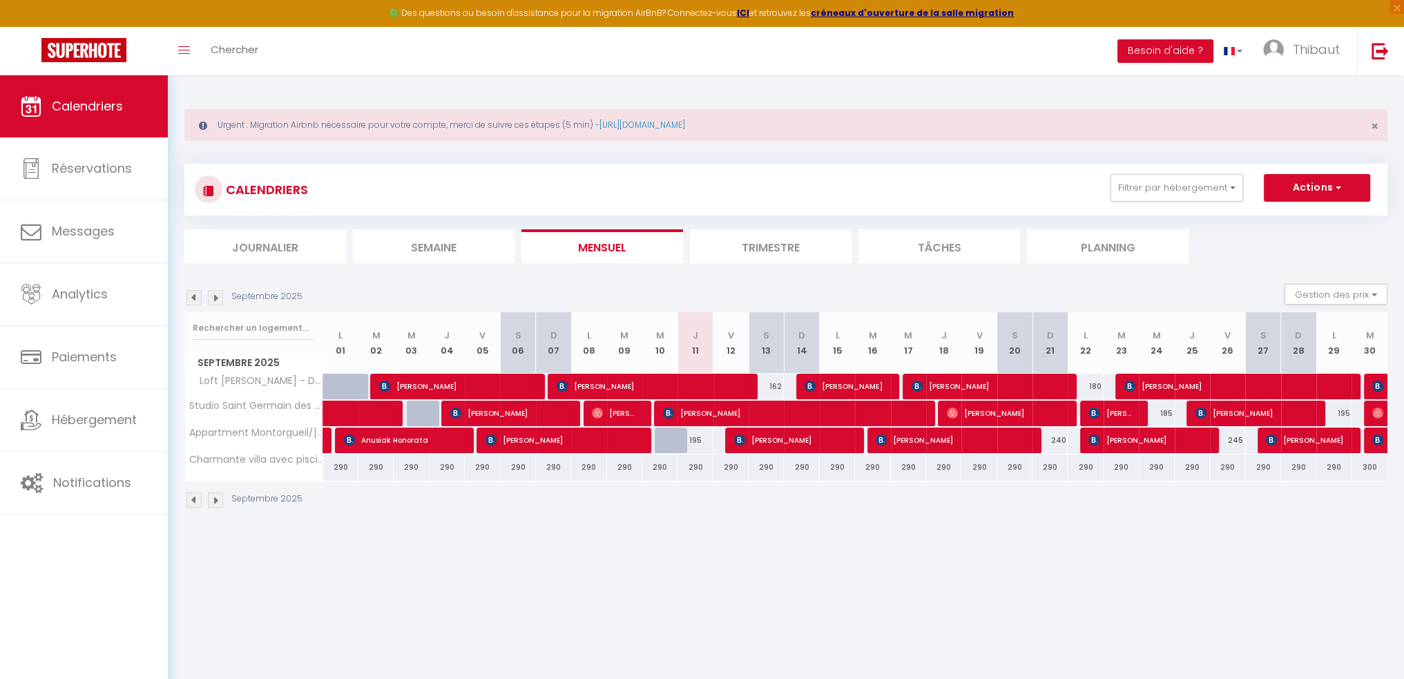
select select
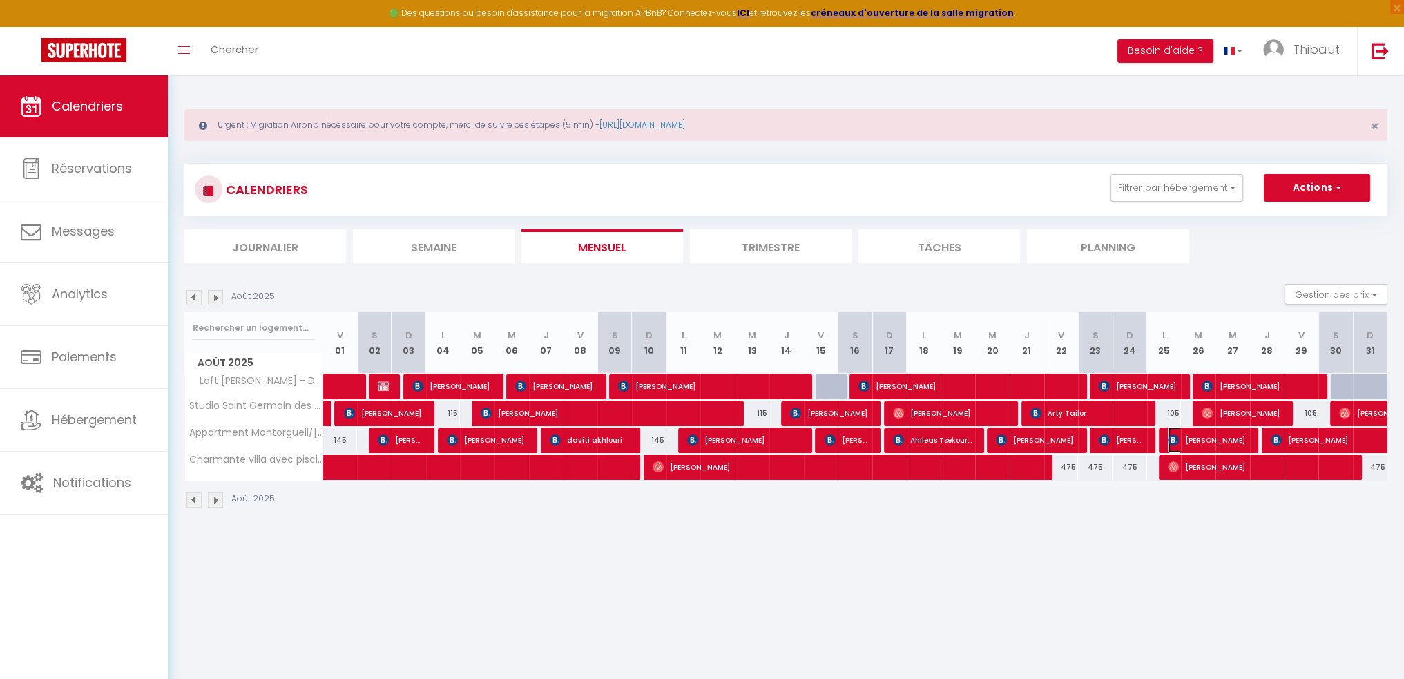
click at [1202, 439] on span "Javier Murias Martinez" at bounding box center [1208, 440] width 81 height 26
select select "OK"
select select "KO"
select select "0"
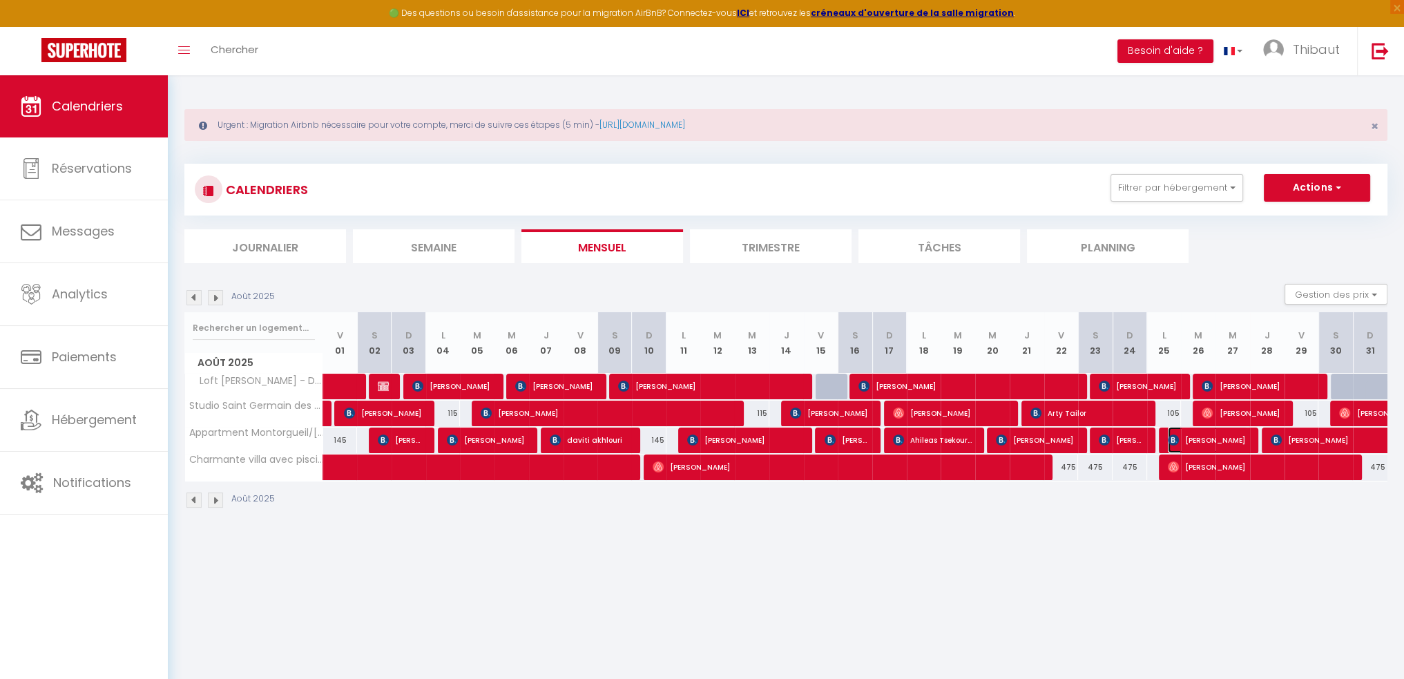
select select "1"
select select
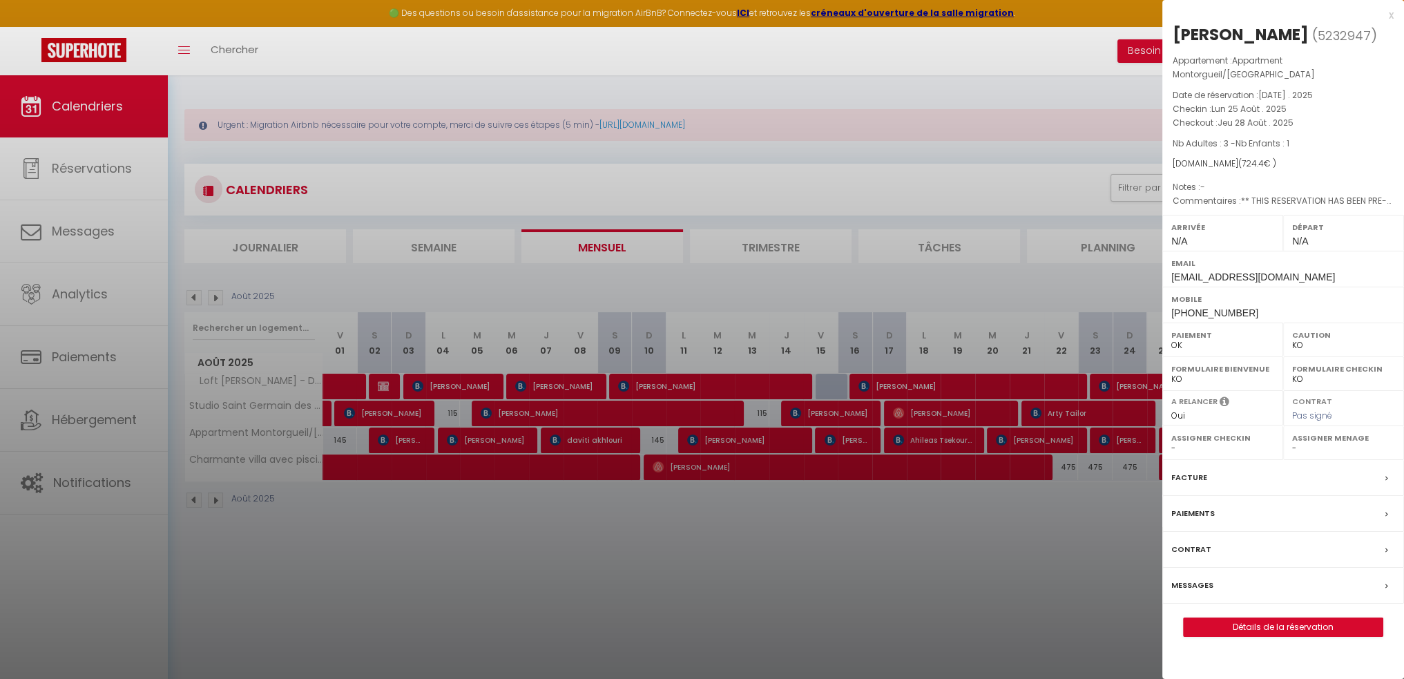
click at [1207, 489] on div "Facture" at bounding box center [1283, 478] width 242 height 36
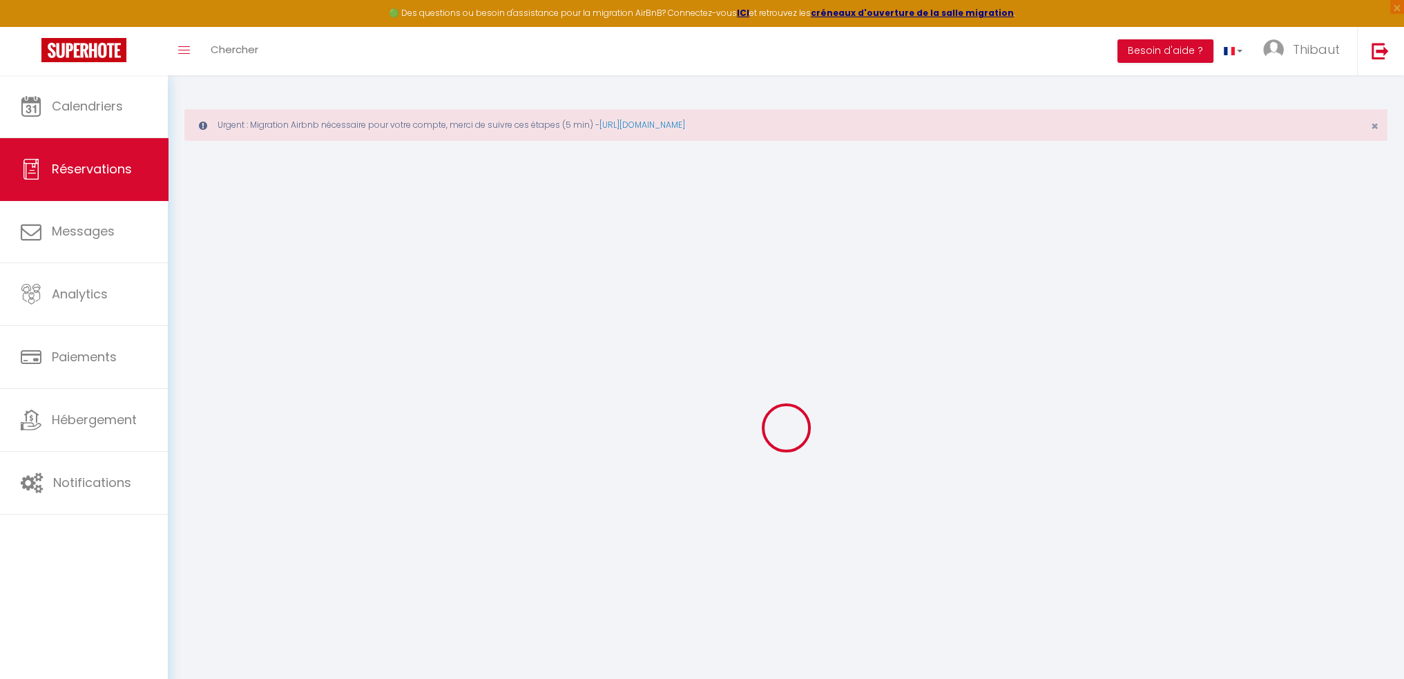
select select "cleaning"
select select "taxes"
select select
checkbox input "false"
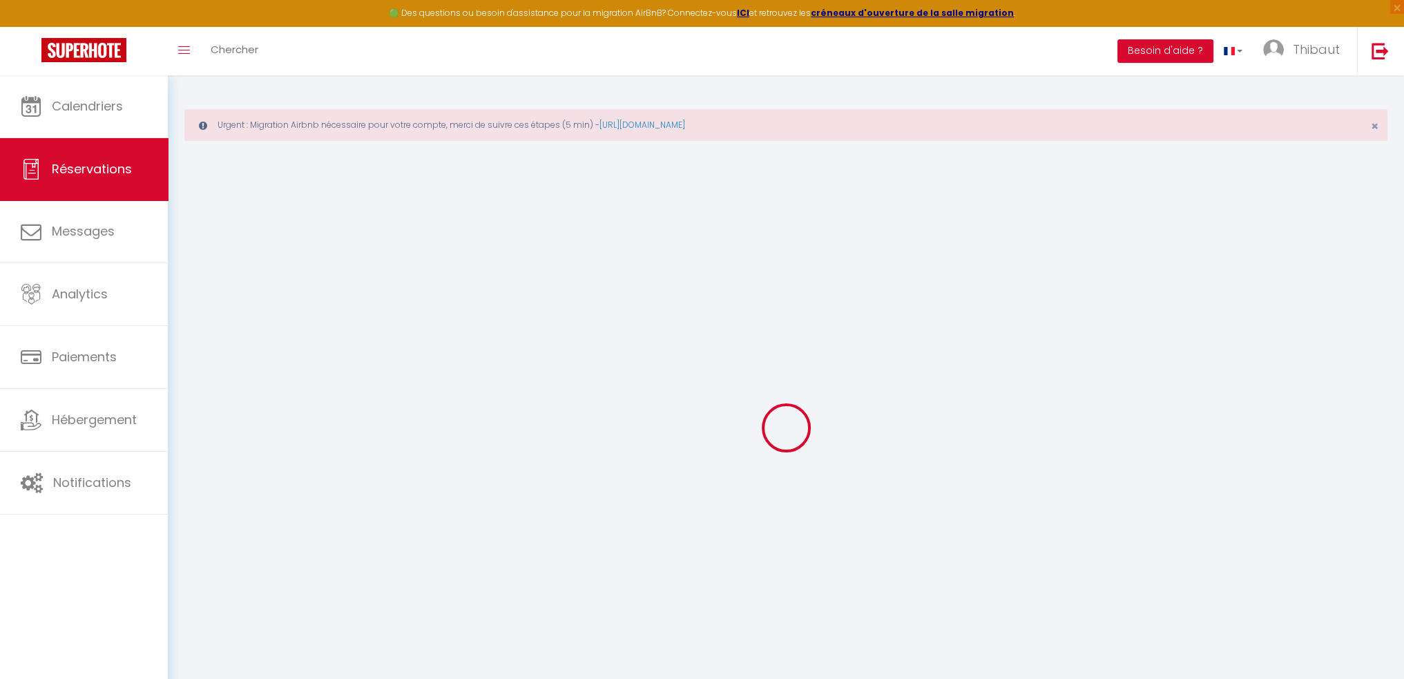
select select
checkbox input "false"
select select
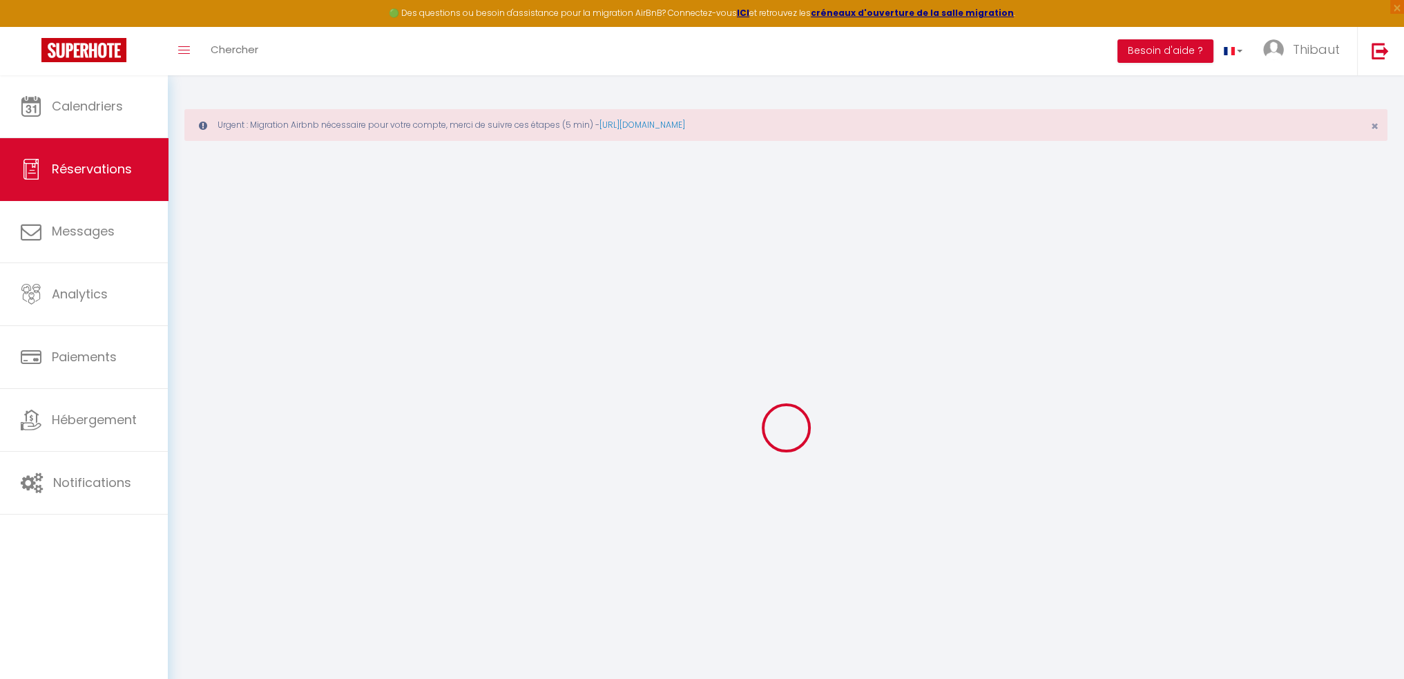
checkbox input "false"
type textarea "** THIS RESERVATION HAS BEEN PRE-PAID ** BOOKING NOTE : Payment charge is EUR 7…"
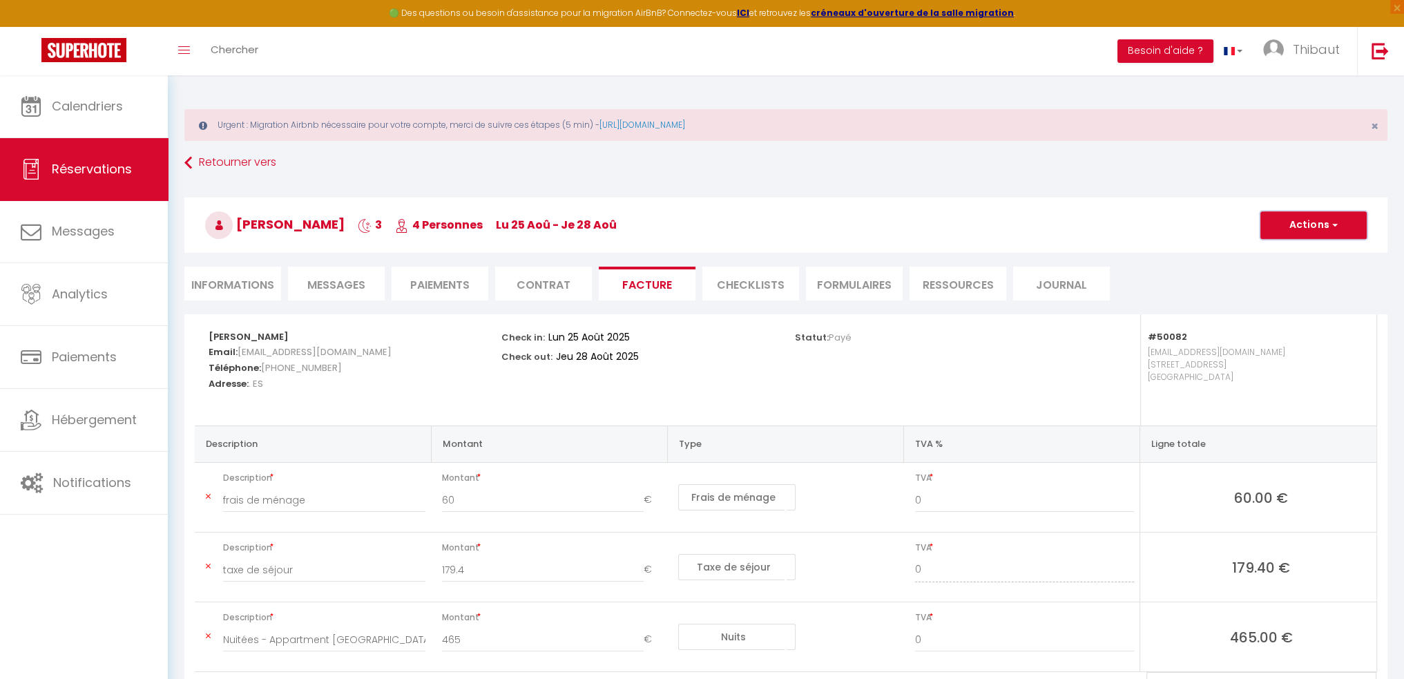
click at [1307, 234] on button "Actions" at bounding box center [1313, 225] width 106 height 28
click at [1279, 275] on link "Aperçu et éditer" at bounding box center [1303, 274] width 116 height 18
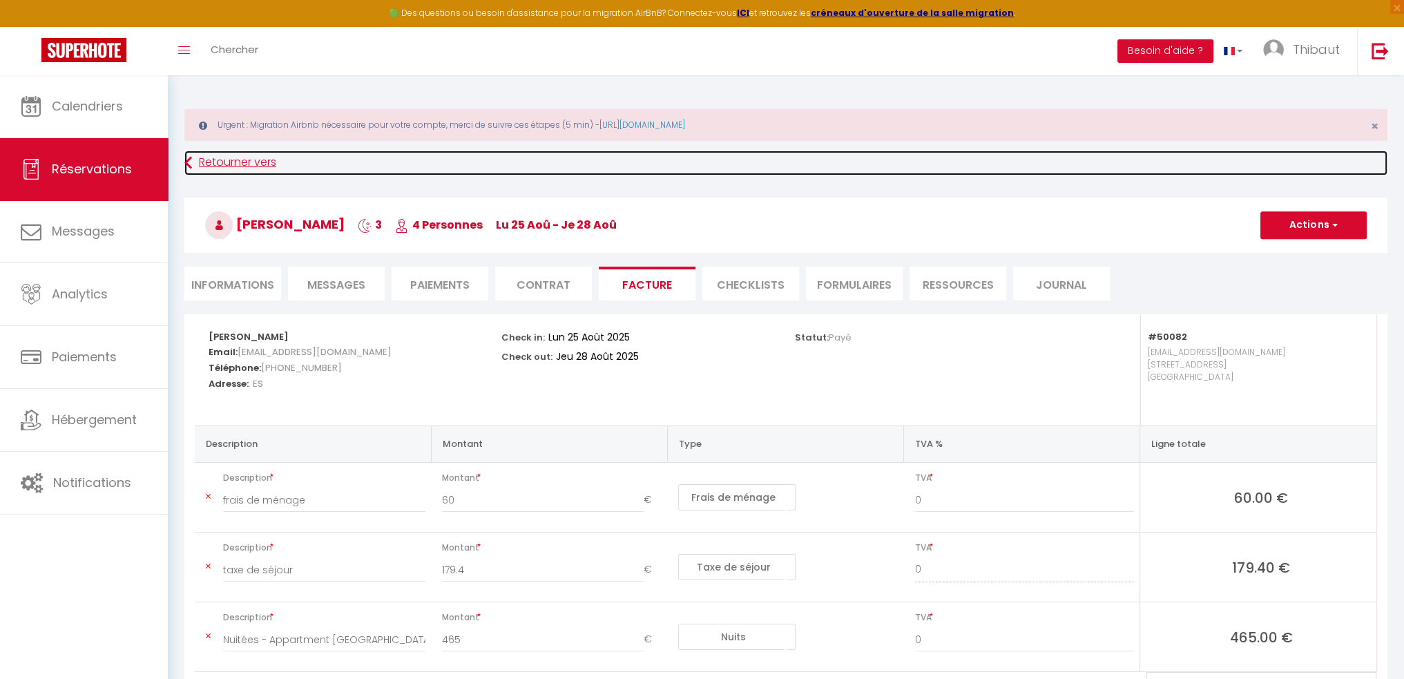
click at [238, 164] on link "Retourner vers" at bounding box center [785, 163] width 1203 height 25
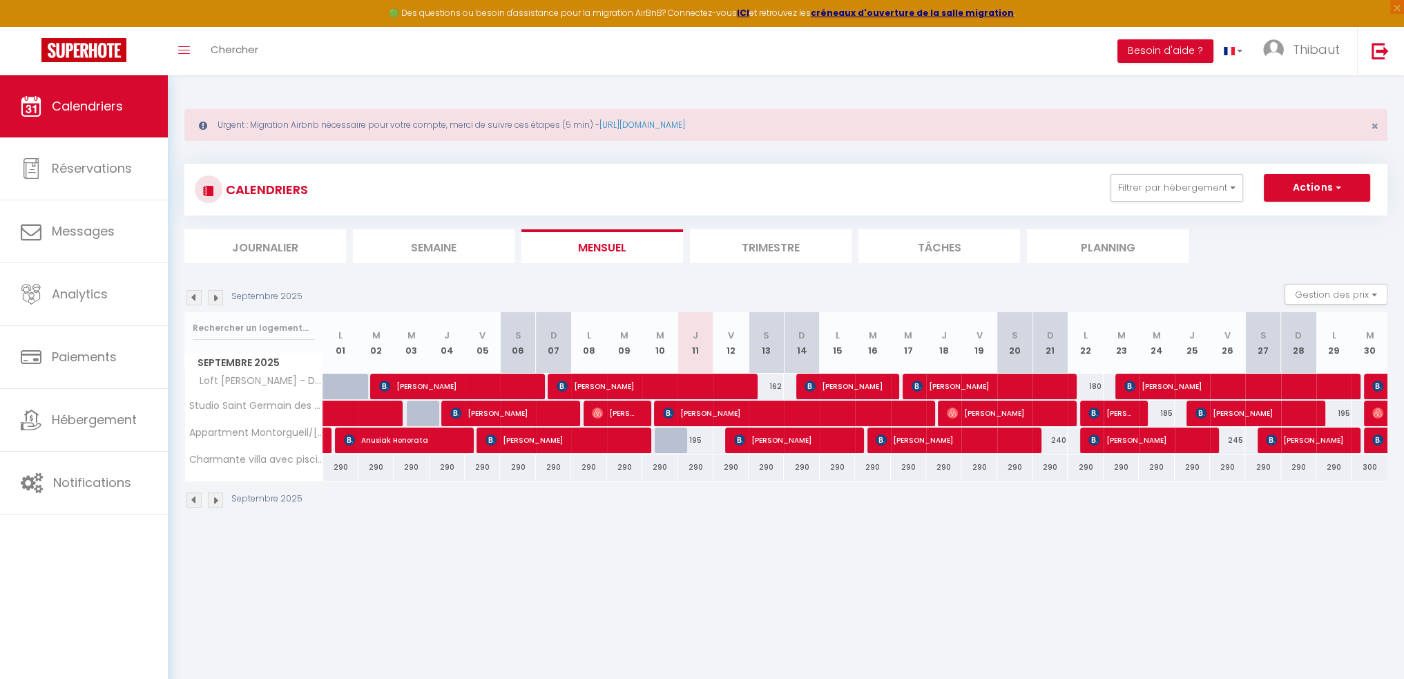
click at [189, 294] on img at bounding box center [193, 297] width 15 height 15
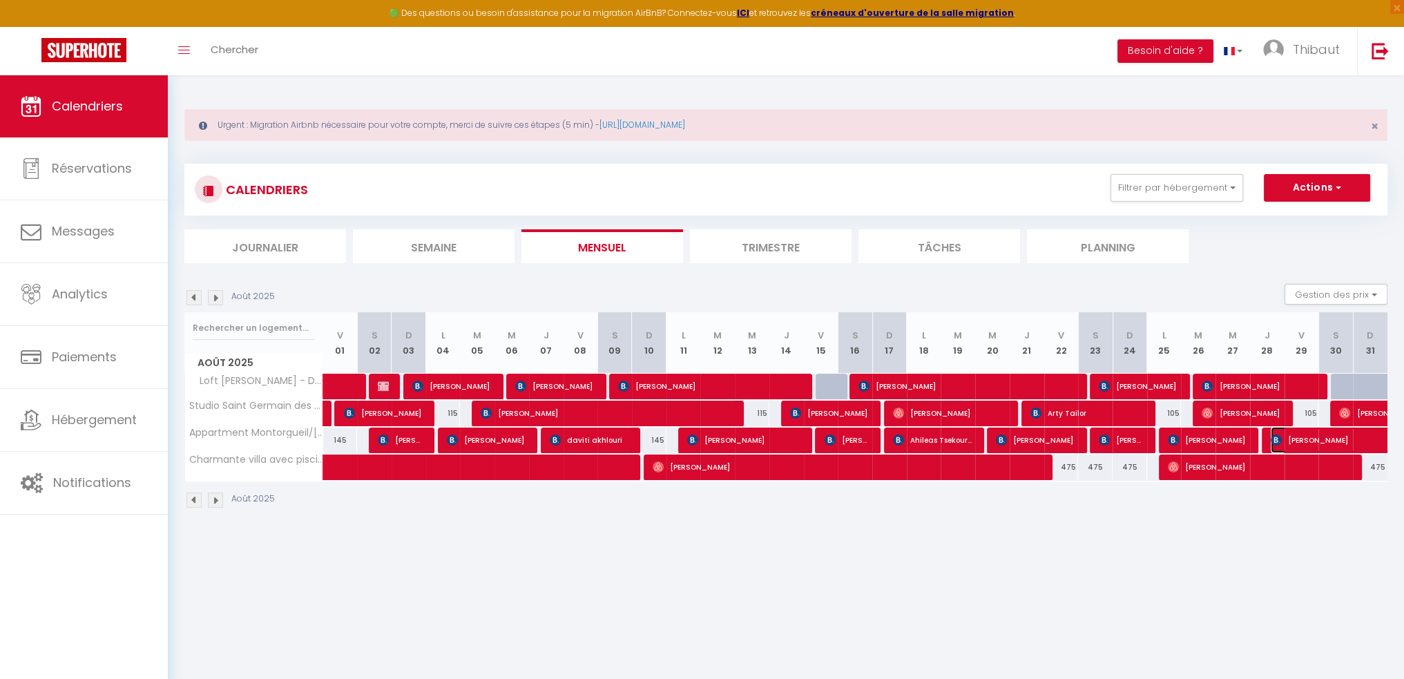
click at [1296, 439] on span "Giovanni Aronica" at bounding box center [1334, 440] width 127 height 26
select select "OK"
select select "KO"
select select "0"
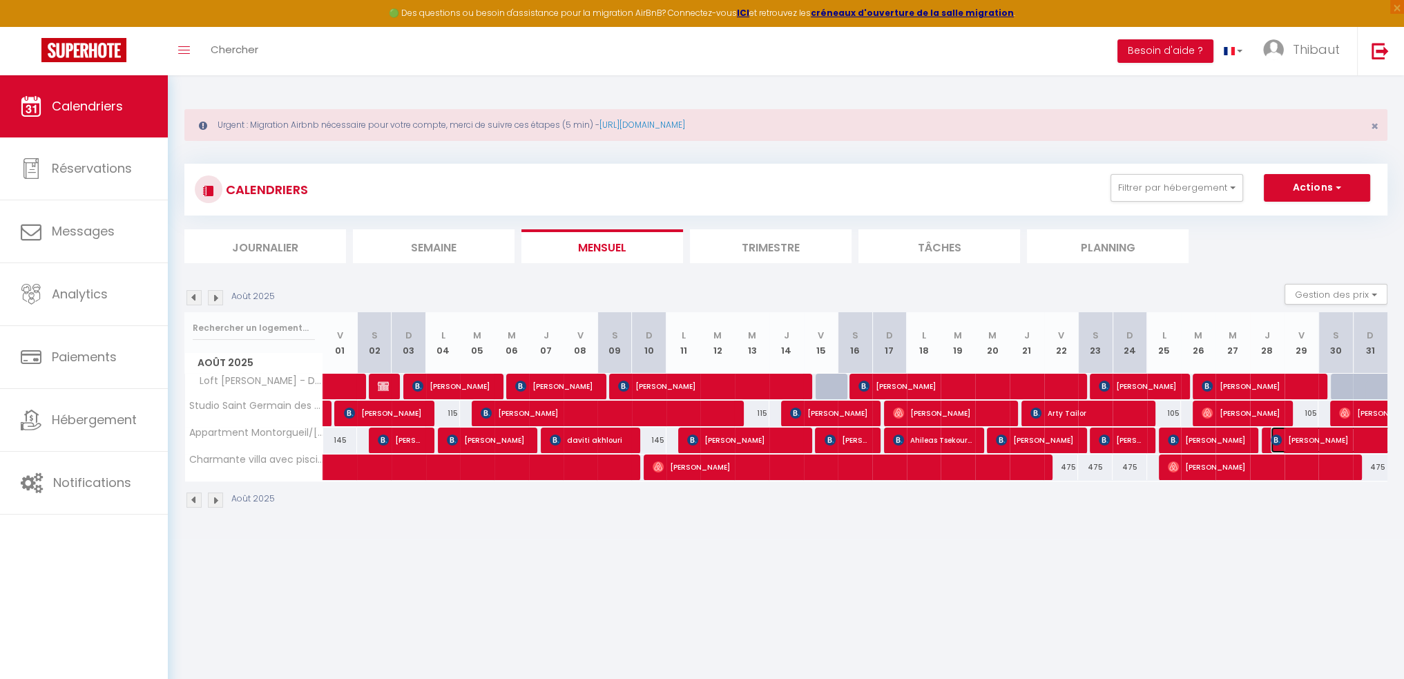
select select "1"
select select
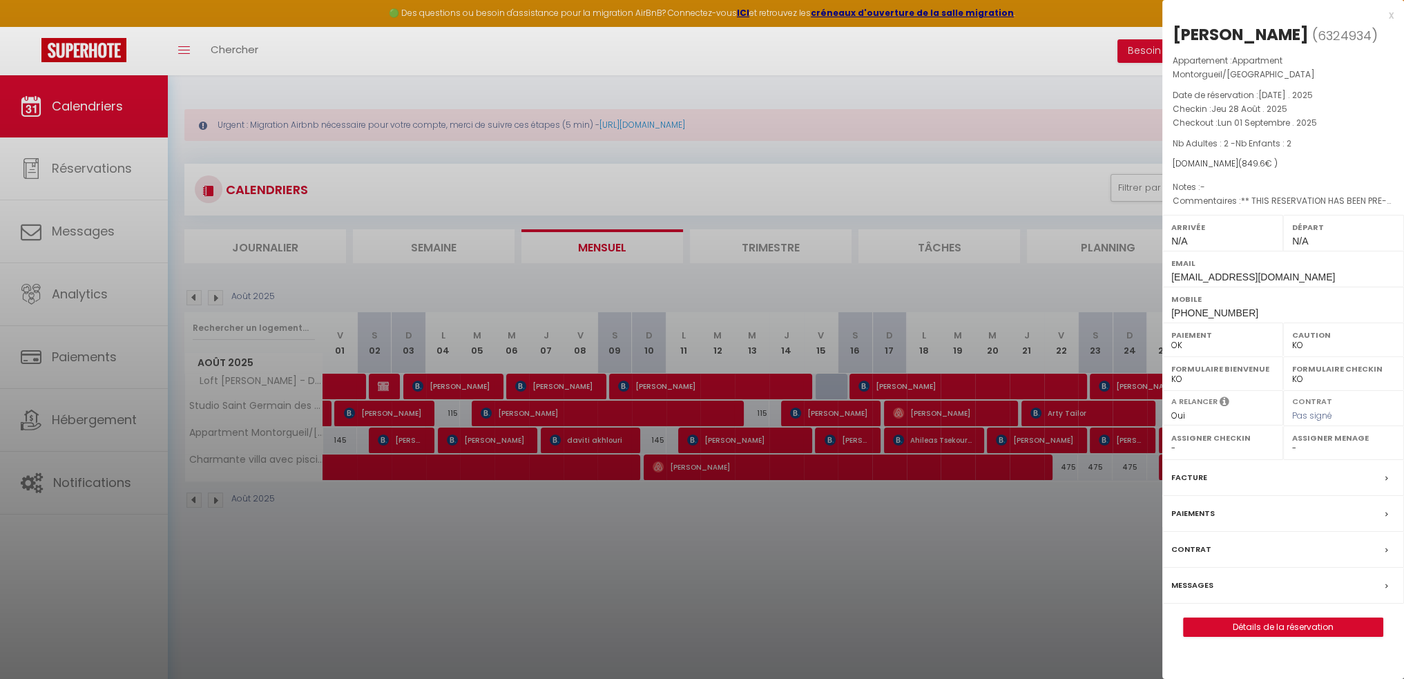
click at [1217, 461] on div "Facture" at bounding box center [1283, 478] width 242 height 36
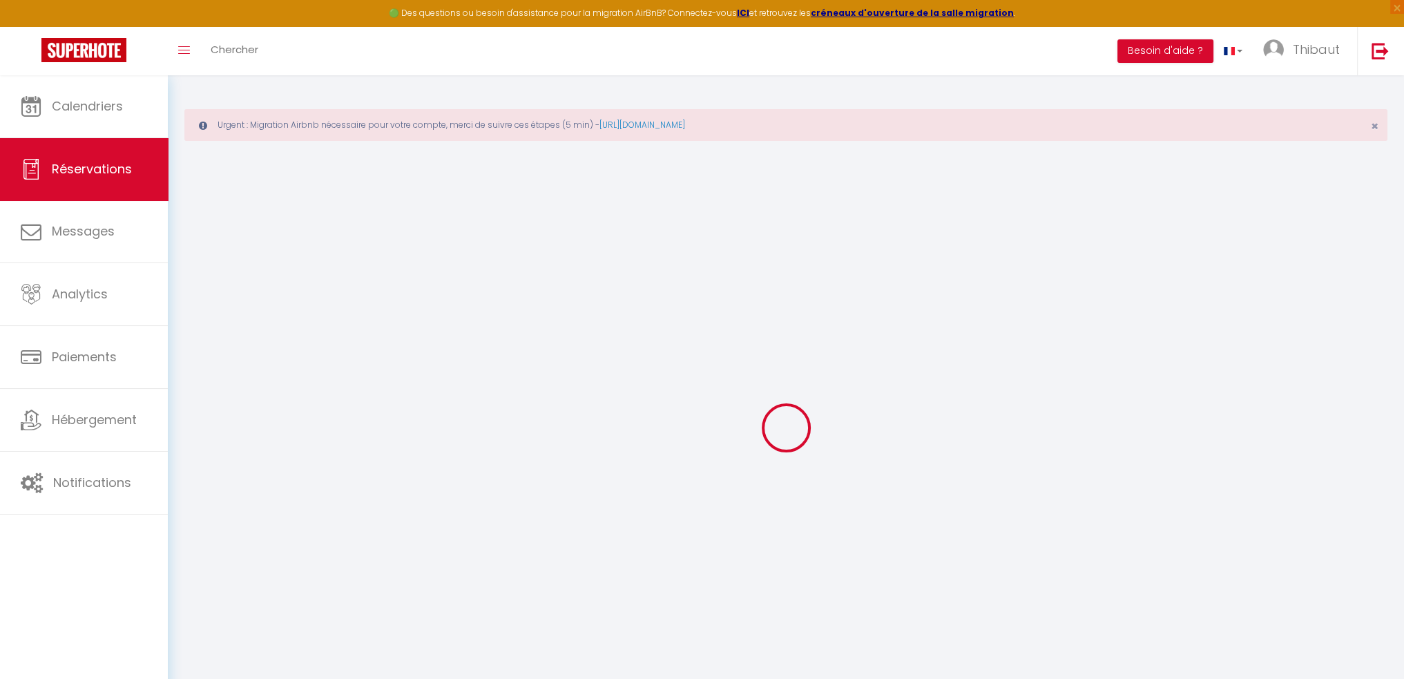
type input "Giovanni"
type input "Aronica"
type input "garoni.504898@guest.booking.com"
type input "+392035640799"
type input "N/A"
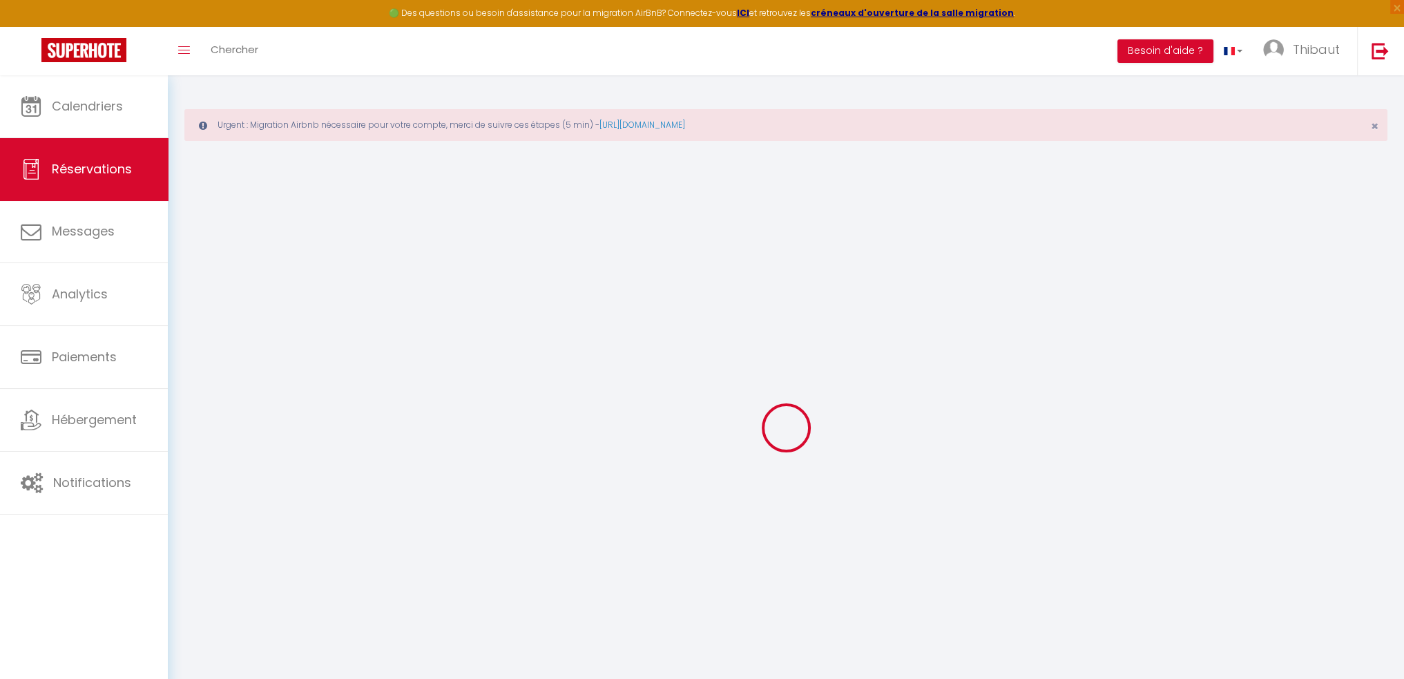
type input "30 08 Prudential Tower 19 Cecil St"
type input "bangkok"
select select "IT"
type input "20"
type input "124.1"
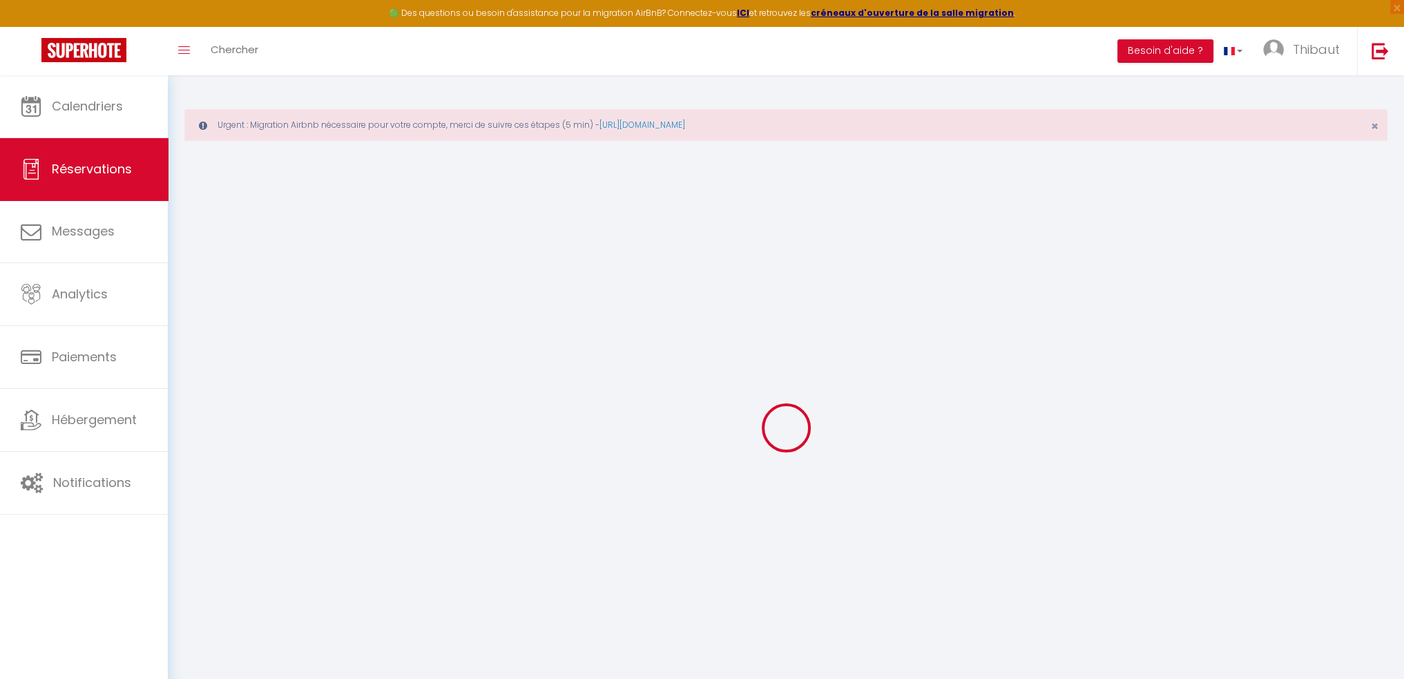
type input "10.22"
select select "50082"
select select "1"
select select
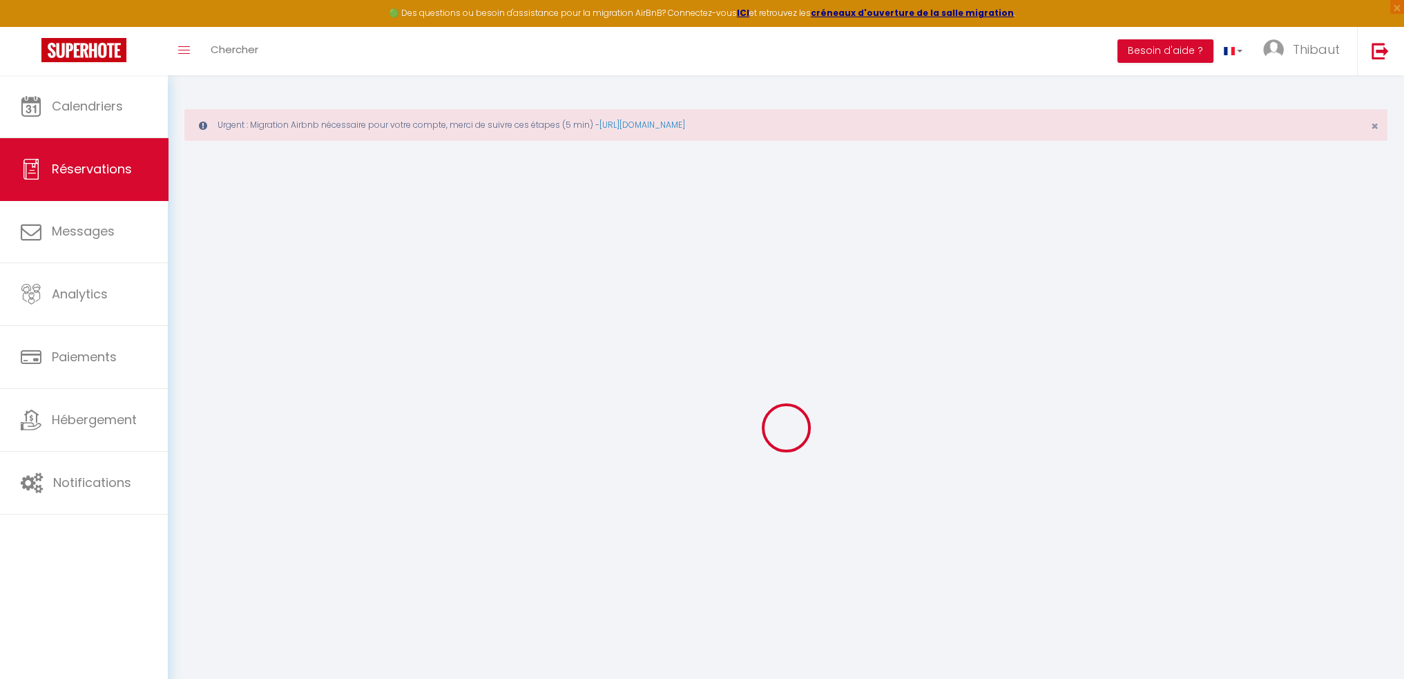
type input "2"
select select "12"
select select
type input "650"
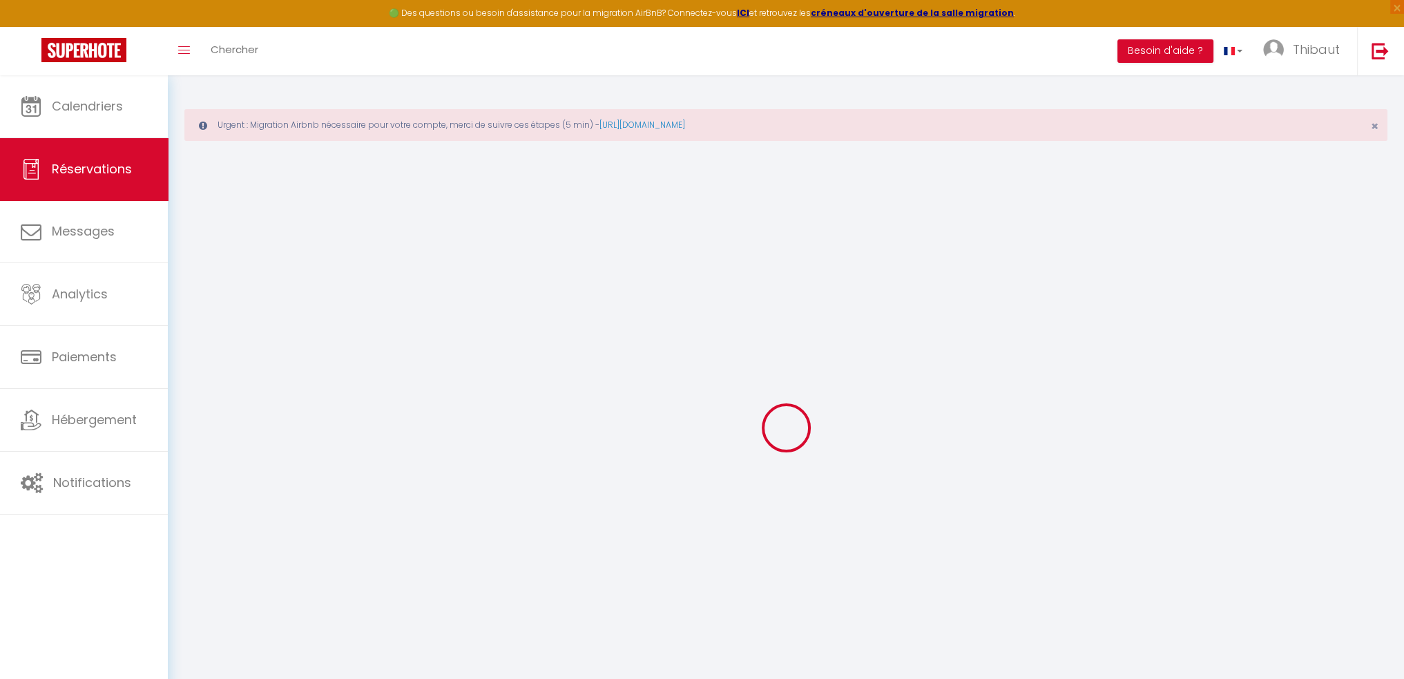
checkbox input "false"
type input "0"
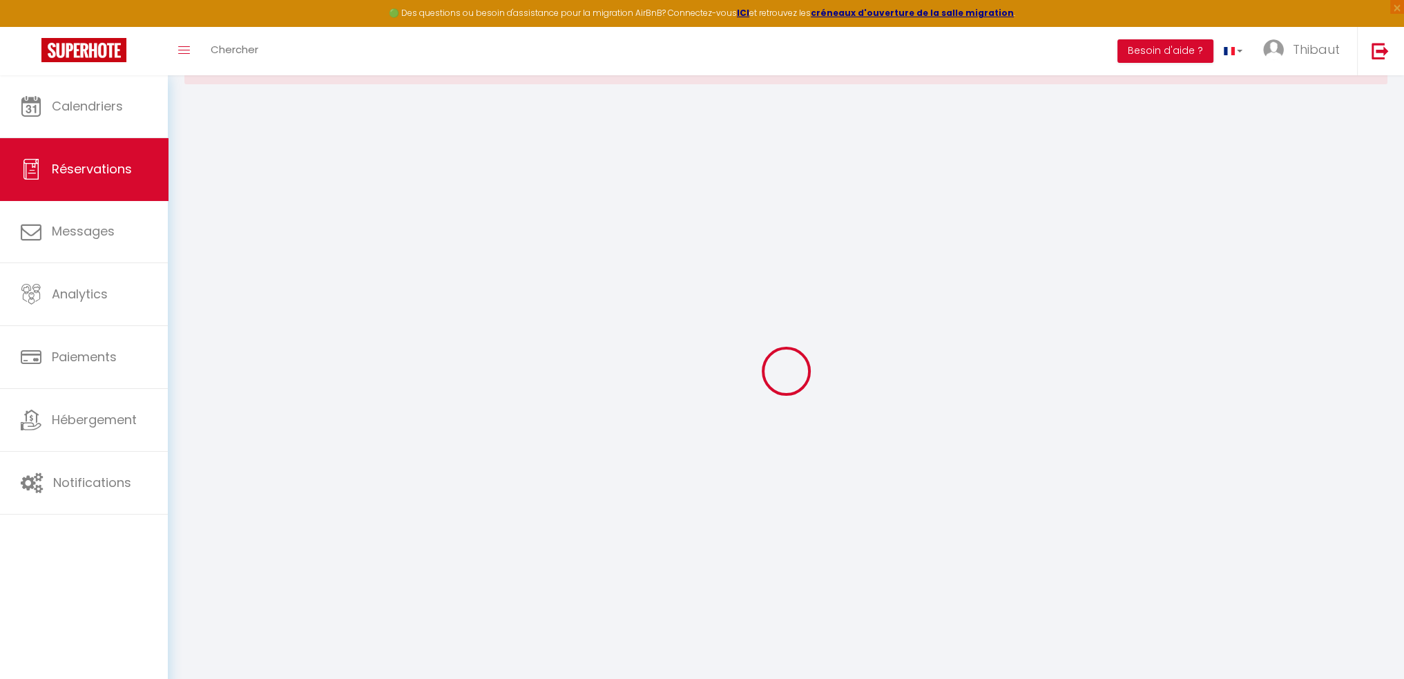
scroll to position [75, 0]
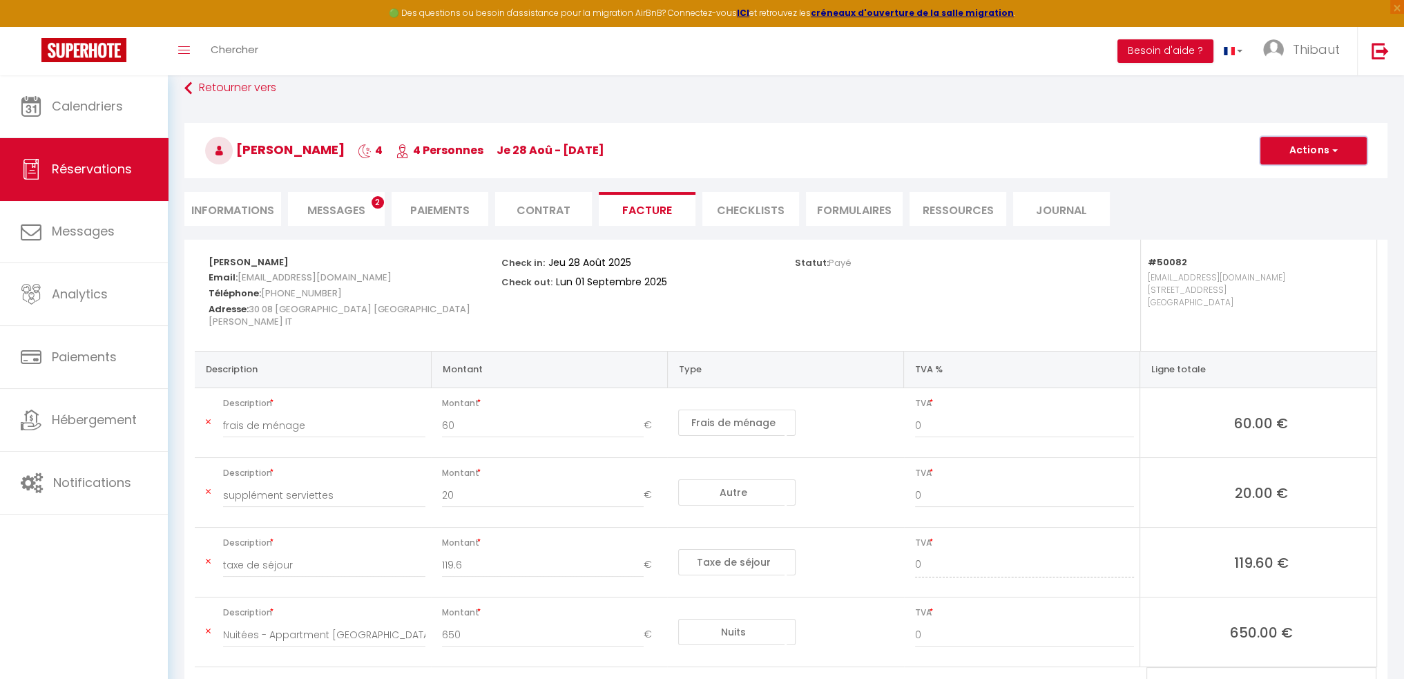
click at [1278, 159] on button "Actions" at bounding box center [1313, 151] width 106 height 28
click at [1274, 193] on link "Aperçu et éditer" at bounding box center [1303, 199] width 116 height 18
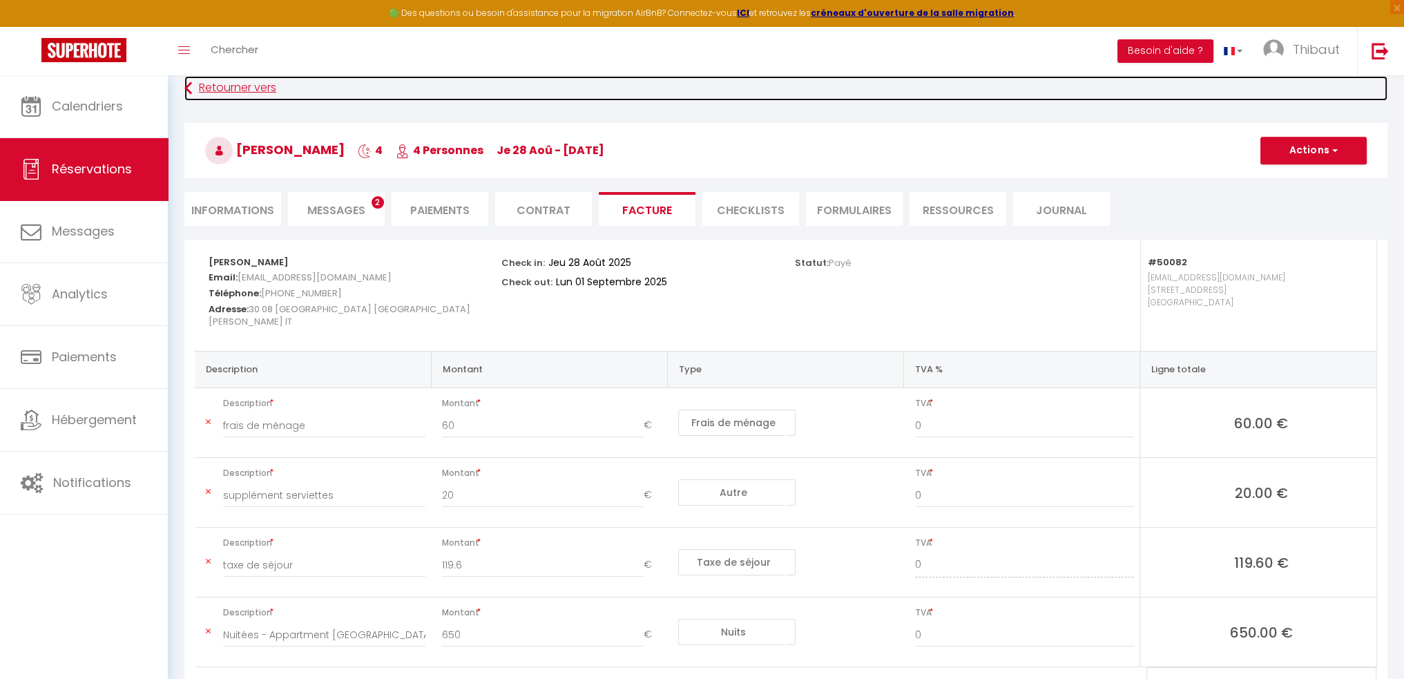
click at [224, 84] on link "Retourner vers" at bounding box center [785, 88] width 1203 height 25
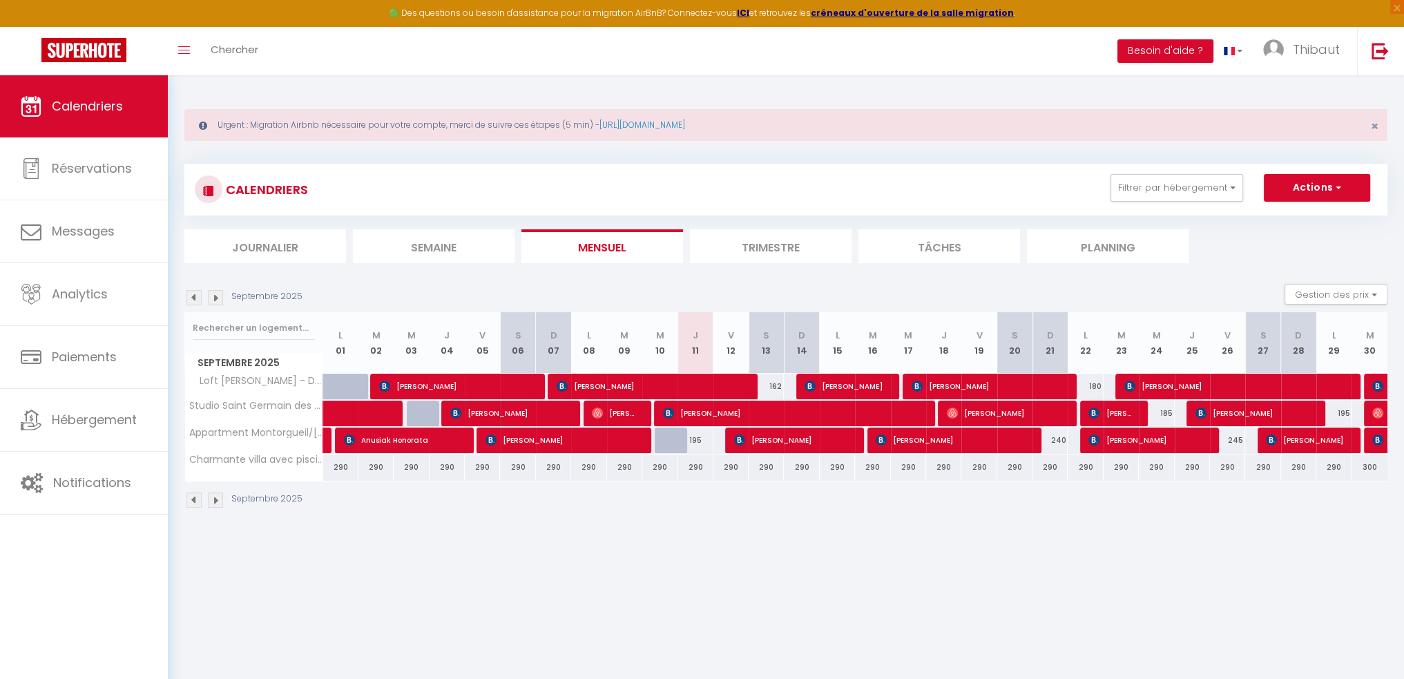
click at [191, 296] on img at bounding box center [193, 297] width 15 height 15
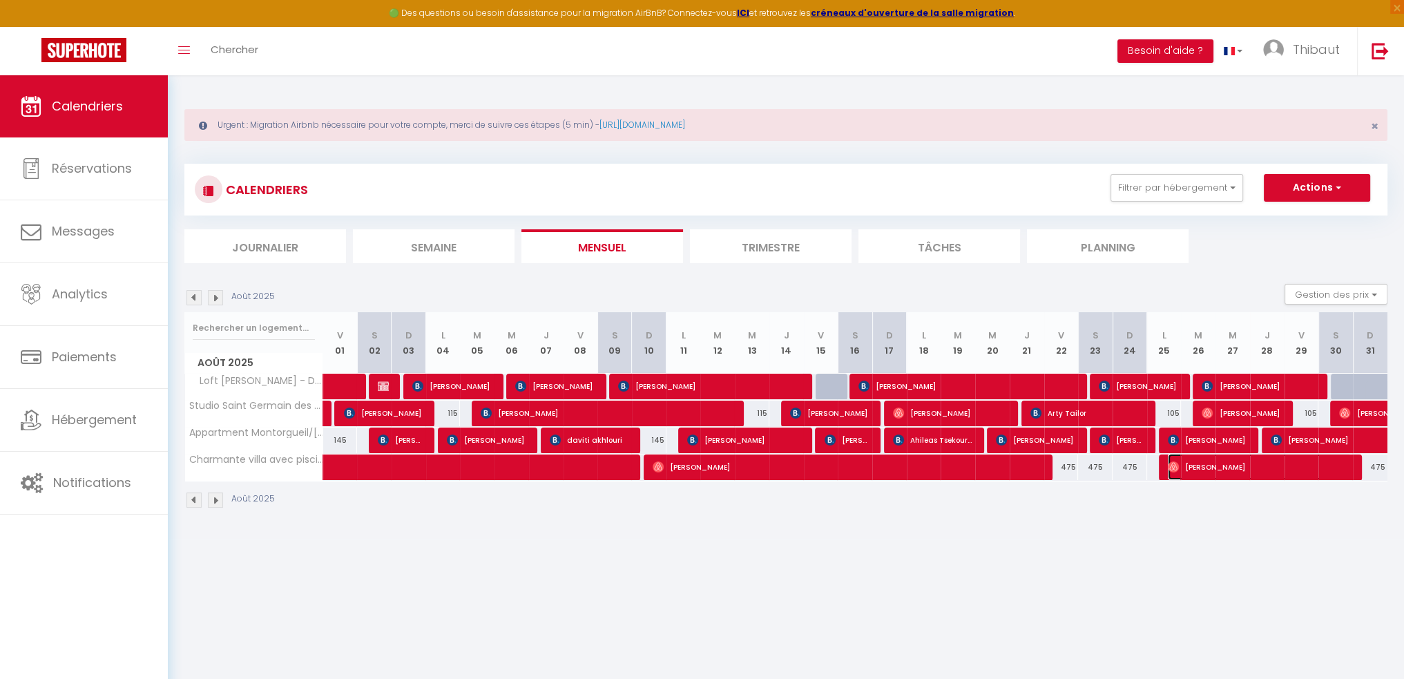
click at [1204, 462] on span "Virginie Pecout" at bounding box center [1260, 467] width 184 height 26
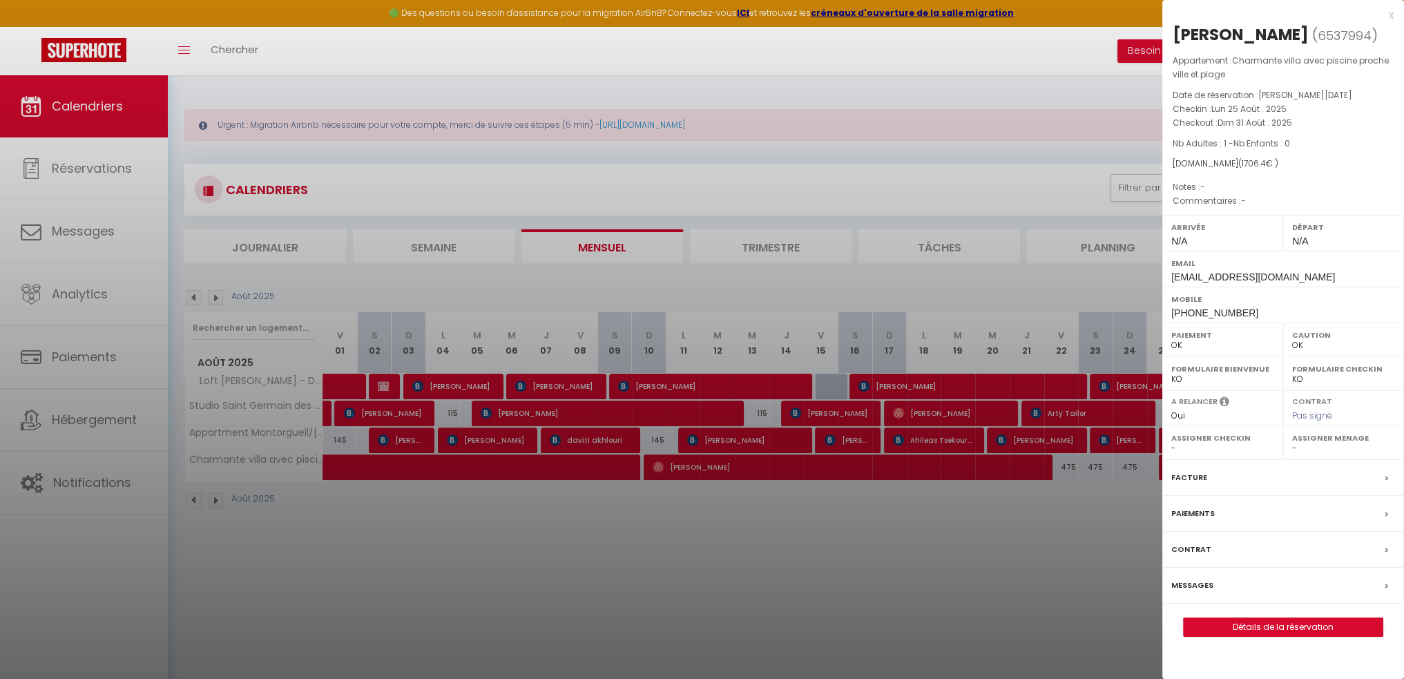
click at [1229, 477] on div "Facture" at bounding box center [1283, 478] width 242 height 36
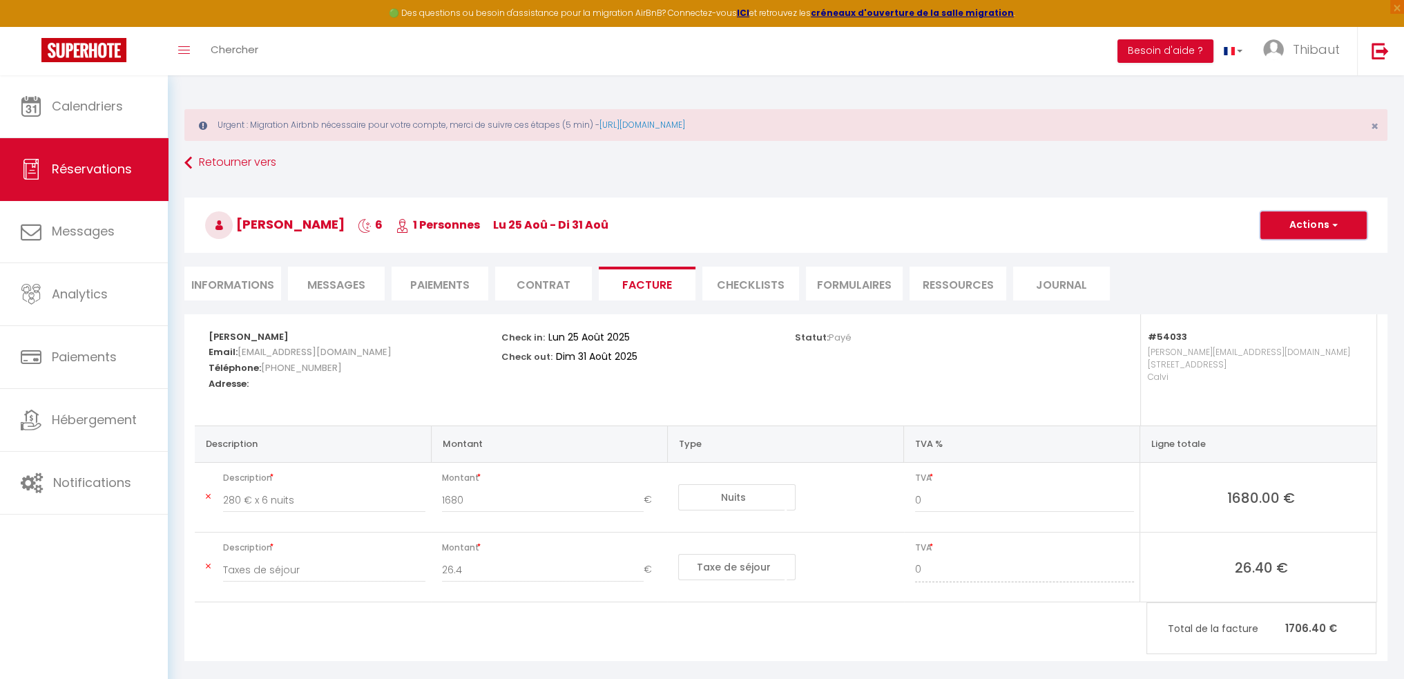
click at [1302, 231] on button "Actions" at bounding box center [1313, 225] width 106 height 28
click at [1282, 275] on link "Aperçu et éditer" at bounding box center [1303, 274] width 116 height 18
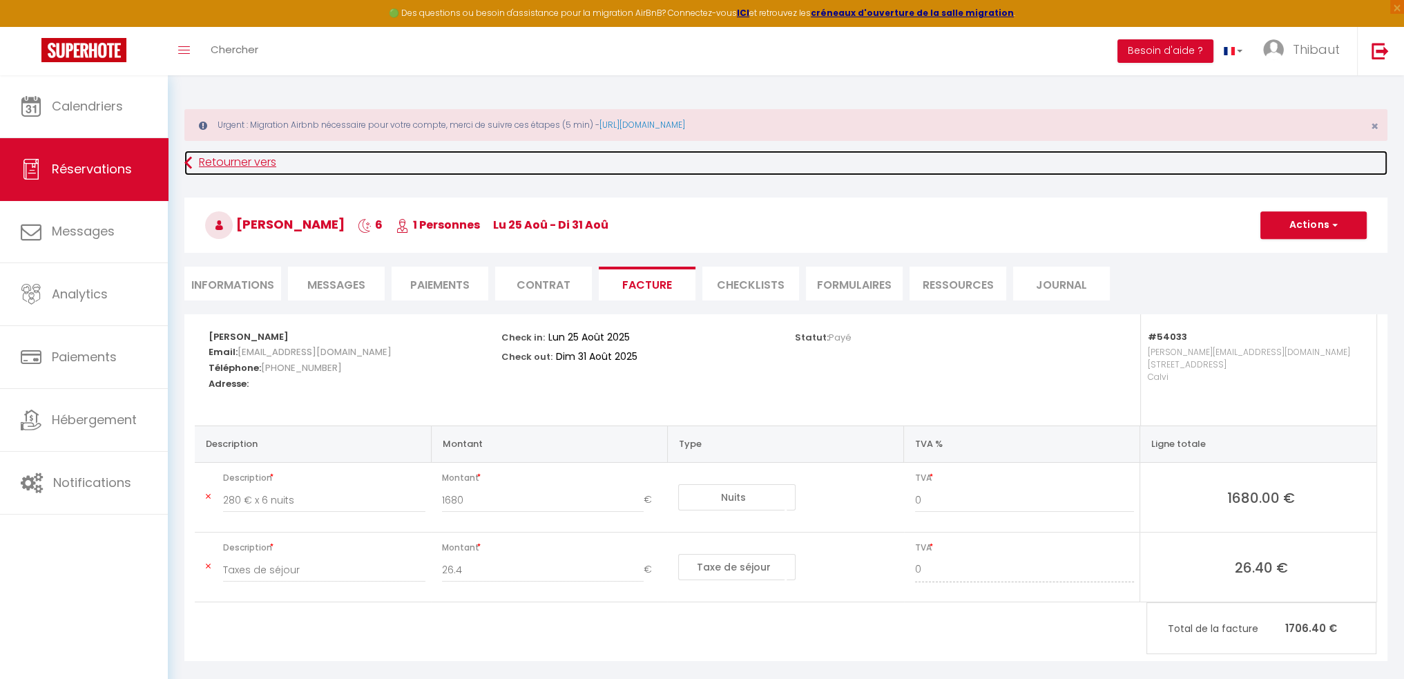
click at [227, 159] on link "Retourner vers" at bounding box center [785, 163] width 1203 height 25
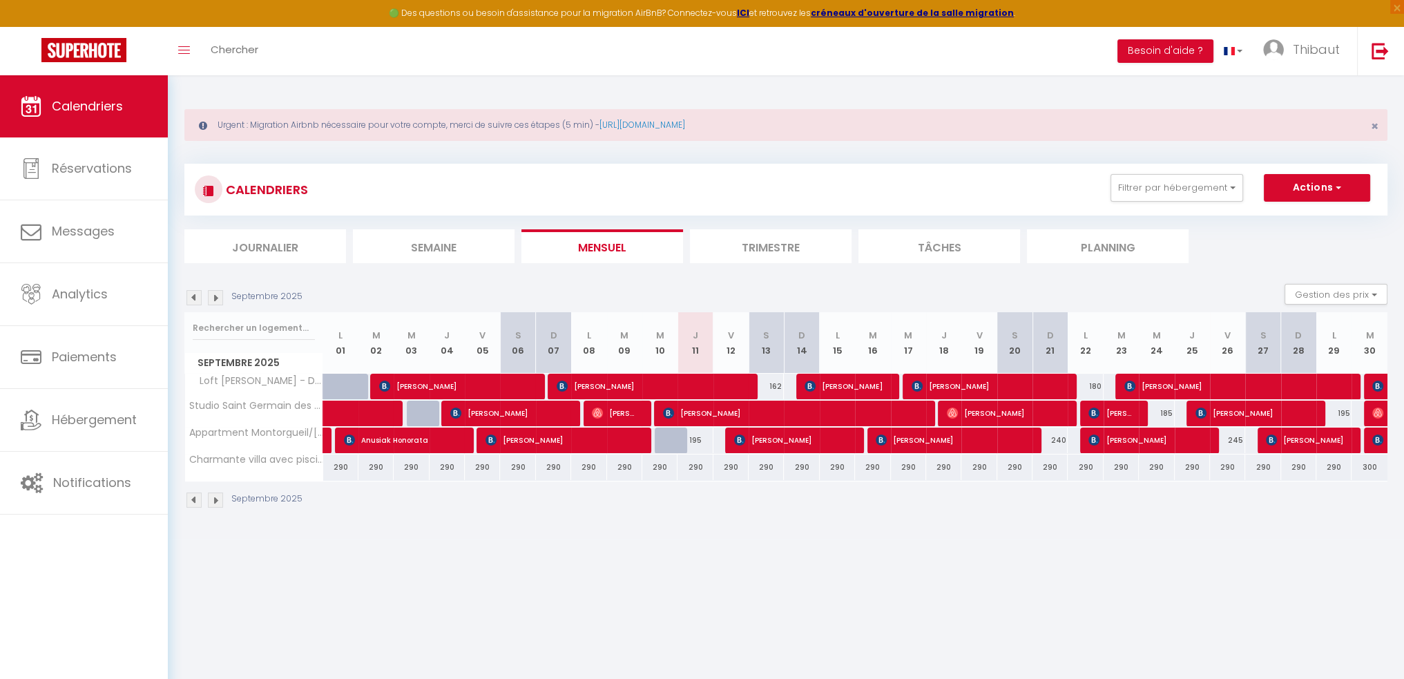
click at [196, 297] on img at bounding box center [193, 297] width 15 height 15
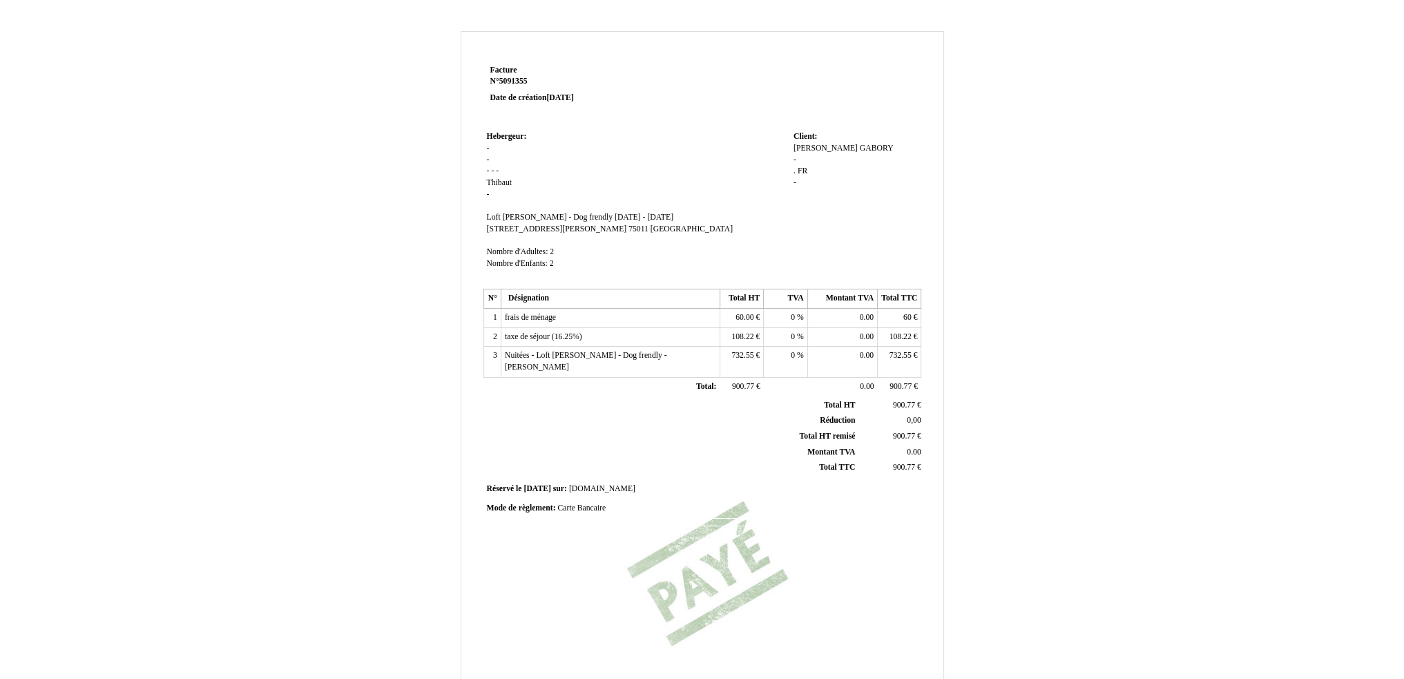
scroll to position [154, 0]
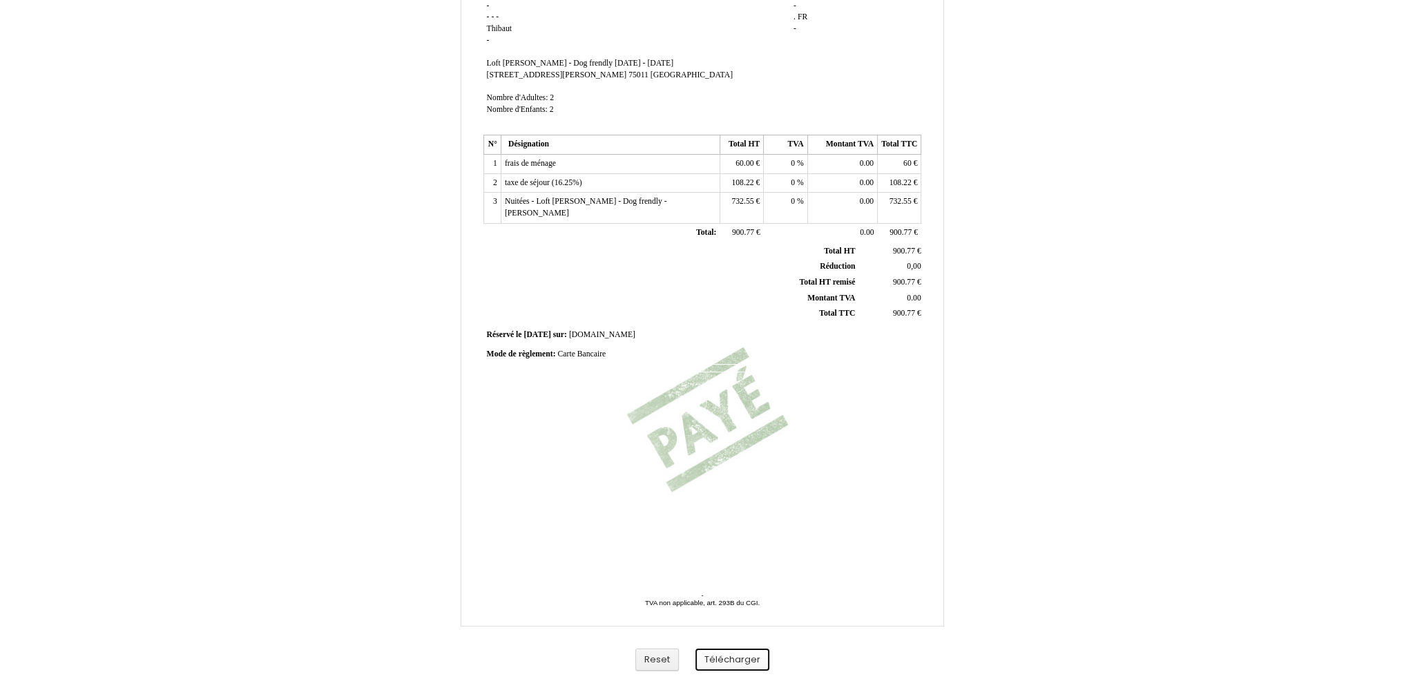
click at [722, 668] on button "Télécharger" at bounding box center [732, 660] width 74 height 23
click at [1170, 40] on div "Facture Facture N° 5091355 5091355 Date de création 09 February 2025 Hebergeur:…" at bounding box center [702, 271] width 1404 height 816
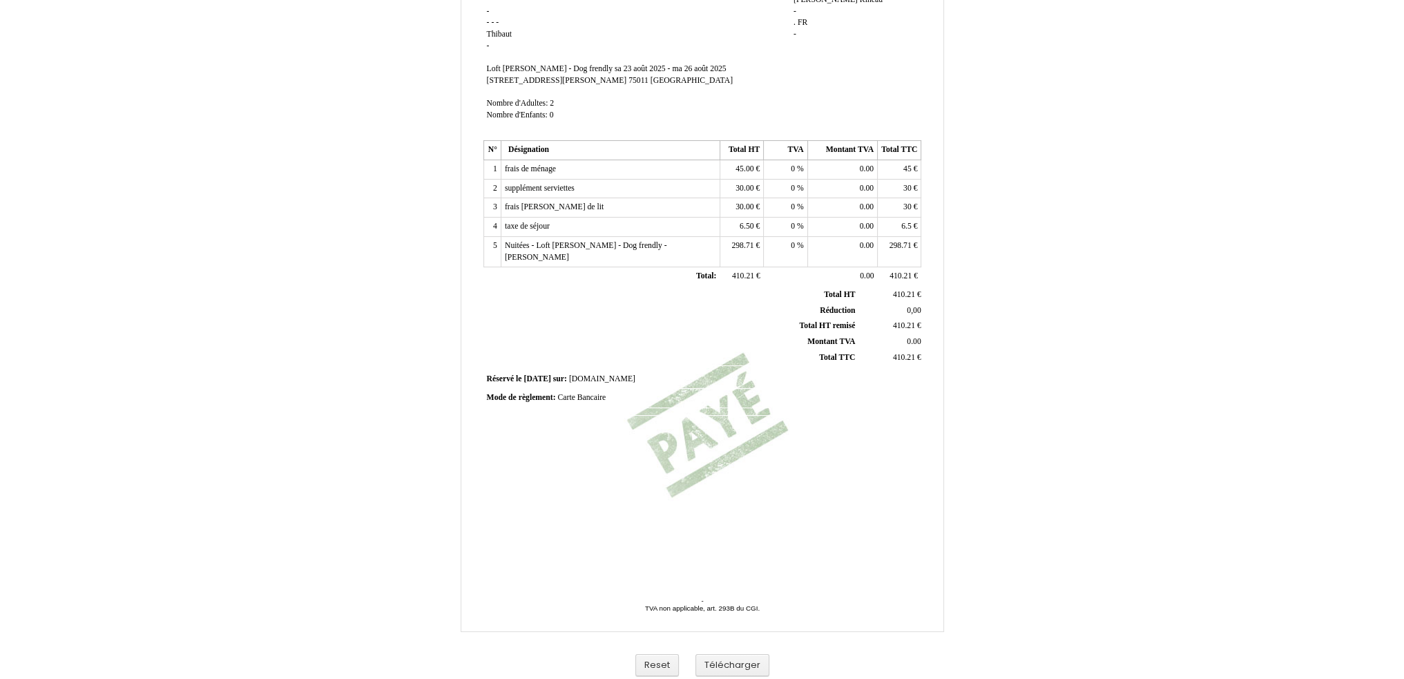
scroll to position [154, 0]
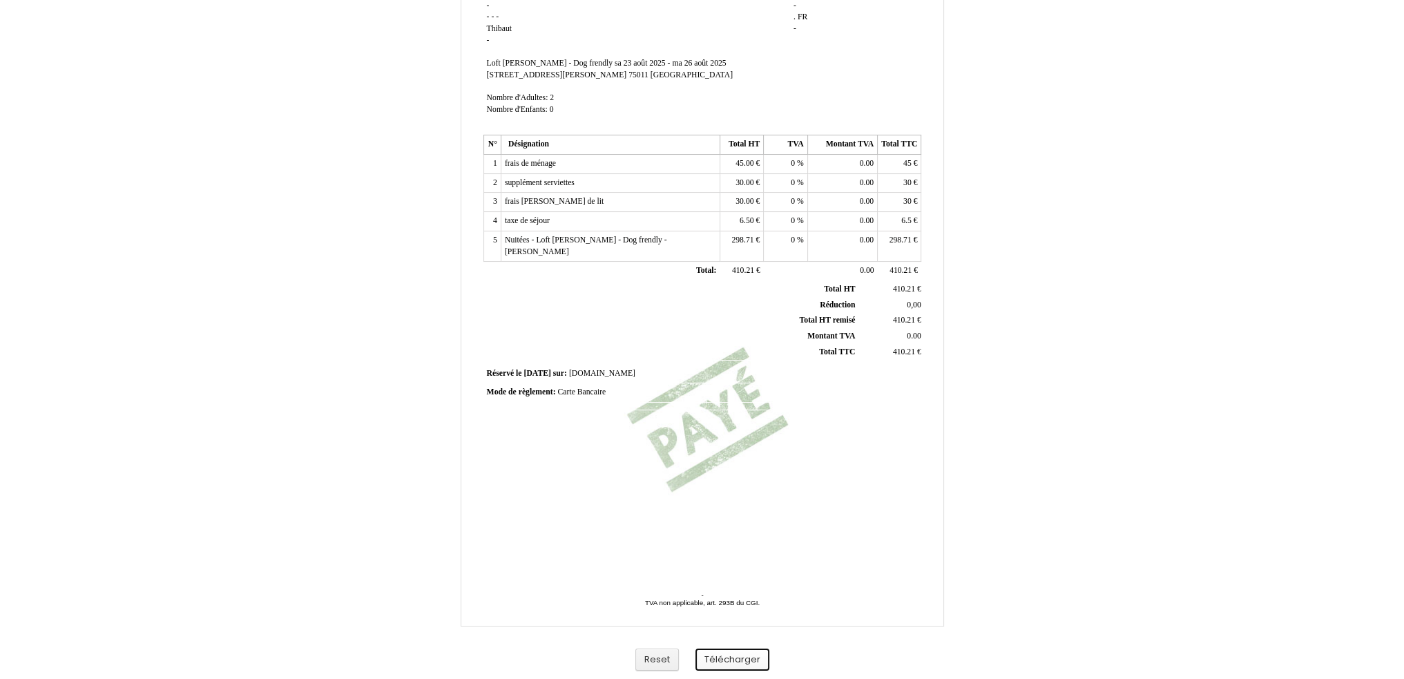
click at [715, 653] on button "Télécharger" at bounding box center [732, 660] width 74 height 23
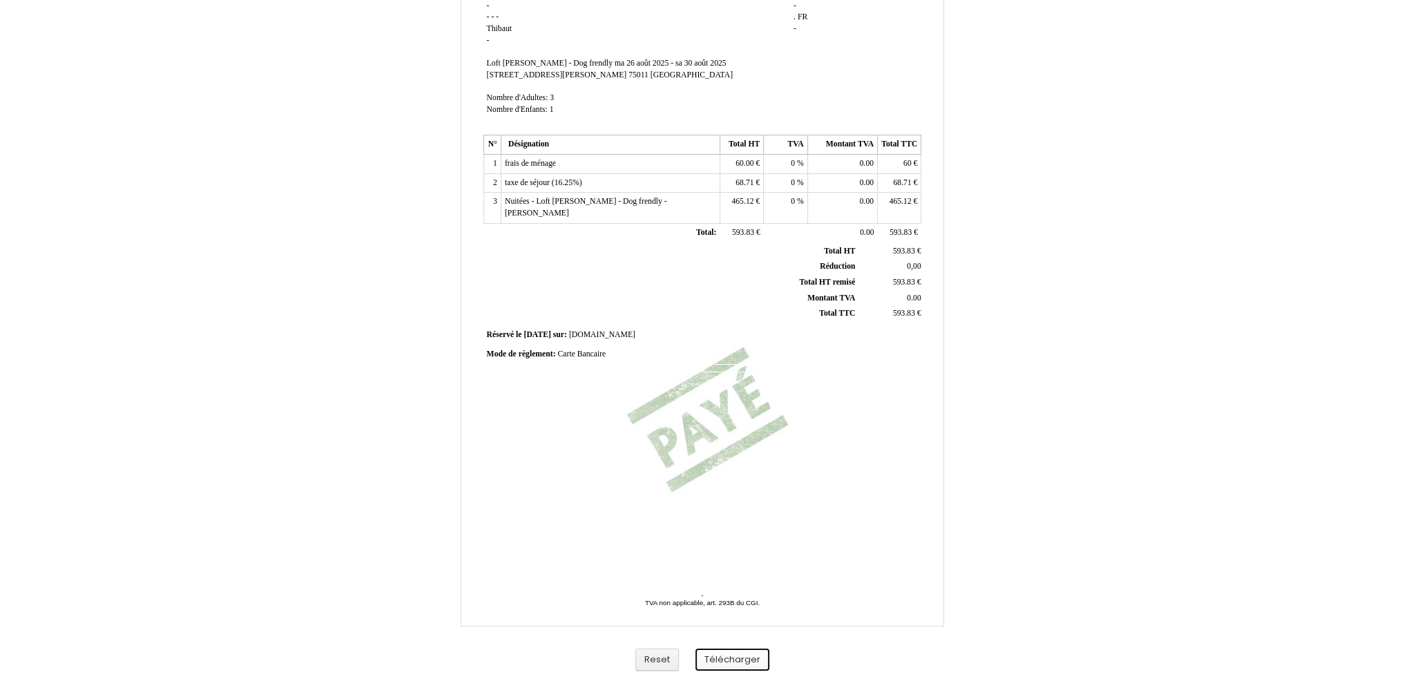
click at [727, 654] on button "Télécharger" at bounding box center [732, 660] width 74 height 23
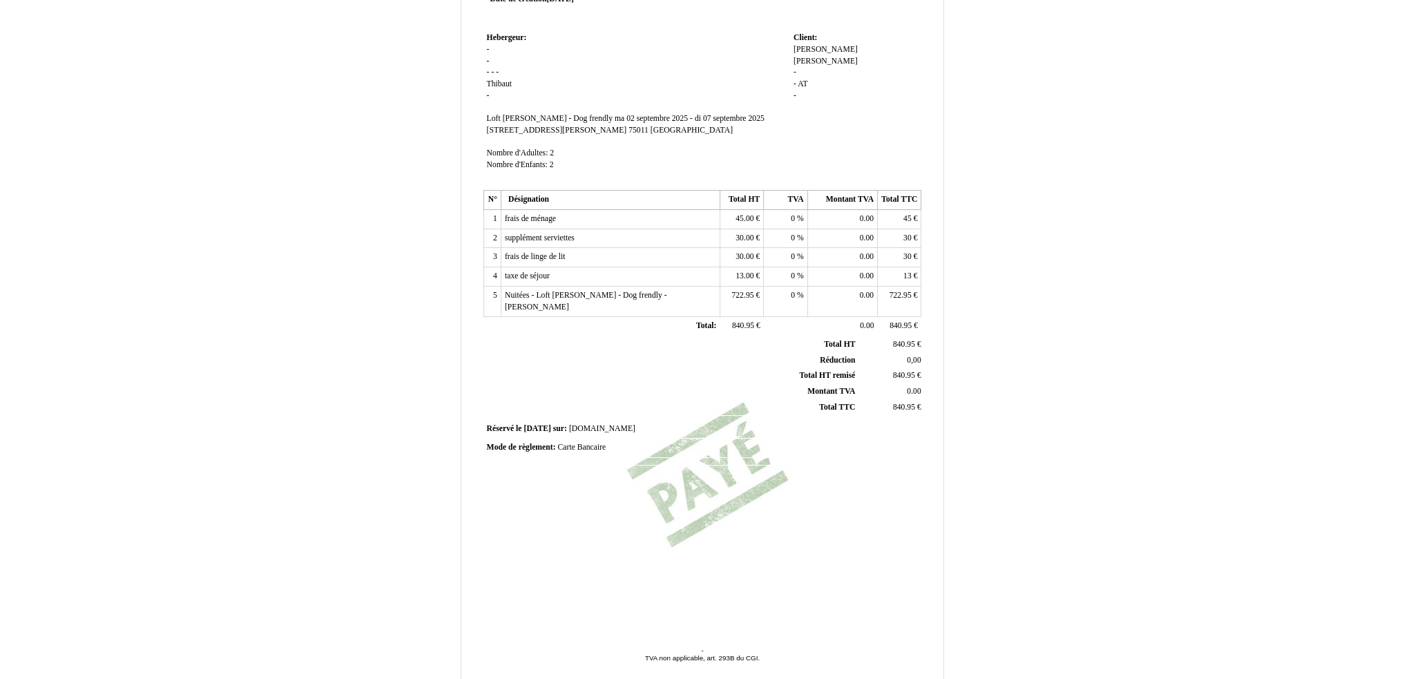
scroll to position [154, 0]
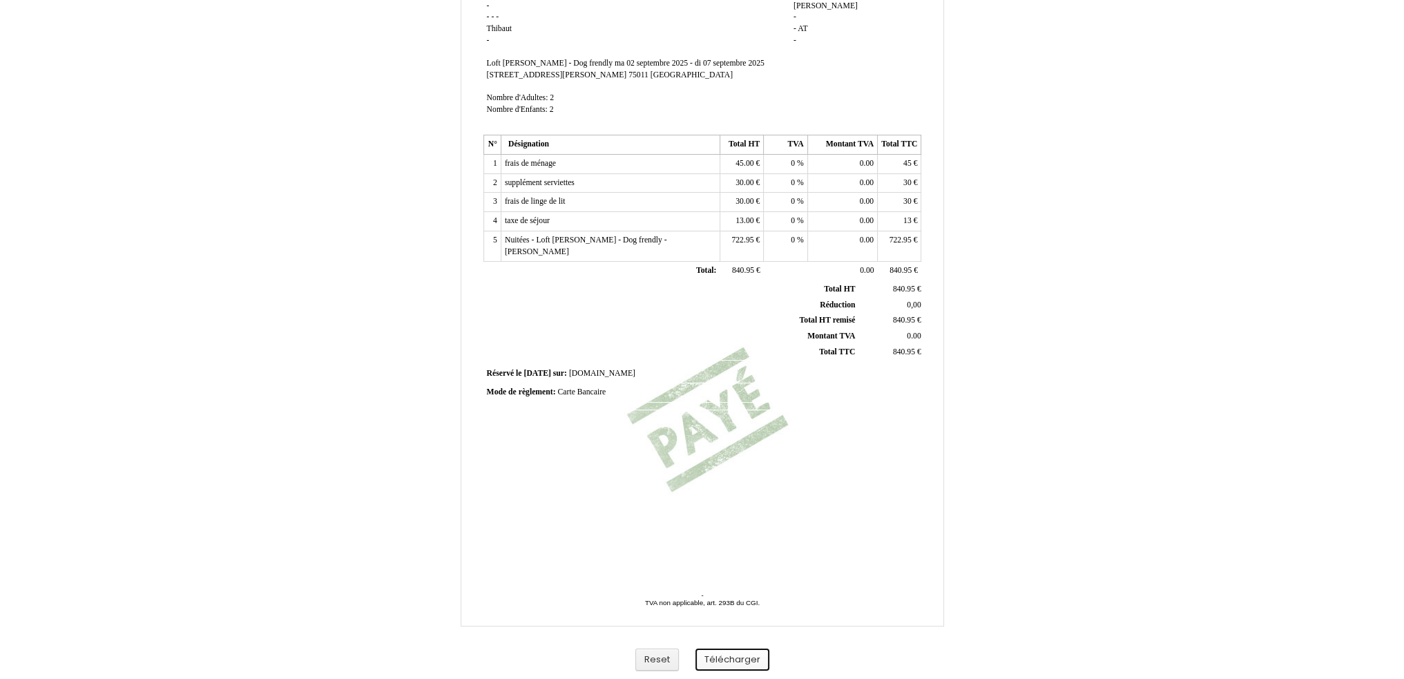
click at [727, 664] on button "Télécharger" at bounding box center [732, 660] width 74 height 23
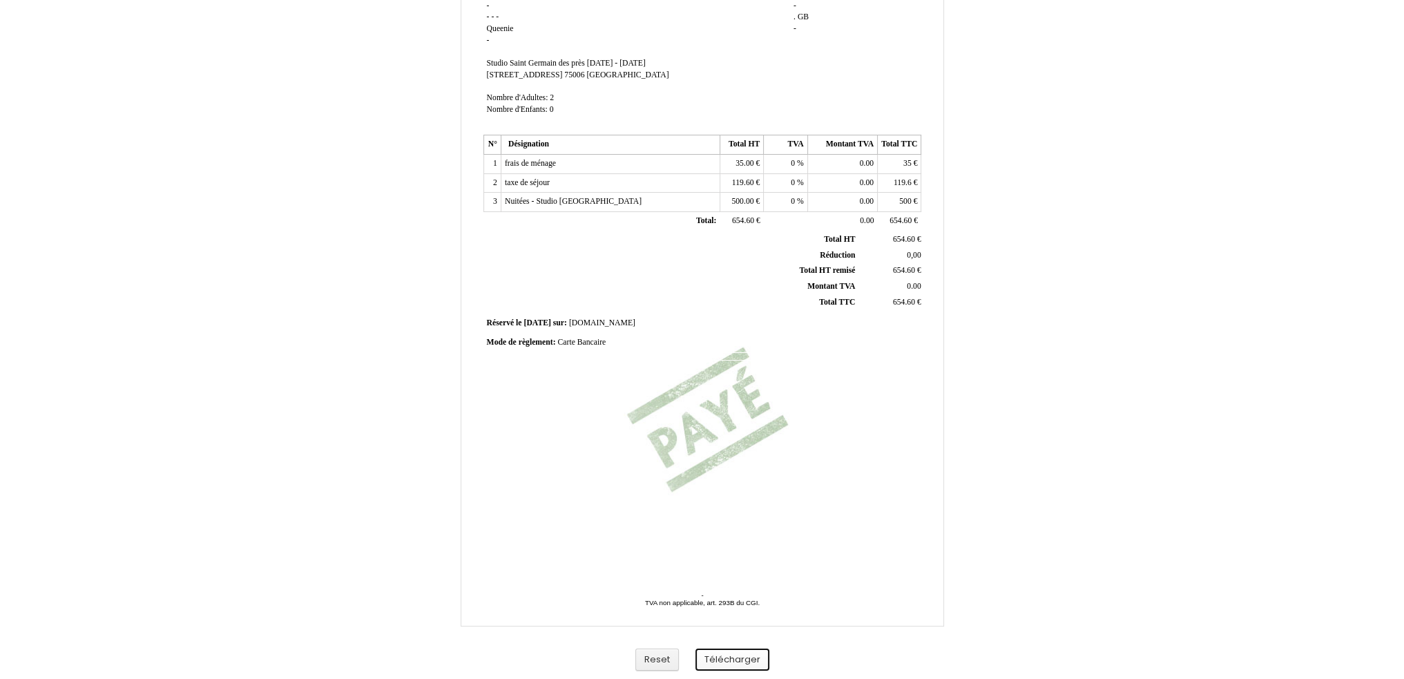
click at [713, 654] on button "Télécharger" at bounding box center [732, 660] width 74 height 23
click at [734, 666] on button "Télécharger" at bounding box center [732, 660] width 74 height 23
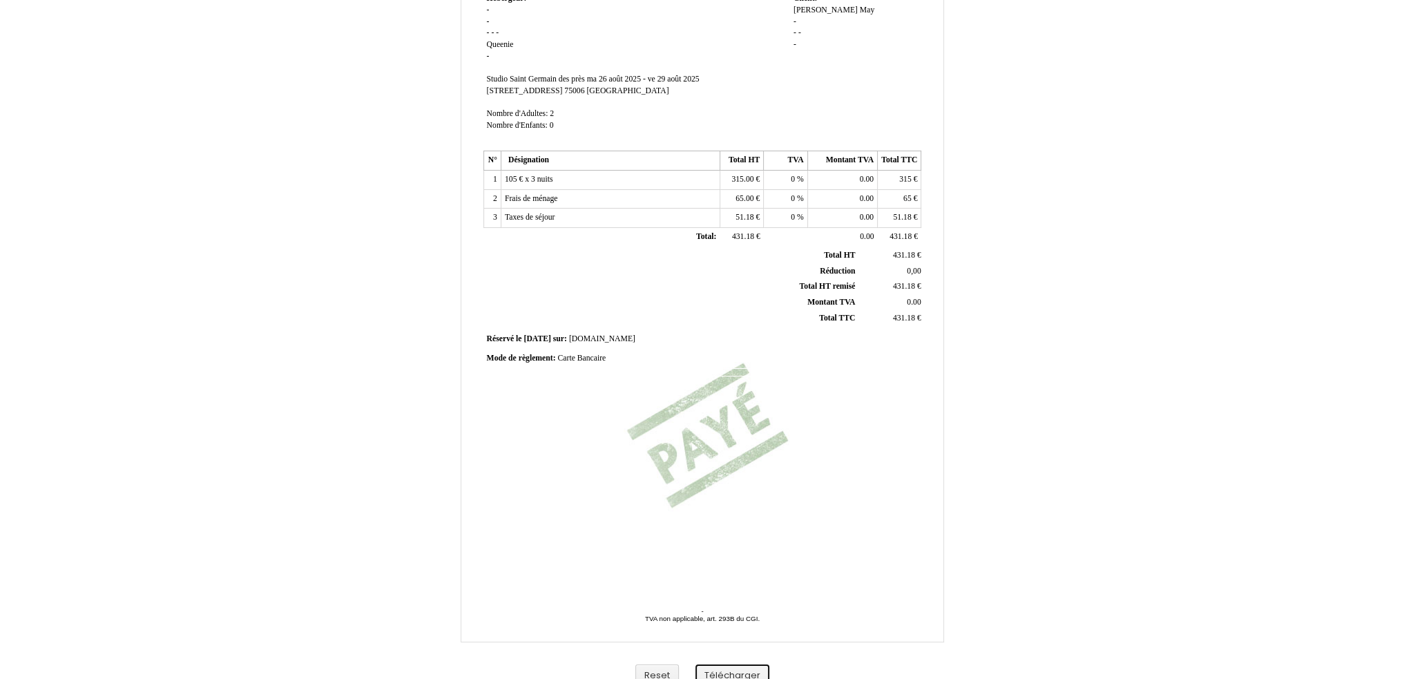
scroll to position [0, 0]
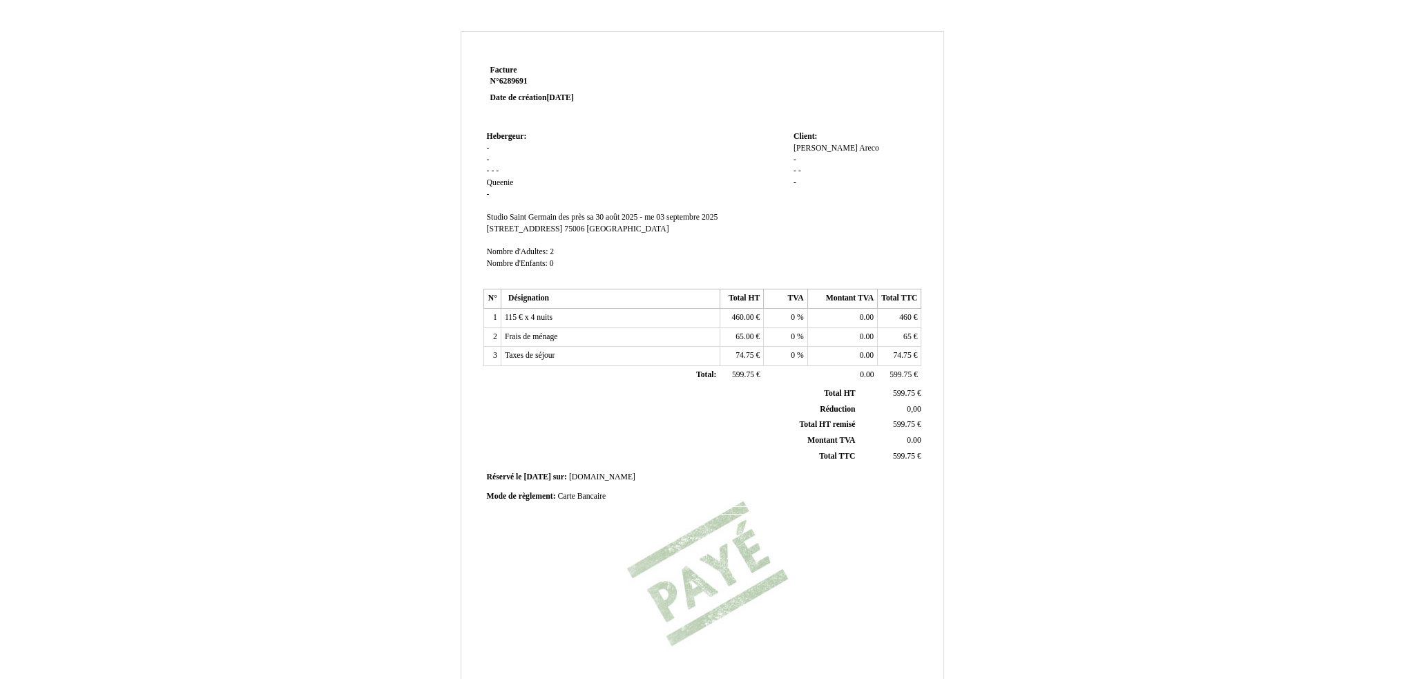
scroll to position [154, 0]
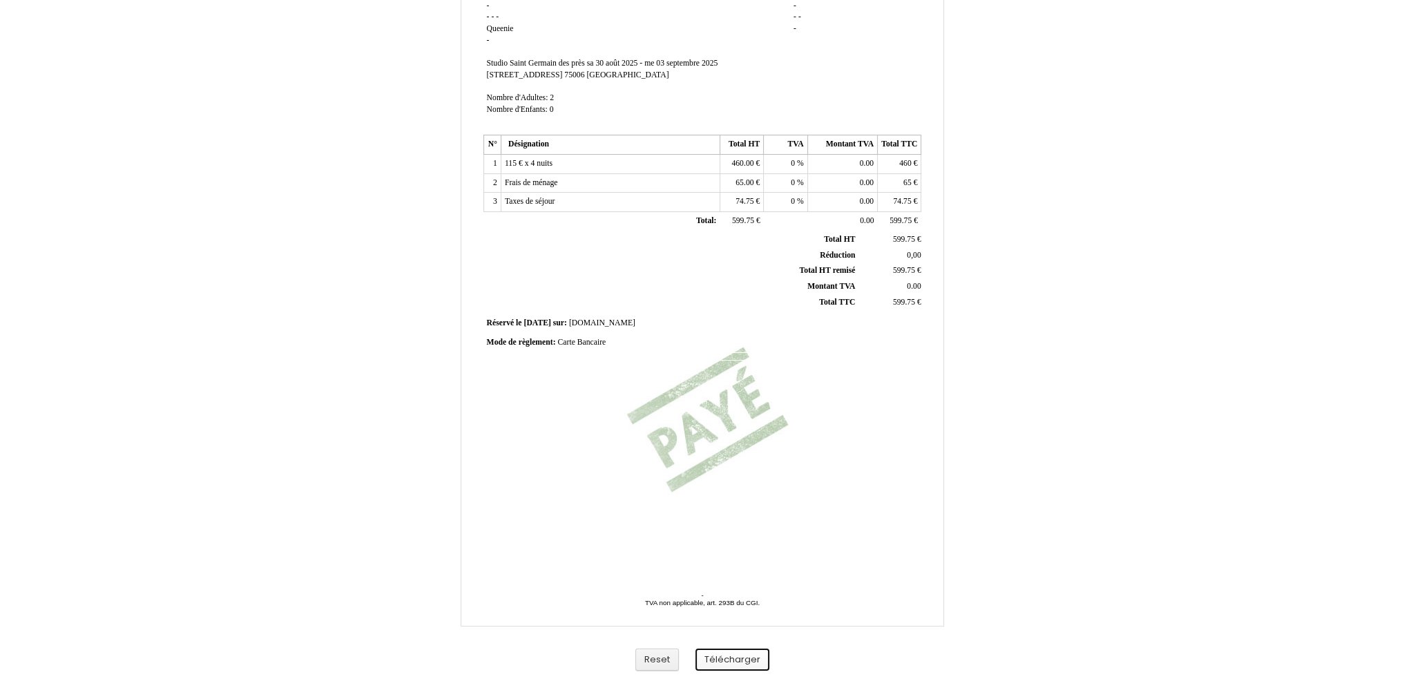
click at [719, 654] on button "Télécharger" at bounding box center [732, 660] width 74 height 23
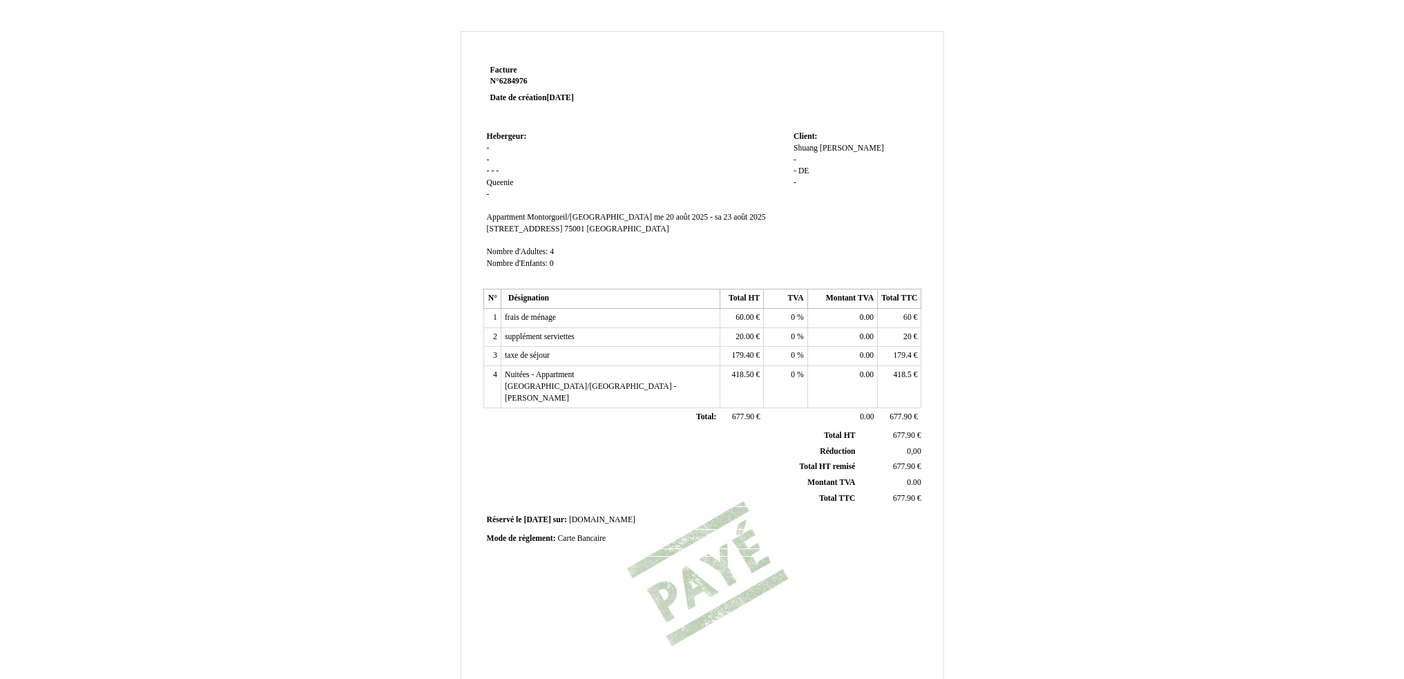
scroll to position [154, 0]
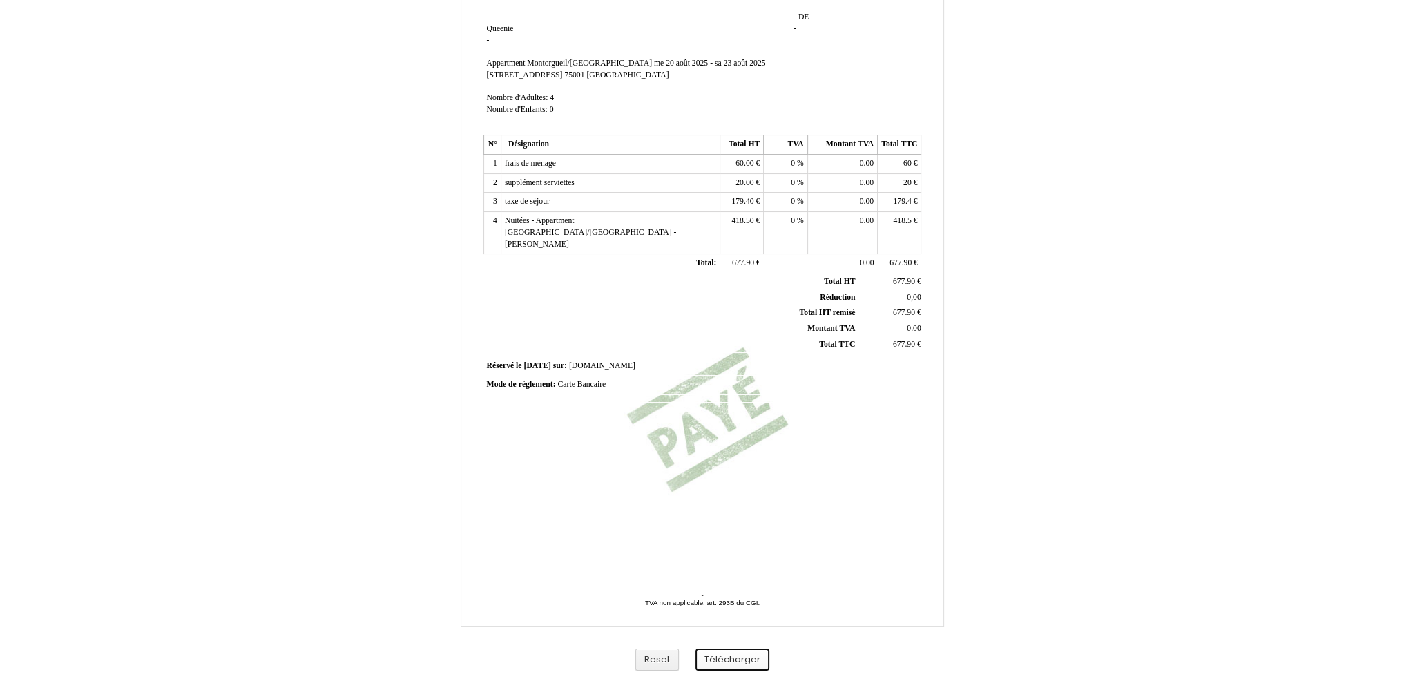
click at [722, 651] on button "Télécharger" at bounding box center [732, 660] width 74 height 23
click at [729, 657] on button "Télécharger" at bounding box center [732, 660] width 74 height 23
click at [1200, 46] on div "Facture Facture N° 6441417 6441417 Date de création 11 August 2025 Hebergeur: H…" at bounding box center [702, 271] width 1404 height 816
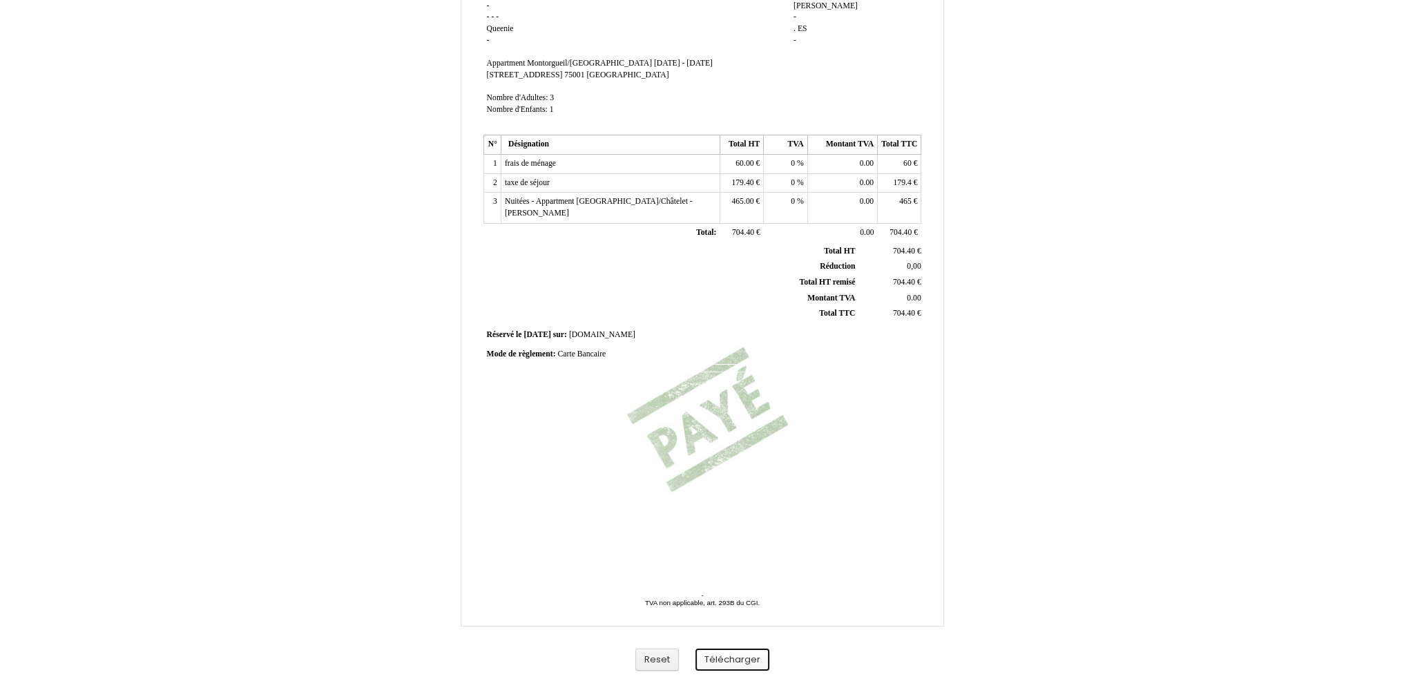
click at [719, 649] on button "Télécharger" at bounding box center [732, 660] width 74 height 23
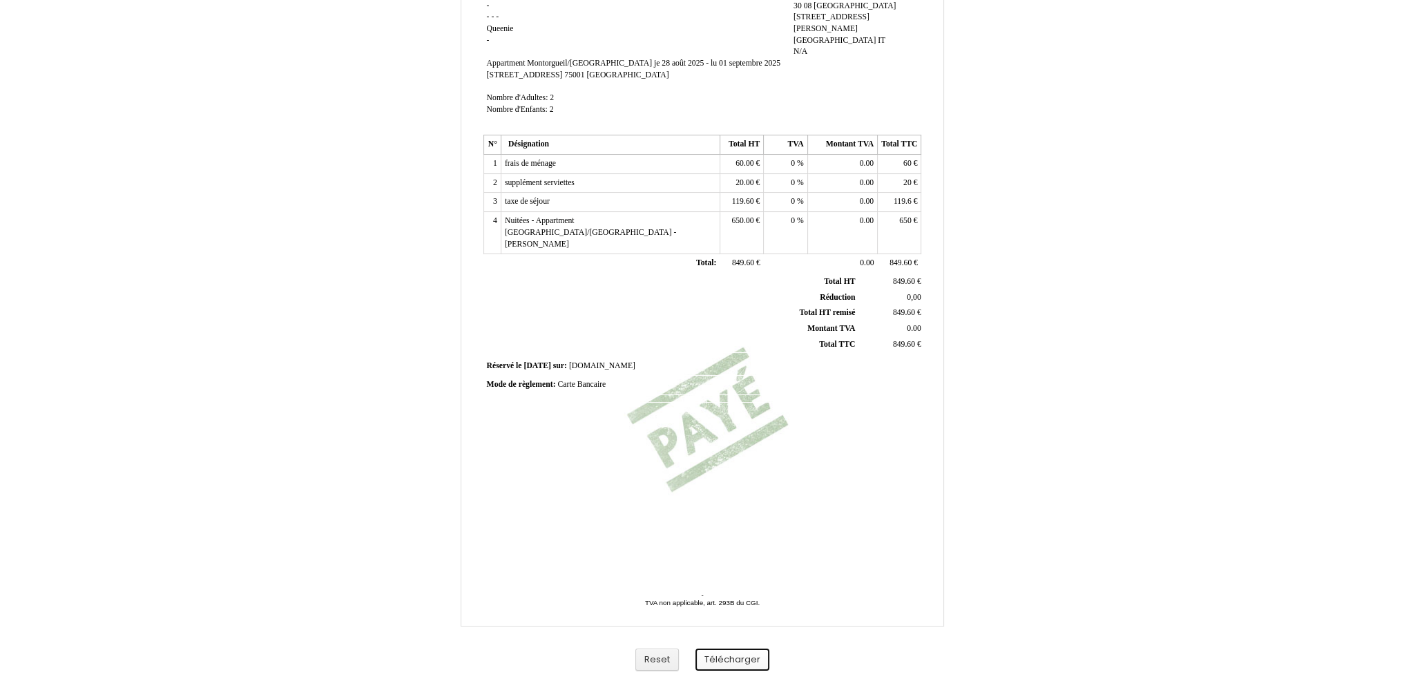
click at [718, 662] on button "Télécharger" at bounding box center [732, 660] width 74 height 23
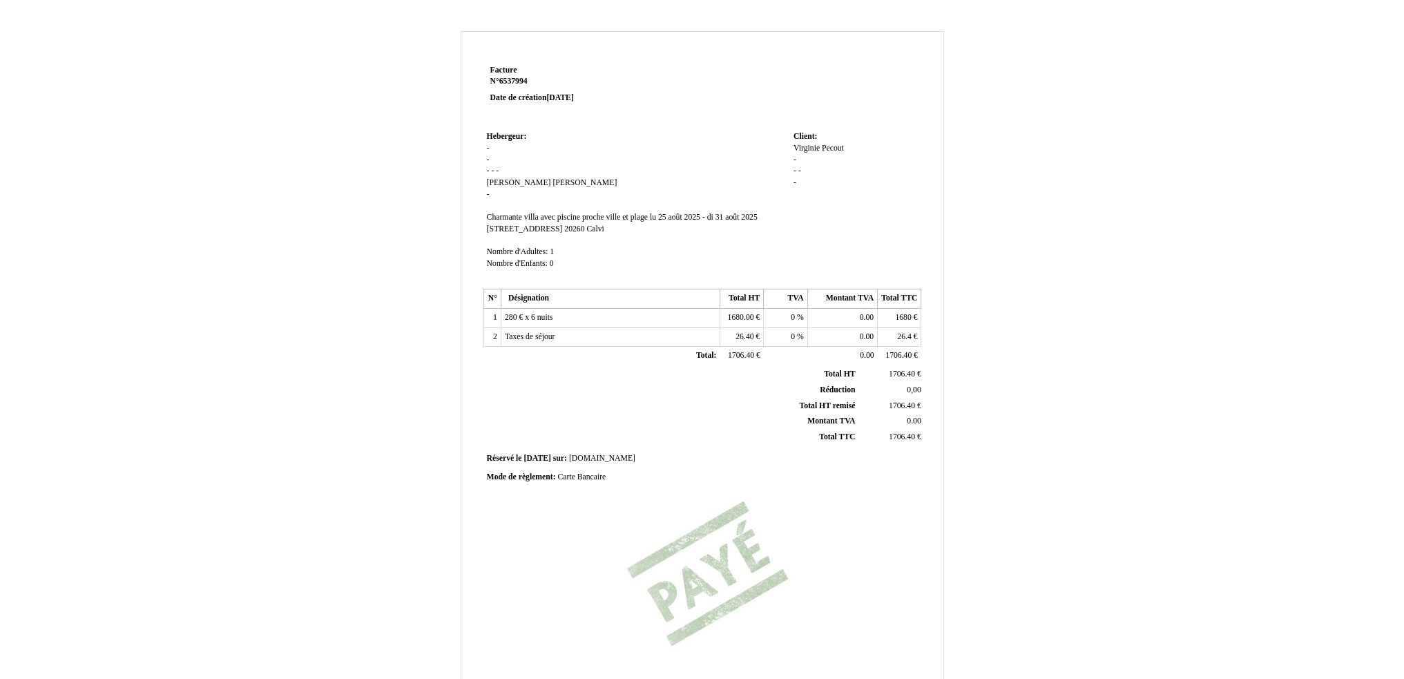
scroll to position [154, 0]
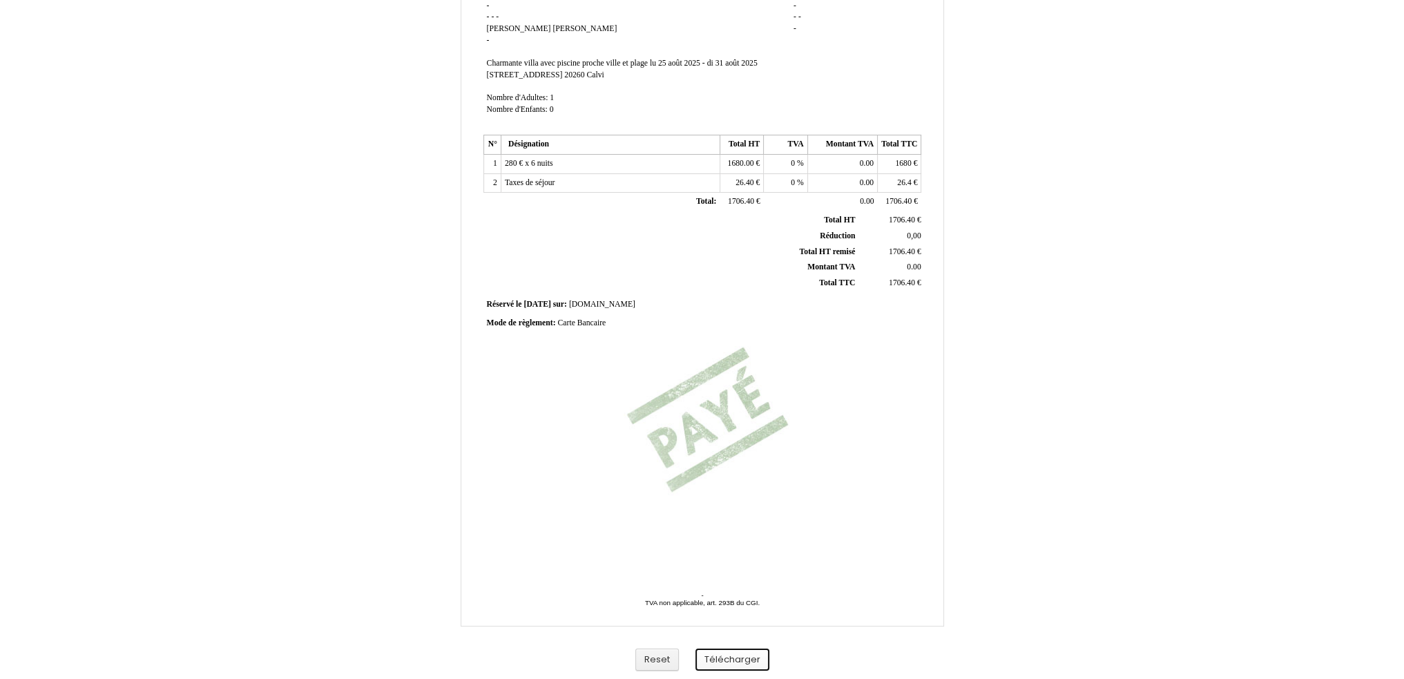
click at [738, 656] on button "Télécharger" at bounding box center [732, 660] width 74 height 23
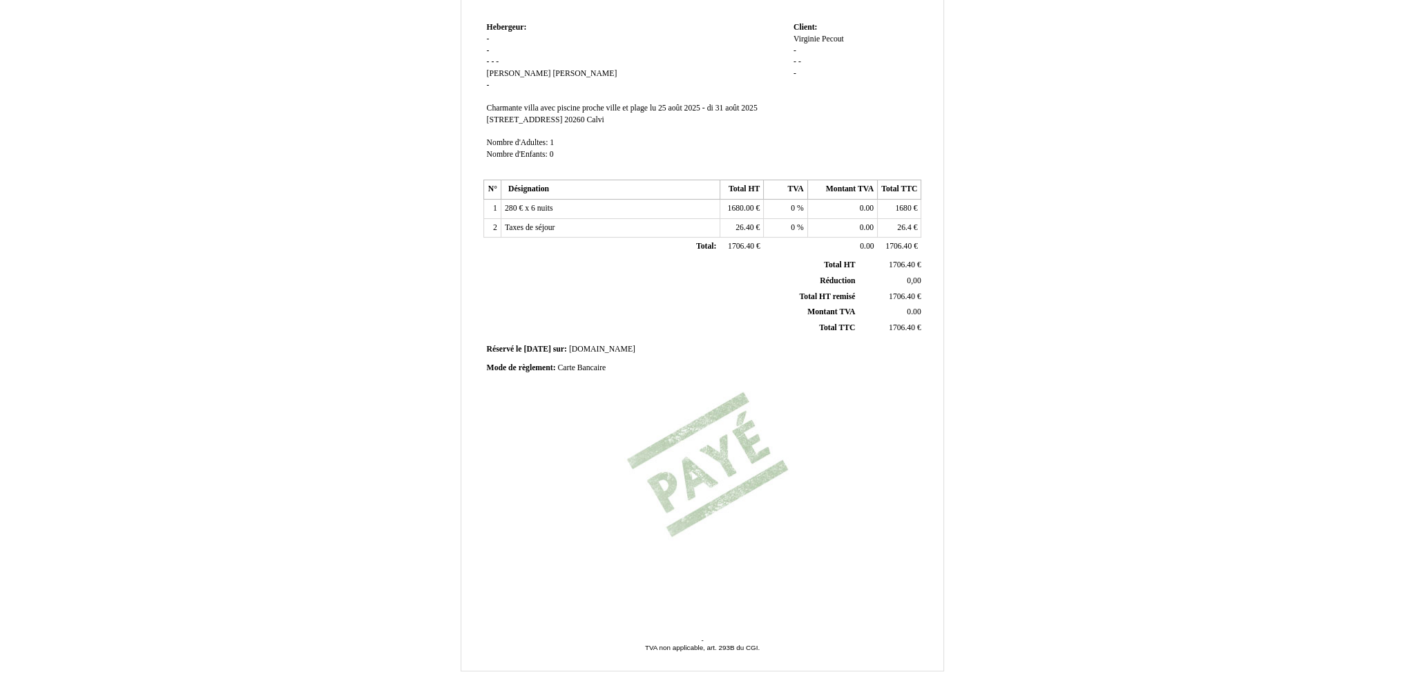
scroll to position [0, 0]
